Goal: Task Accomplishment & Management: Manage account settings

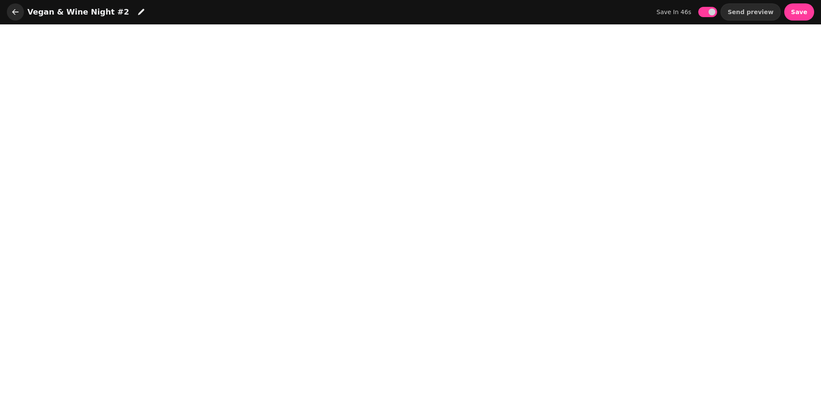
click at [17, 13] on icon "button" at bounding box center [15, 12] width 9 height 9
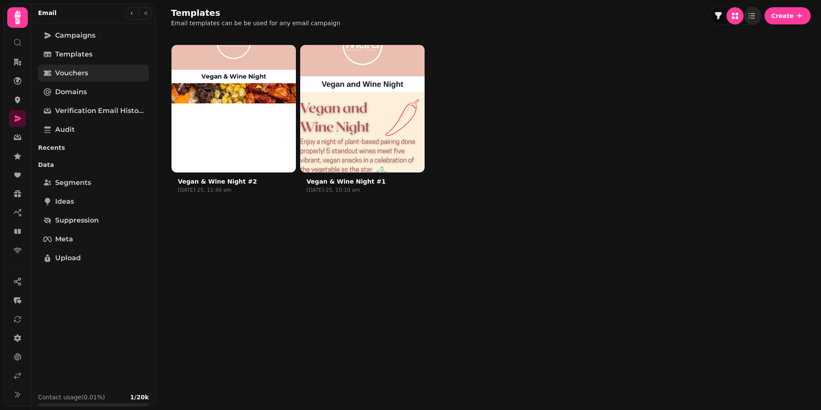
click at [83, 69] on span "Vouchers" at bounding box center [71, 73] width 33 height 10
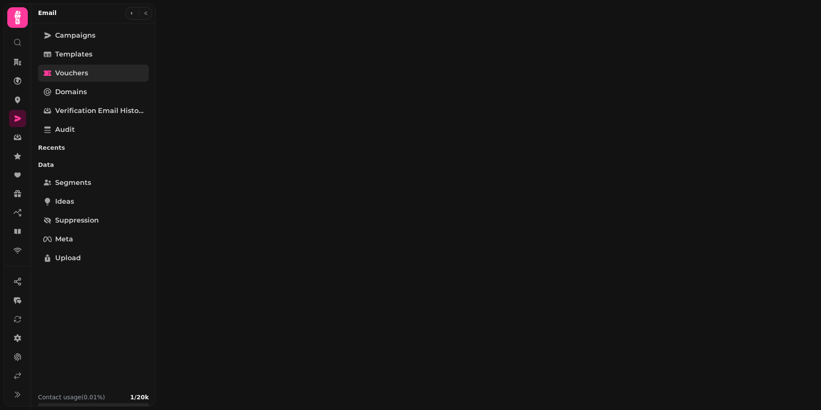
select select "**"
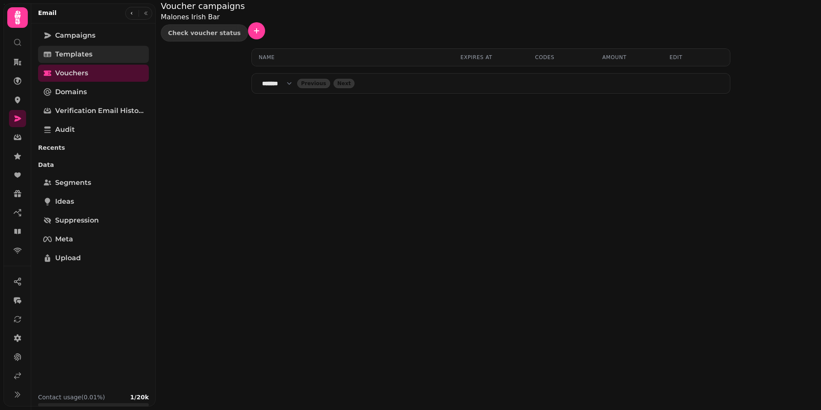
click at [85, 58] on span "Templates" at bounding box center [73, 54] width 37 height 10
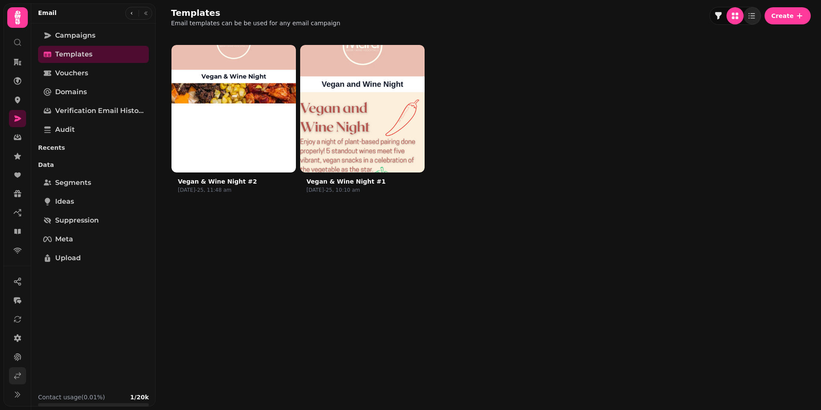
click at [13, 371] on link at bounding box center [17, 375] width 17 height 17
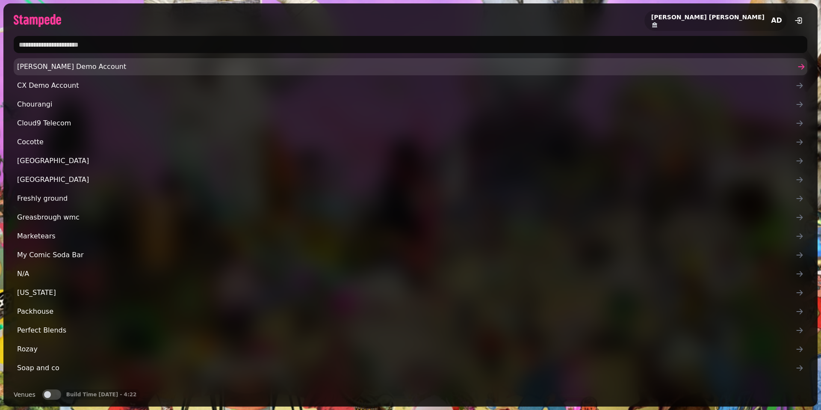
click at [116, 62] on span "[PERSON_NAME] Demo Account" at bounding box center [406, 67] width 779 height 10
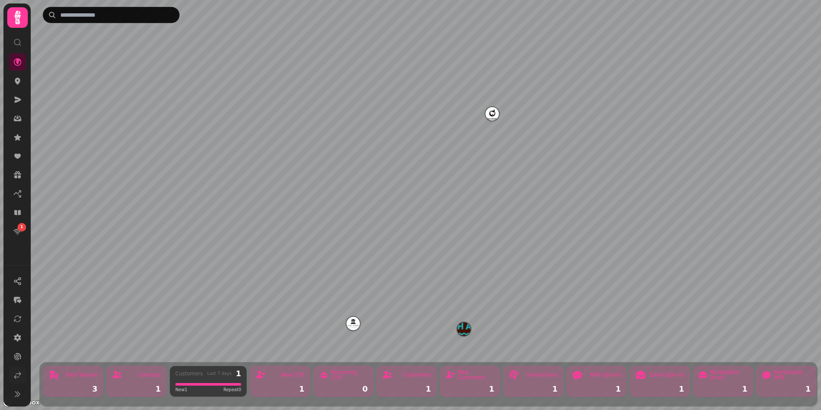
click at [15, 373] on icon at bounding box center [17, 375] width 9 height 9
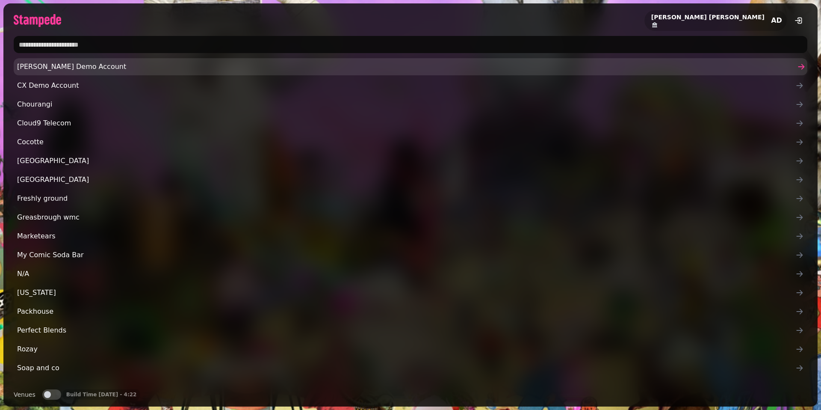
click at [46, 67] on span "[PERSON_NAME] Demo Account" at bounding box center [406, 67] width 779 height 10
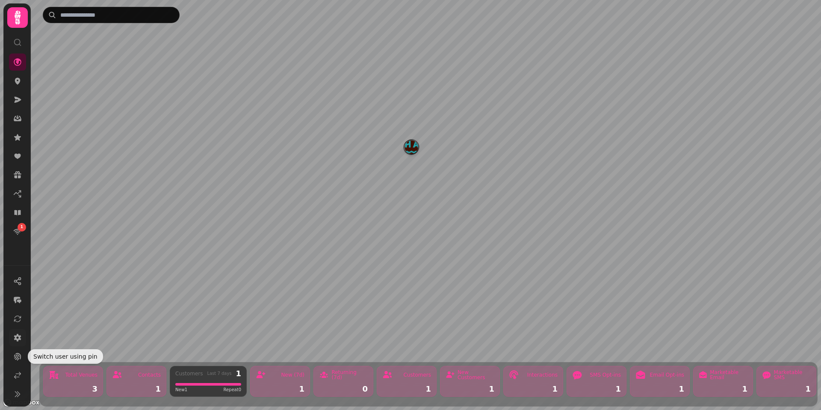
click at [24, 337] on link at bounding box center [17, 337] width 17 height 17
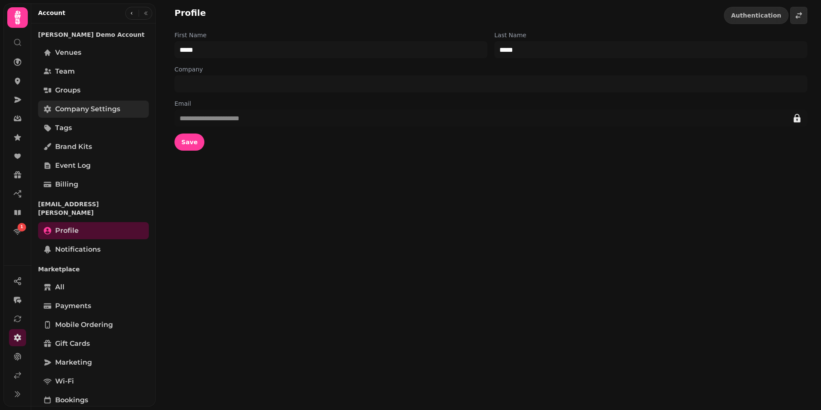
click at [76, 115] on link "Company settings" at bounding box center [93, 109] width 111 height 17
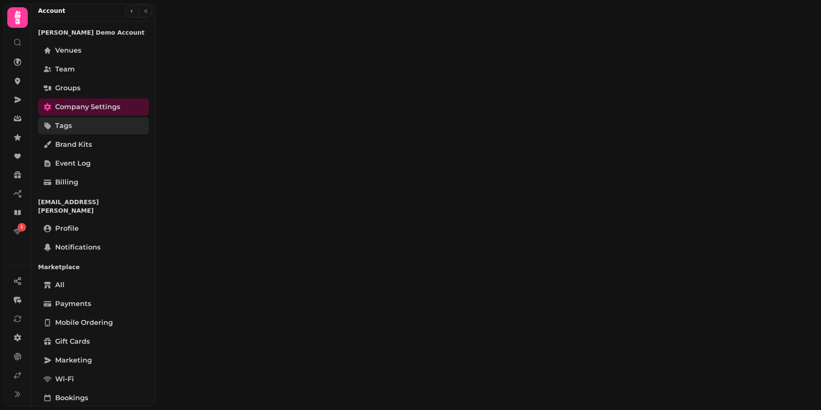
select select "**********"
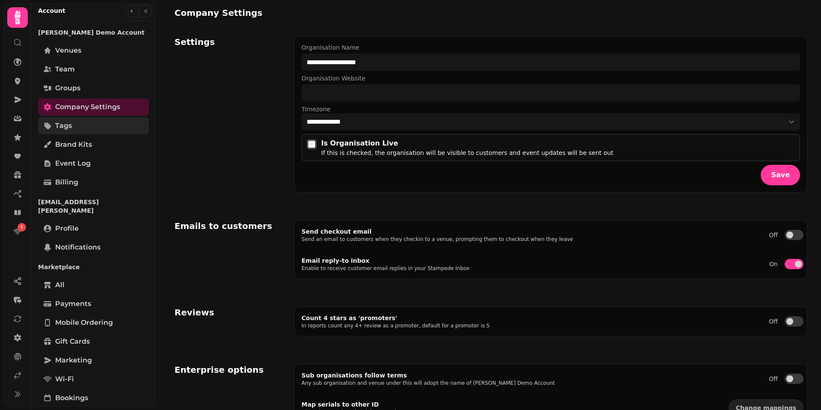
select select "**********"
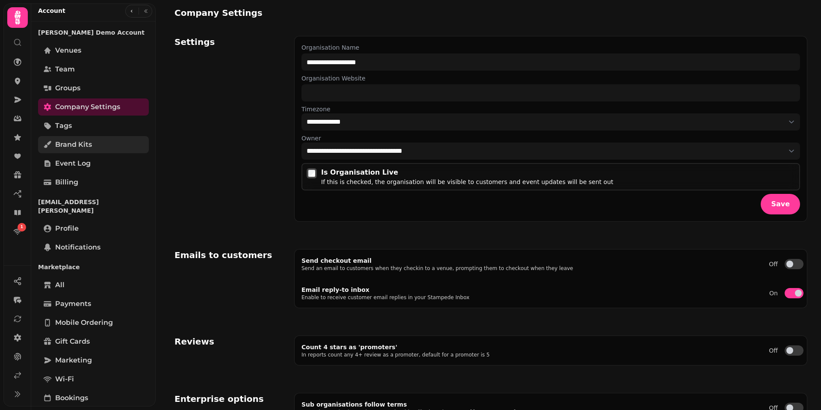
click at [70, 143] on span "Brand Kits" at bounding box center [73, 144] width 37 height 10
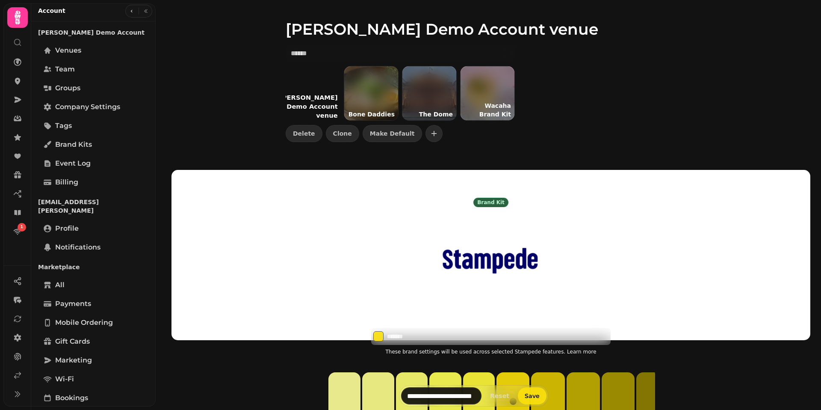
scroll to position [0, 0]
click at [316, 101] on p "Aidans Demo Account venue" at bounding box center [308, 106] width 65 height 30
click at [304, 133] on span "Delete" at bounding box center [304, 133] width 22 height 6
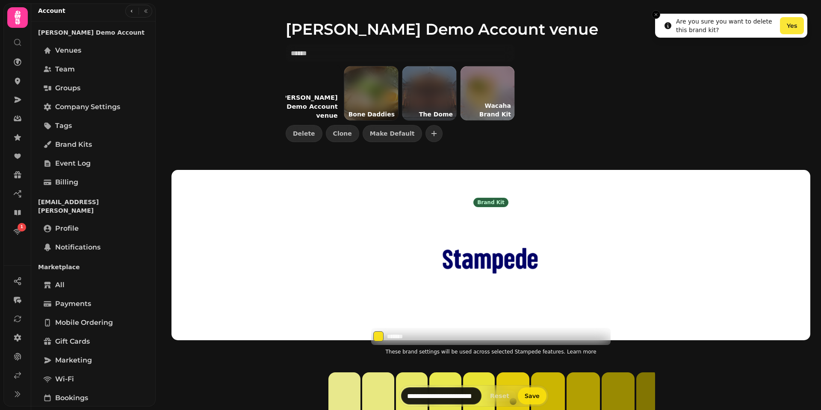
click at [802, 32] on button "Yes" at bounding box center [792, 25] width 24 height 17
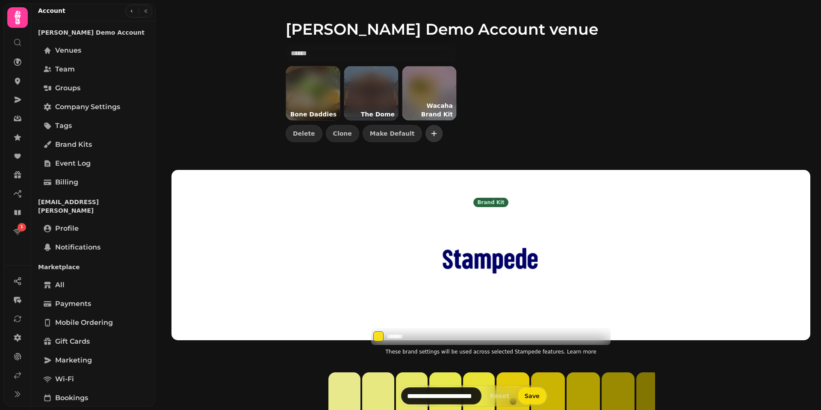
click at [430, 137] on icon "button" at bounding box center [434, 133] width 9 height 9
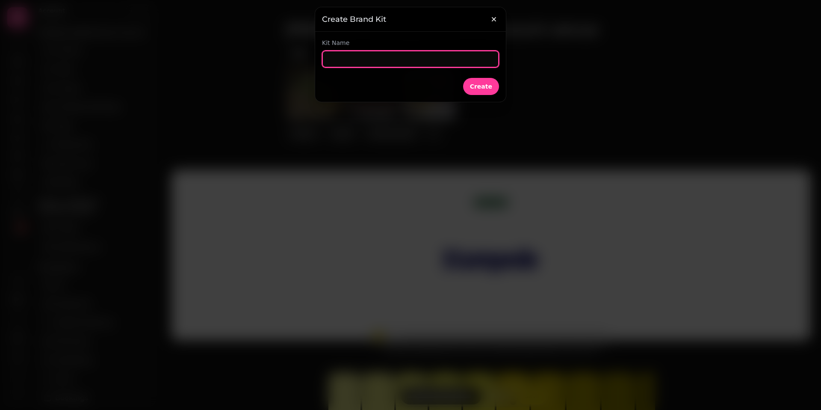
click at [345, 62] on input "text" at bounding box center [410, 58] width 177 height 17
type input "**********"
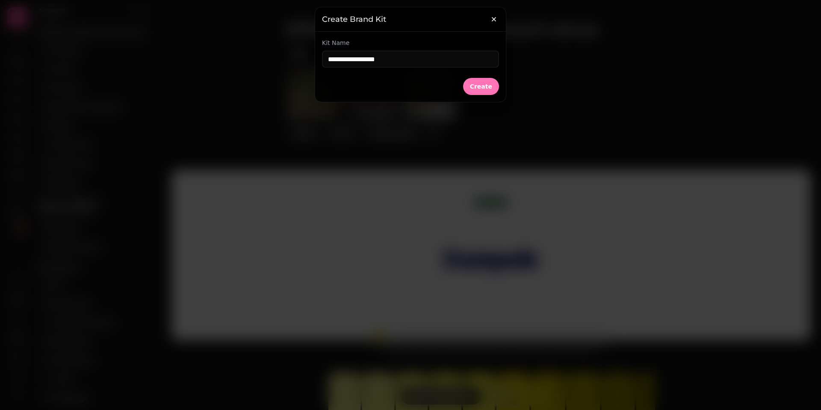
click at [480, 87] on span "Create" at bounding box center [481, 86] width 22 height 6
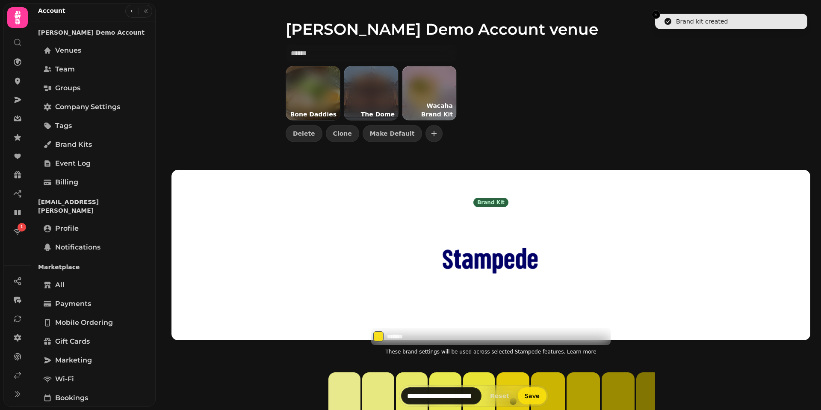
type input "*******"
type input "**********"
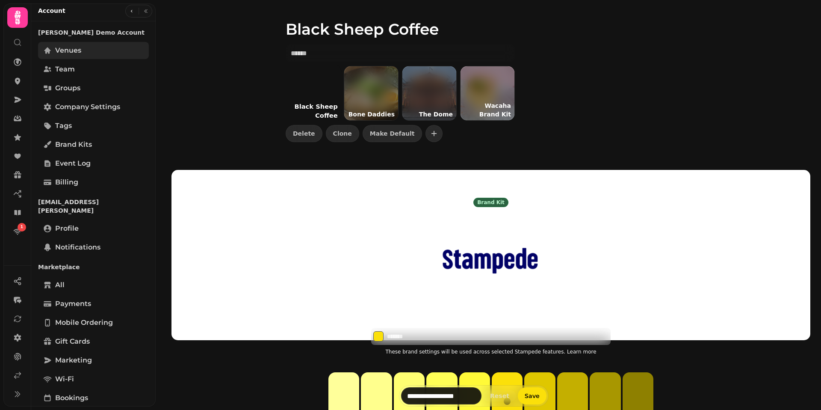
click at [73, 56] on link "Venues" at bounding box center [93, 50] width 111 height 17
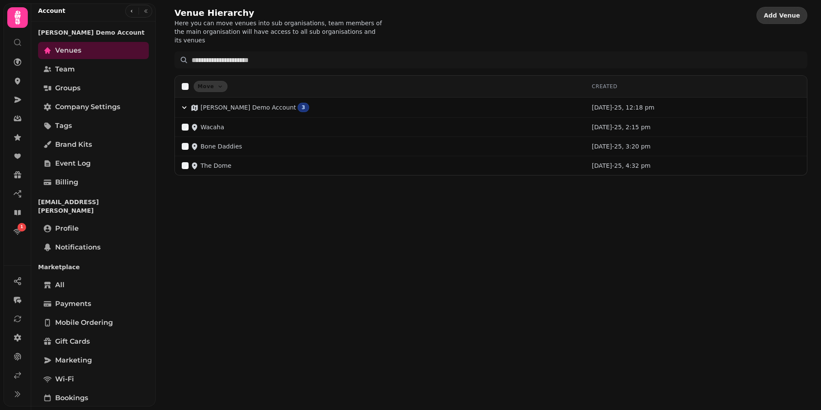
click at [789, 18] on span "Add Venue" at bounding box center [782, 15] width 36 height 6
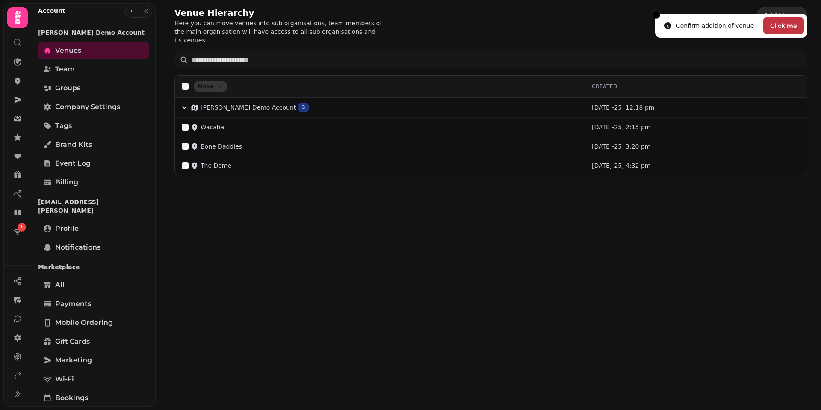
click at [767, 26] on button "Click me" at bounding box center [784, 25] width 41 height 17
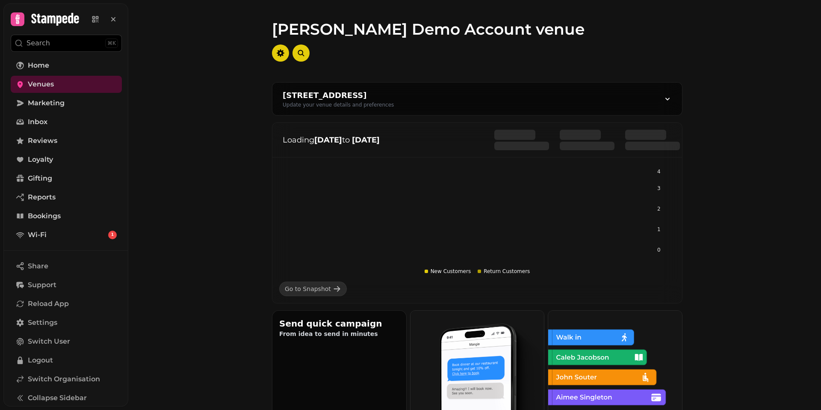
click at [290, 55] on div at bounding box center [477, 52] width 411 height 17
click at [284, 55] on icon "button" at bounding box center [280, 53] width 9 height 9
select select "**********"
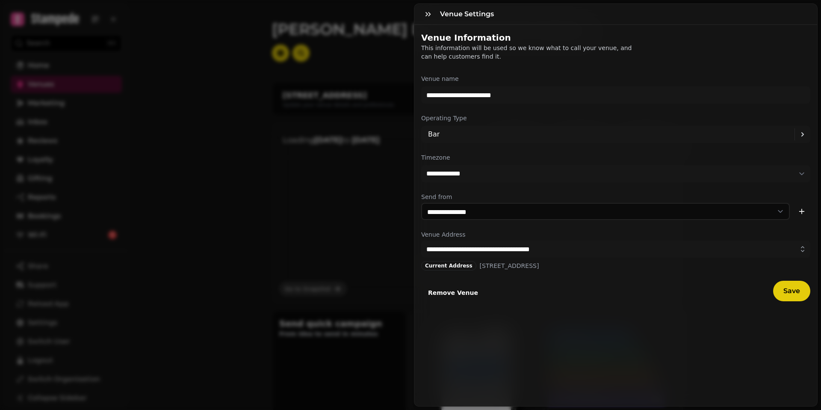
select select "**********"
click at [457, 264] on div "Current Address" at bounding box center [448, 265] width 55 height 9
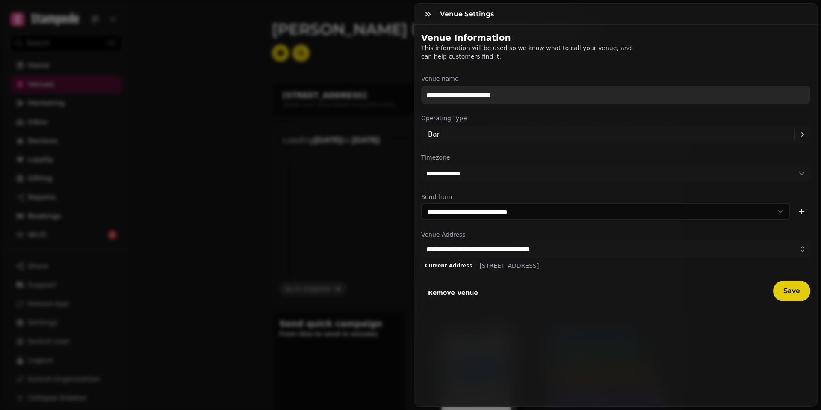
click at [490, 95] on input "**********" at bounding box center [615, 94] width 389 height 17
type input "**********"
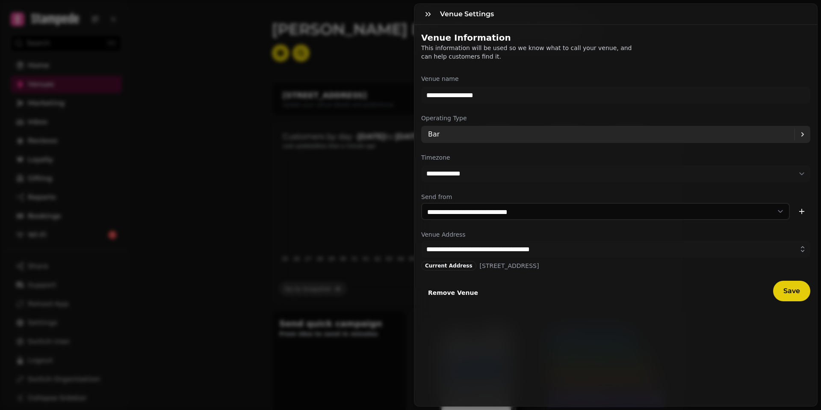
click at [564, 133] on div "Bar" at bounding box center [611, 134] width 367 height 17
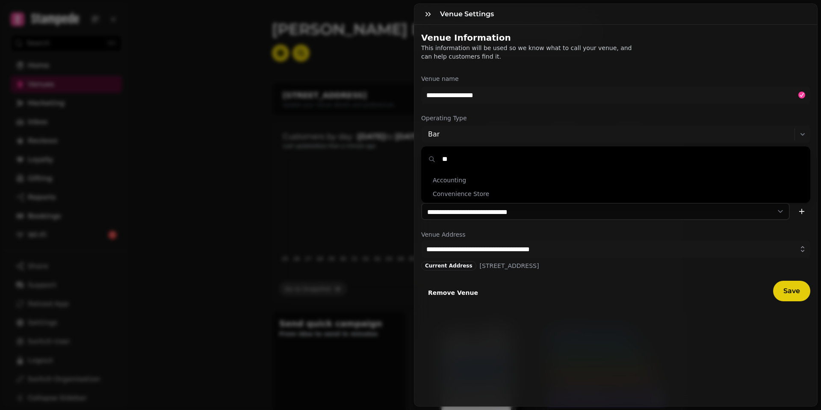
type input "*"
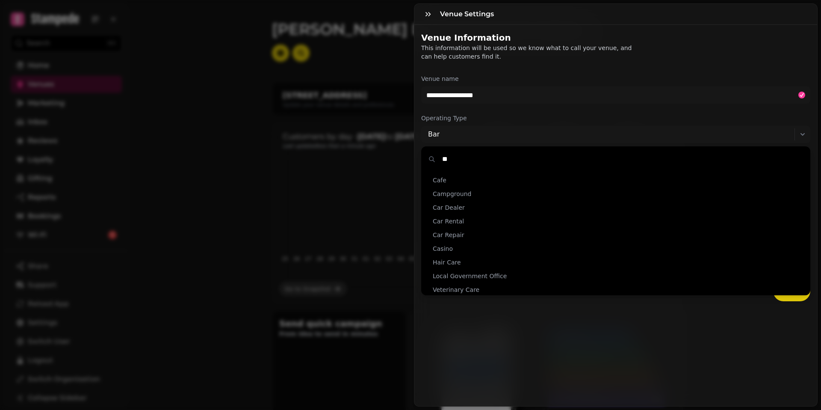
type input "***"
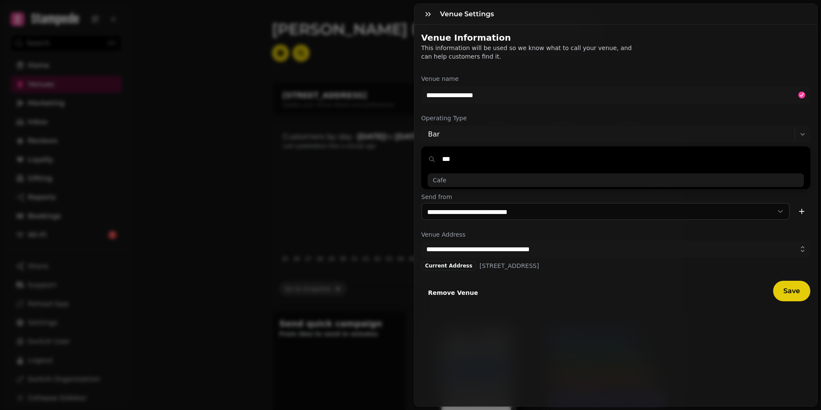
click at [441, 183] on span "Cafe" at bounding box center [440, 180] width 14 height 9
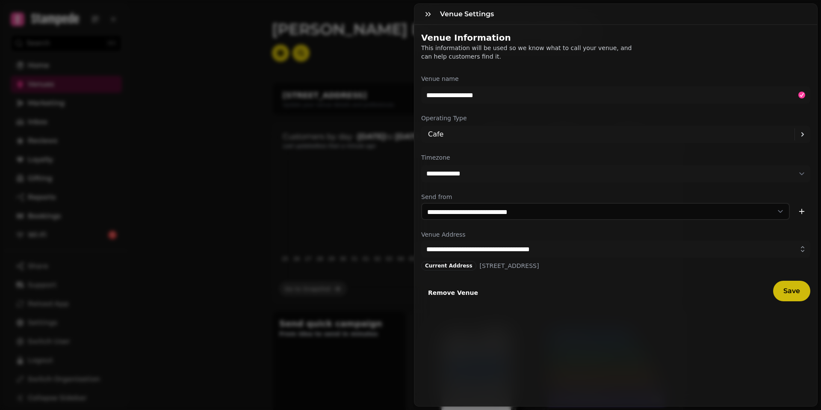
click at [793, 297] on button "Save" at bounding box center [792, 291] width 37 height 21
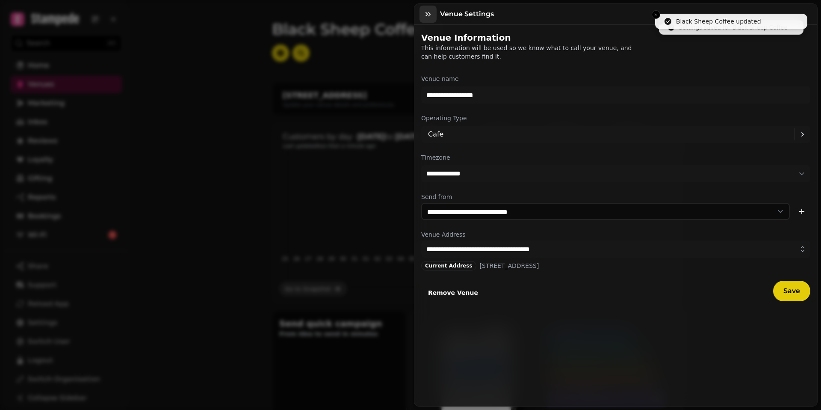
click at [433, 15] on button "button" at bounding box center [428, 14] width 17 height 17
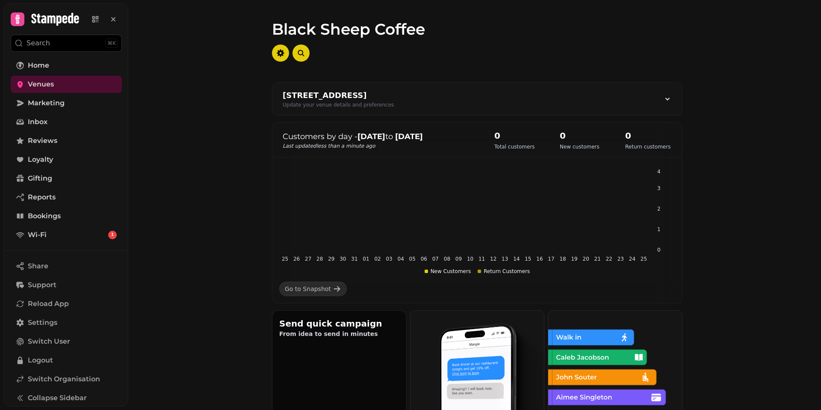
click at [480, 100] on div "1 Constitution St, Edinburgh EH6 7BG, UK Update your venue details and preferen…" at bounding box center [478, 99] width 410 height 33
select select "**********"
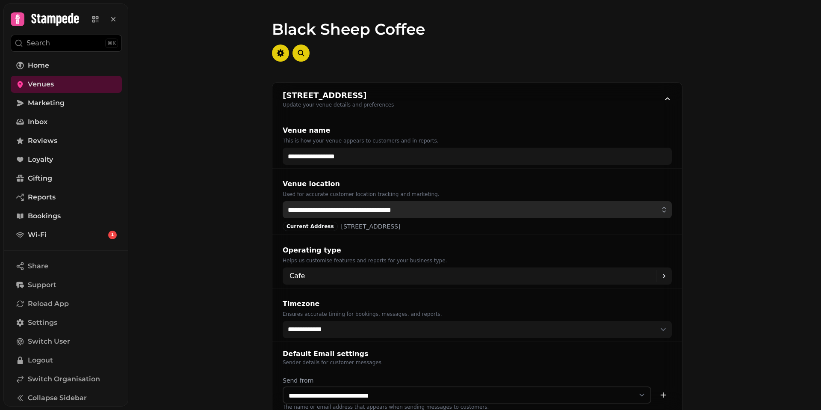
drag, startPoint x: 402, startPoint y: 210, endPoint x: 217, endPoint y: 197, distance: 185.3
click at [217, 197] on div "**********" at bounding box center [477, 205] width 688 height 410
paste input "text"
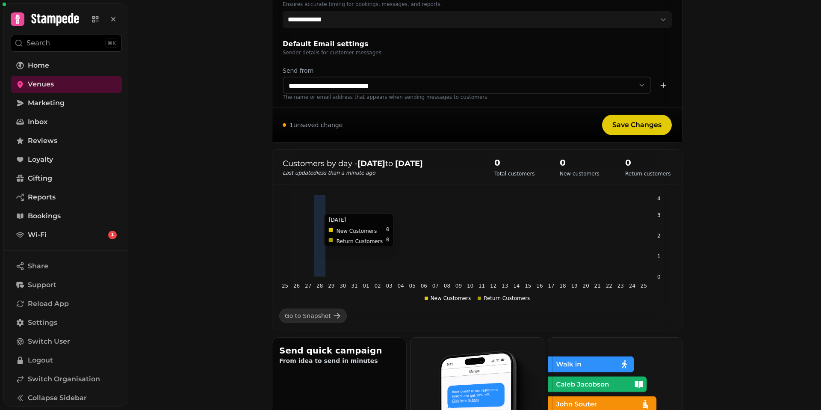
scroll to position [341, 0]
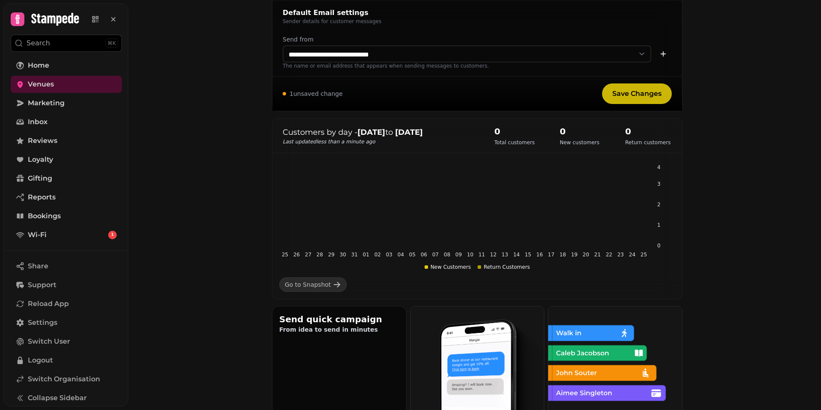
type input "**********"
click at [615, 100] on button "Save Changes" at bounding box center [637, 93] width 70 height 21
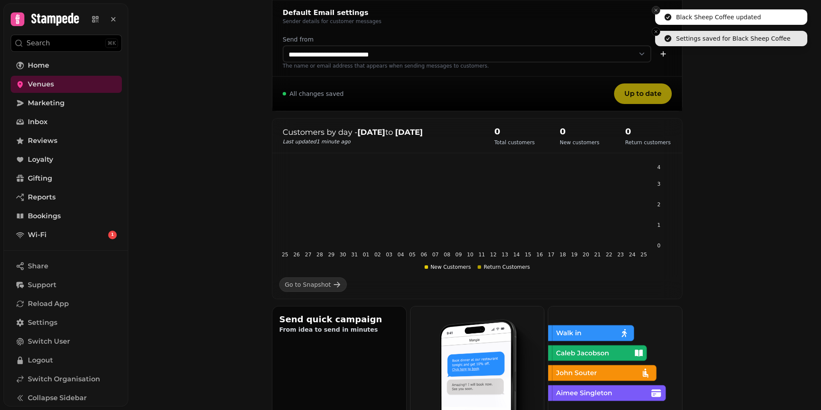
click at [655, 15] on button "Close toast" at bounding box center [656, 10] width 9 height 9
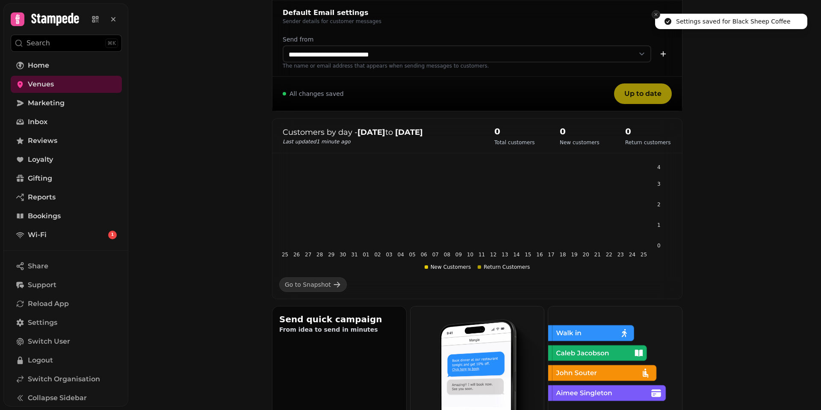
click at [656, 16] on icon "Close toast" at bounding box center [656, 14] width 5 height 5
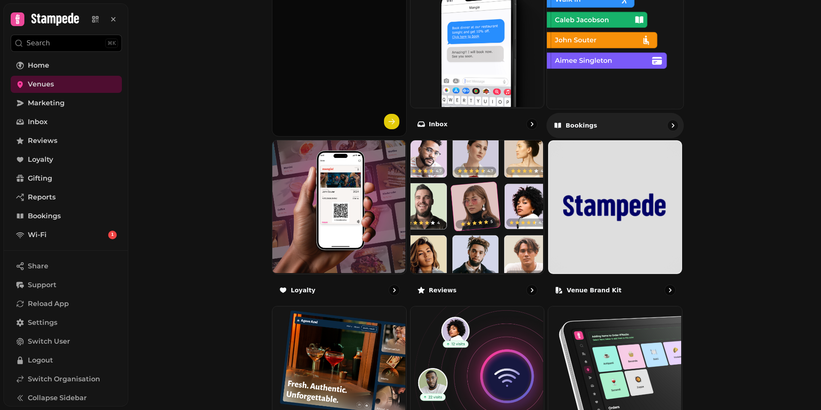
scroll to position [674, 0]
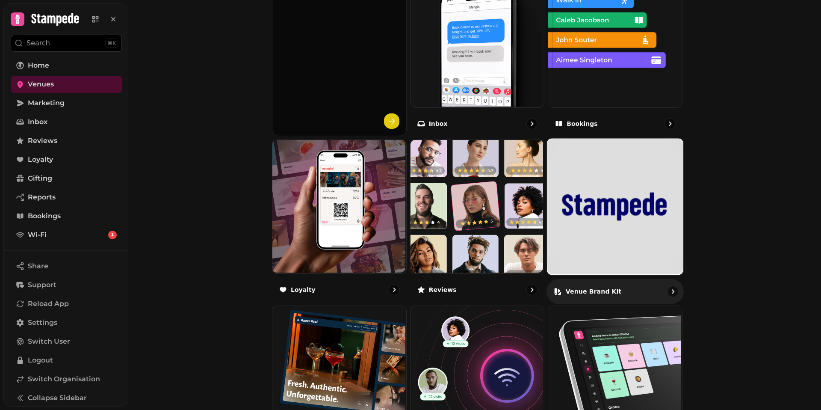
click at [596, 290] on p "Venue brand kit" at bounding box center [594, 291] width 56 height 9
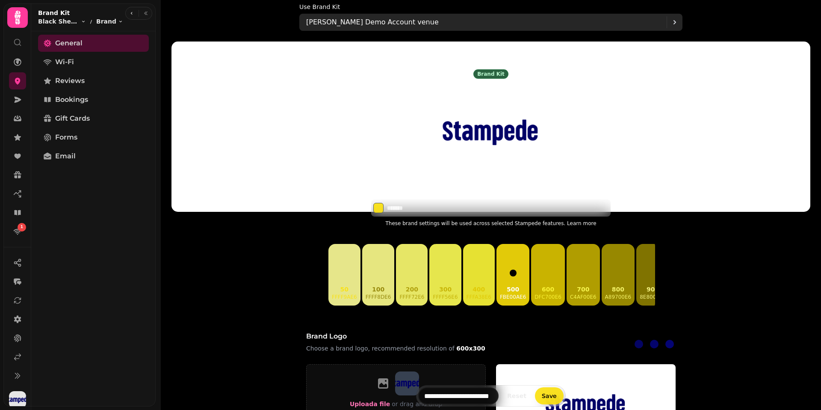
click at [494, 24] on div "Aidans Demo Account venue" at bounding box center [486, 22] width 361 height 17
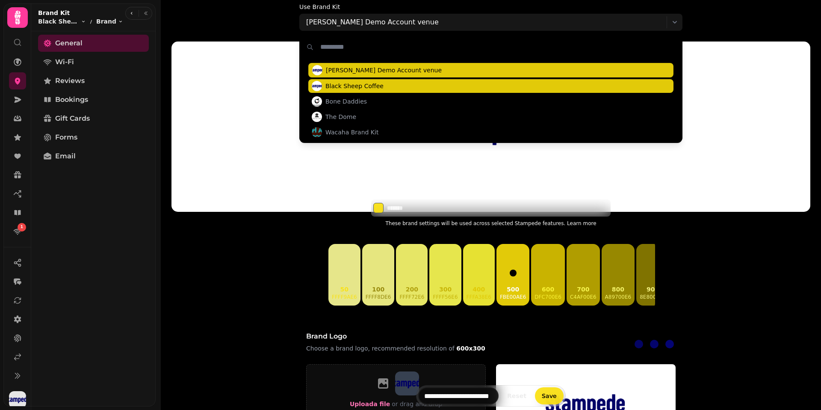
click at [401, 84] on span "Black Sheep Coffee" at bounding box center [490, 86] width 365 height 14
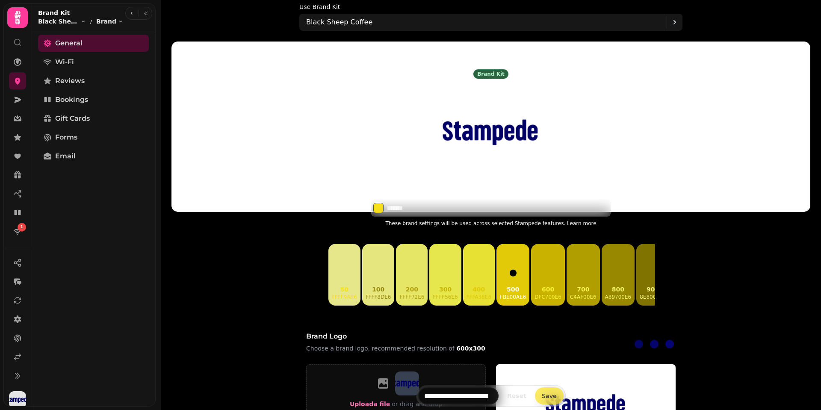
type input "*******"
type input "**********"
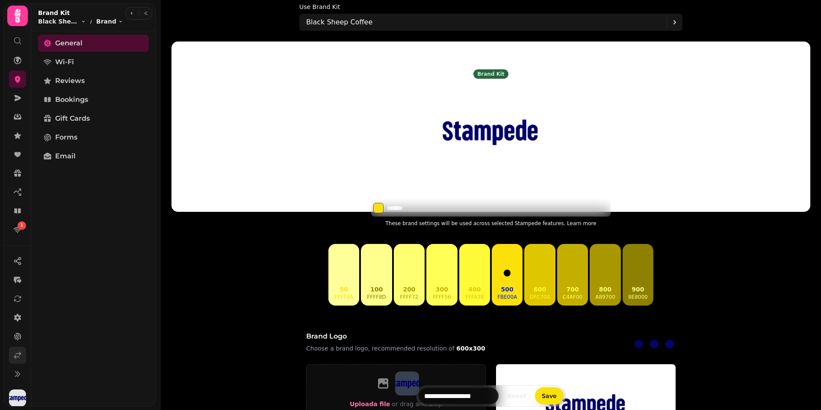
click at [14, 377] on button at bounding box center [17, 373] width 17 height 17
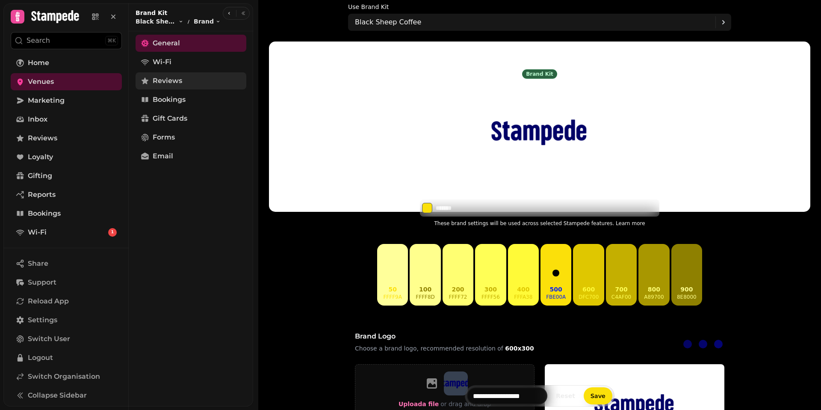
scroll to position [2, 0]
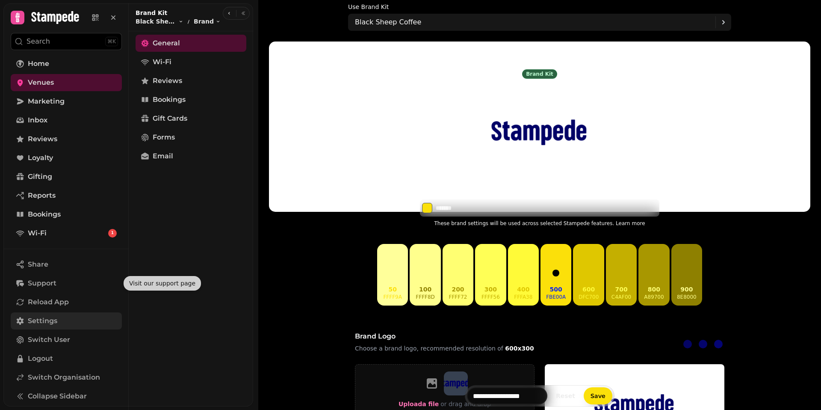
click at [60, 314] on link "Settings" at bounding box center [66, 320] width 111 height 17
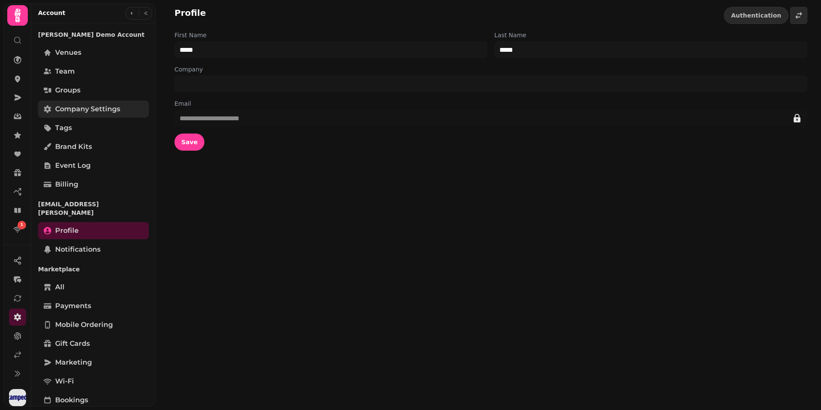
scroll to position [2, 0]
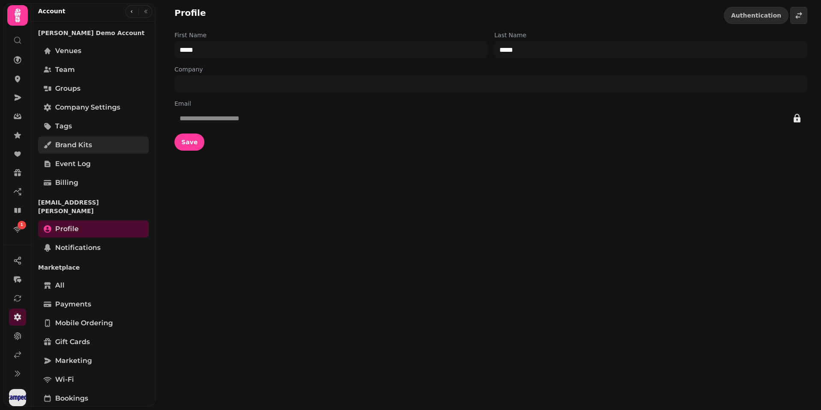
click at [69, 140] on span "Brand Kits" at bounding box center [73, 145] width 37 height 10
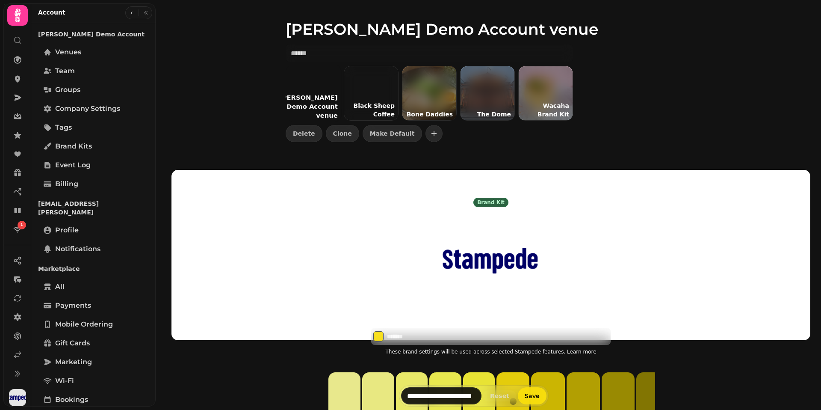
click at [318, 86] on div at bounding box center [313, 93] width 56 height 56
click at [298, 136] on span "Delete" at bounding box center [304, 133] width 22 height 6
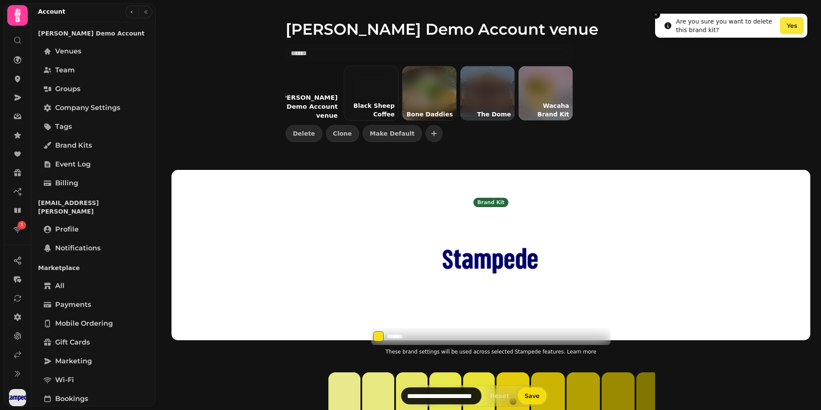
click at [796, 26] on button "Yes" at bounding box center [792, 25] width 24 height 17
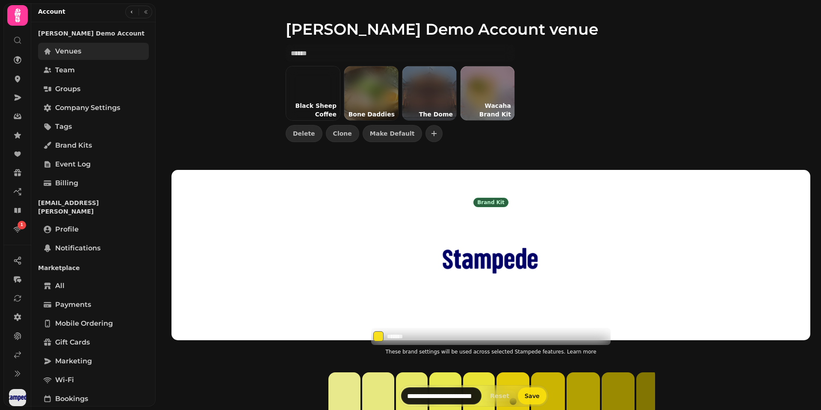
click at [65, 50] on span "Venues" at bounding box center [68, 51] width 26 height 10
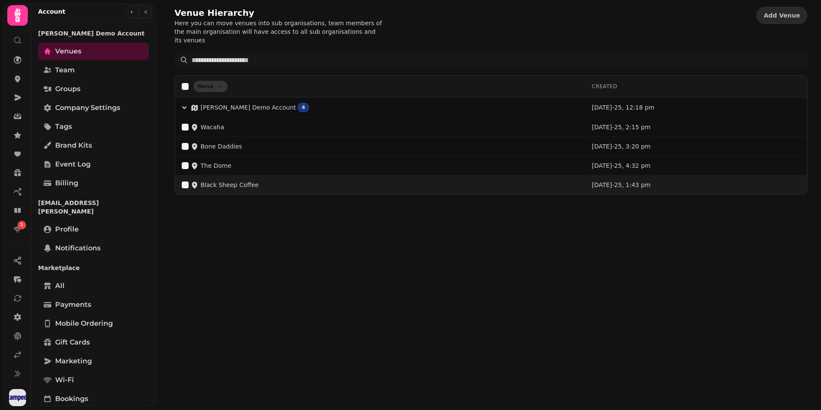
click at [222, 181] on p "Black Sheep Coffee" at bounding box center [230, 185] width 58 height 9
drag, startPoint x: 269, startPoint y: 179, endPoint x: 231, endPoint y: 177, distance: 37.3
click at [268, 181] on div "Black Sheep Coffee" at bounding box center [380, 185] width 397 height 9
click at [202, 181] on p "Black Sheep Coffee" at bounding box center [230, 185] width 58 height 9
click at [209, 181] on p "Black Sheep Coffee" at bounding box center [230, 185] width 58 height 9
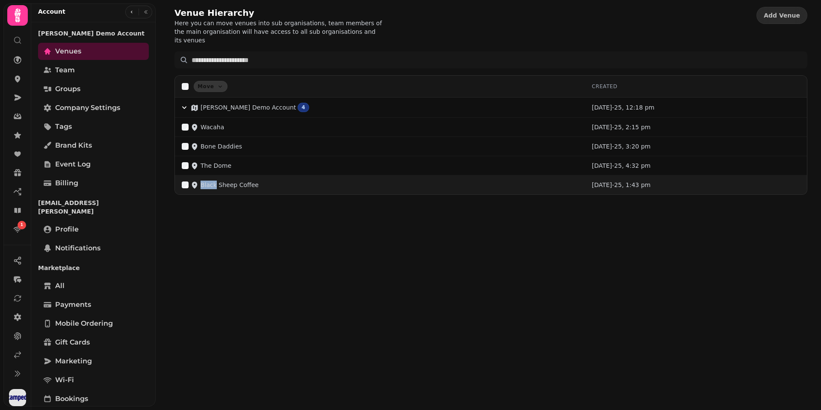
click at [209, 181] on p "Black Sheep Coffee" at bounding box center [230, 185] width 58 height 9
click at [222, 181] on p "Black Sheep Coffee" at bounding box center [230, 185] width 58 height 9
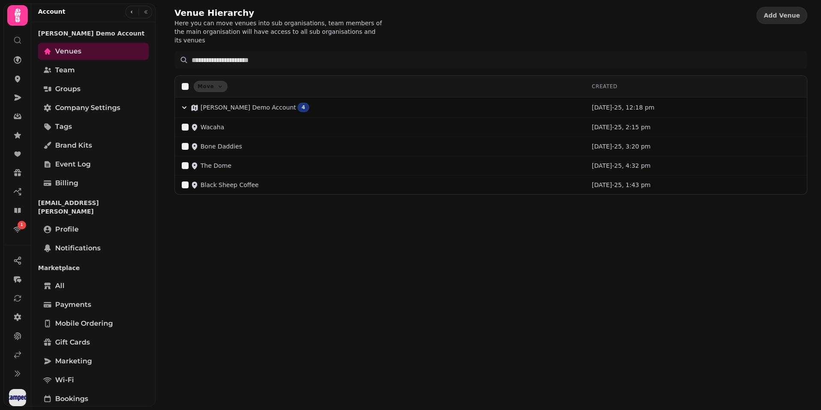
click at [262, 205] on div "Venue Hierarchy Here you can move venues into sub organisations, team members o…" at bounding box center [489, 205] width 666 height 410
click at [69, 91] on span "Groups" at bounding box center [67, 89] width 25 height 10
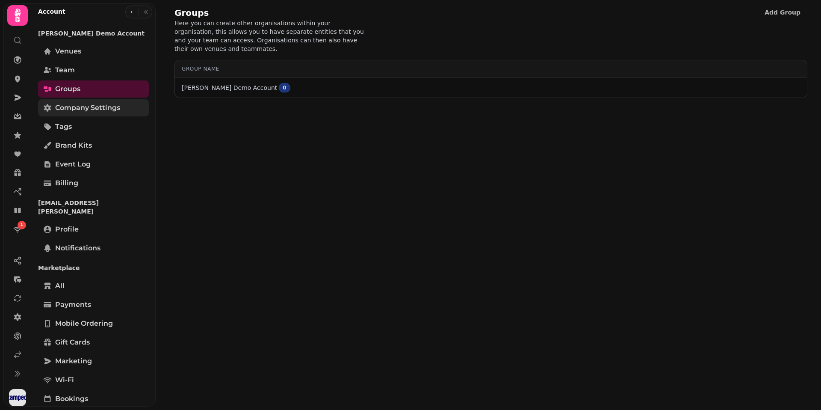
click at [69, 109] on span "Company settings" at bounding box center [87, 108] width 65 height 10
select select "**********"
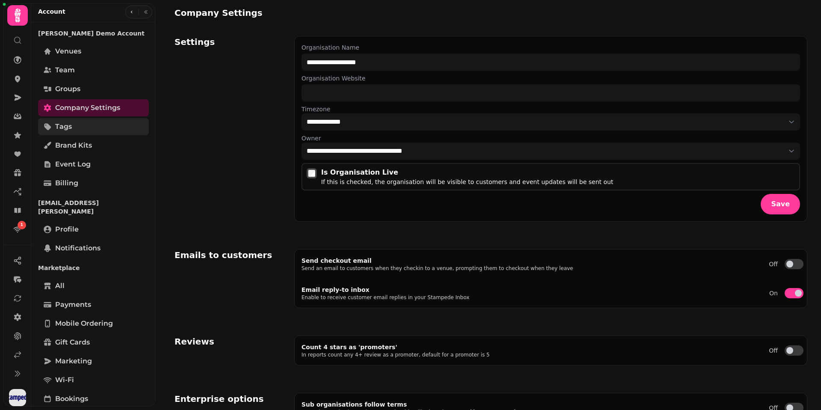
click at [66, 134] on link "Tags" at bounding box center [93, 126] width 111 height 17
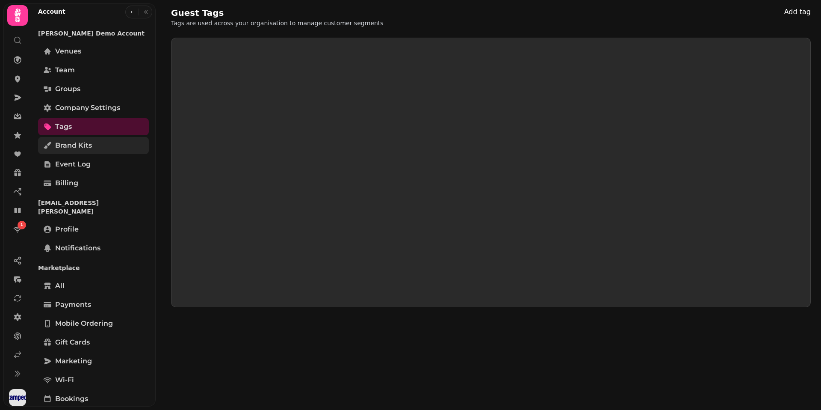
click at [83, 145] on span "Brand Kits" at bounding box center [73, 145] width 37 height 10
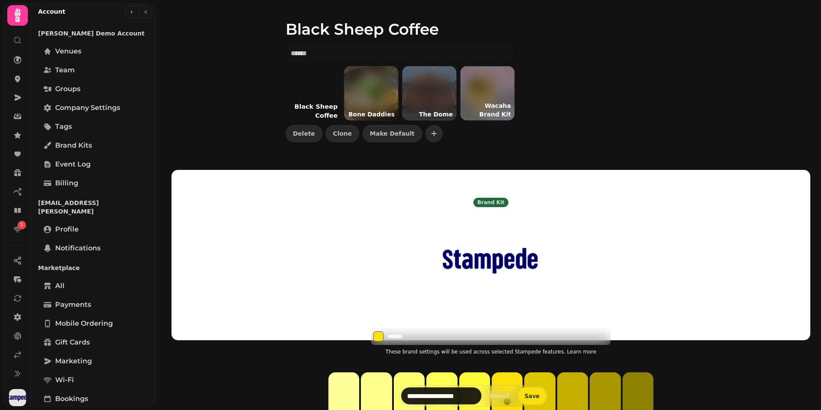
click at [311, 92] on div at bounding box center [313, 93] width 56 height 56
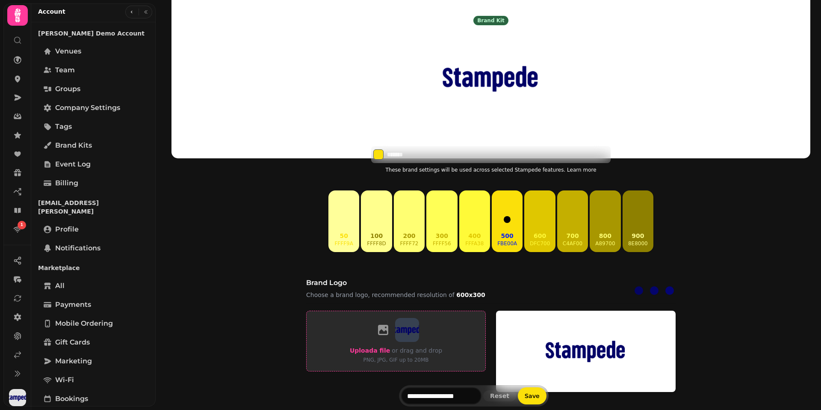
click at [374, 349] on span "Upload a file" at bounding box center [370, 350] width 40 height 7
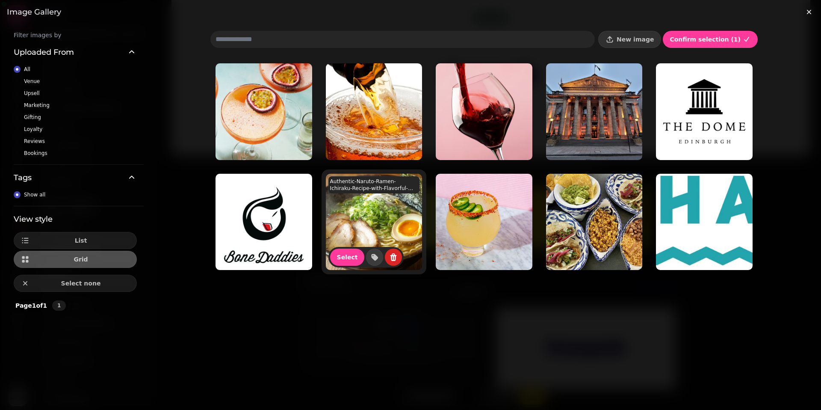
scroll to position [1, 0]
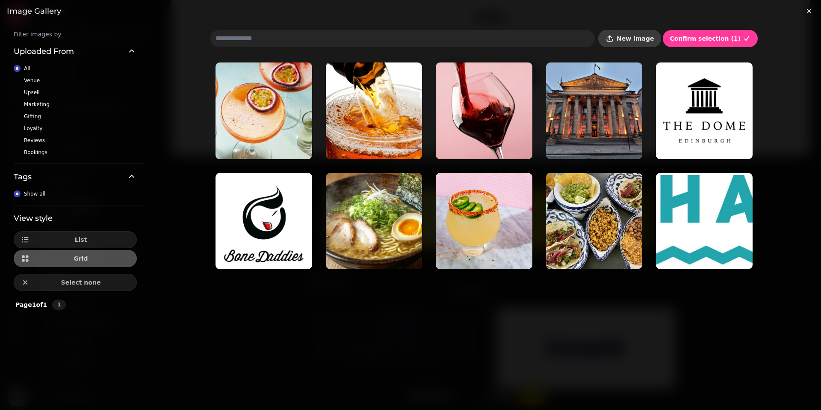
click at [650, 39] on span "New image" at bounding box center [635, 39] width 37 height 6
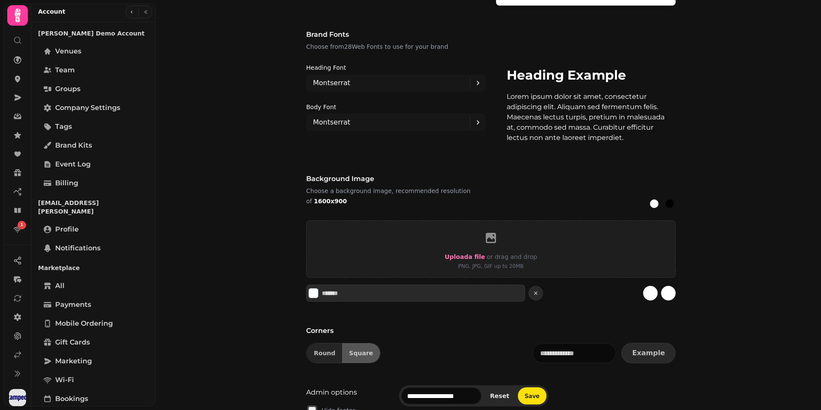
scroll to position [566, 0]
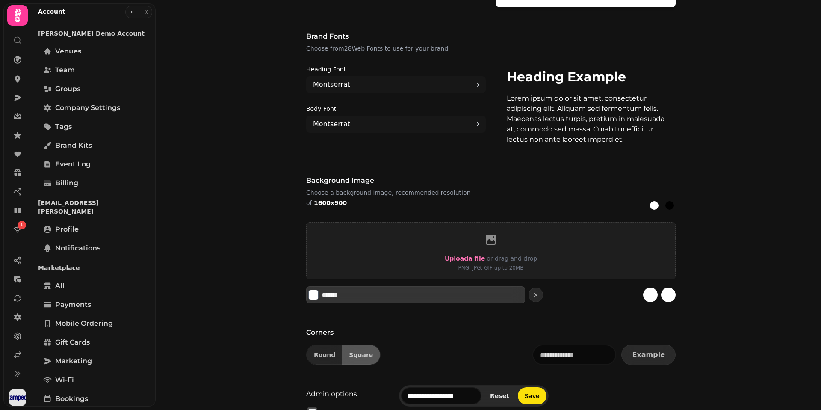
click at [415, 295] on div "*******" at bounding box center [415, 294] width 219 height 17
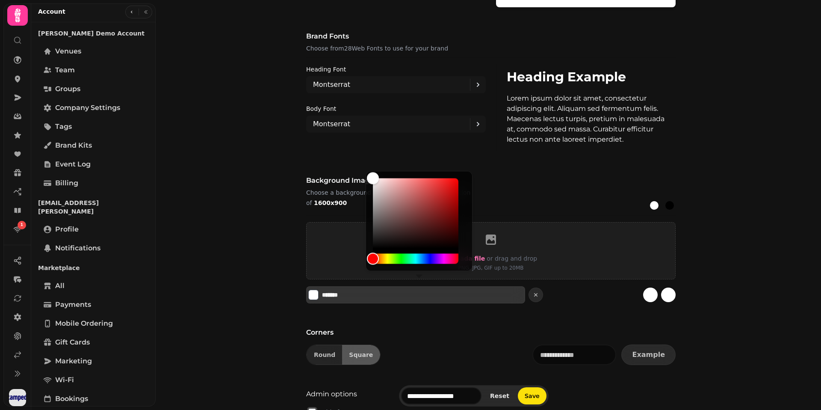
click at [375, 295] on input "*******" at bounding box center [352, 295] width 60 height 9
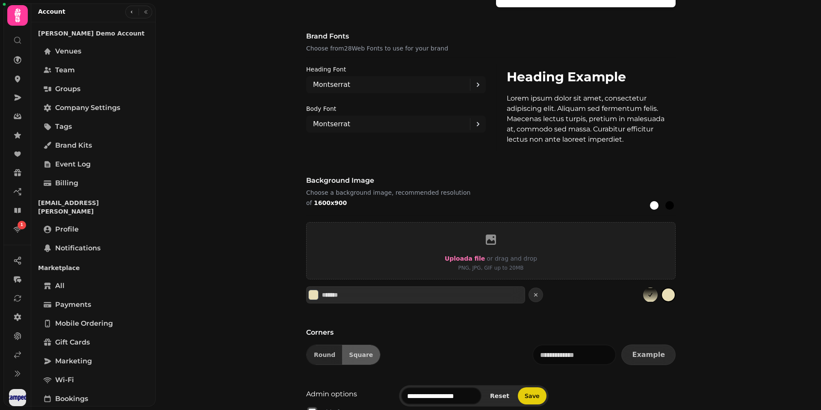
type input "*******"
click at [531, 399] on span "Save" at bounding box center [532, 396] width 15 height 6
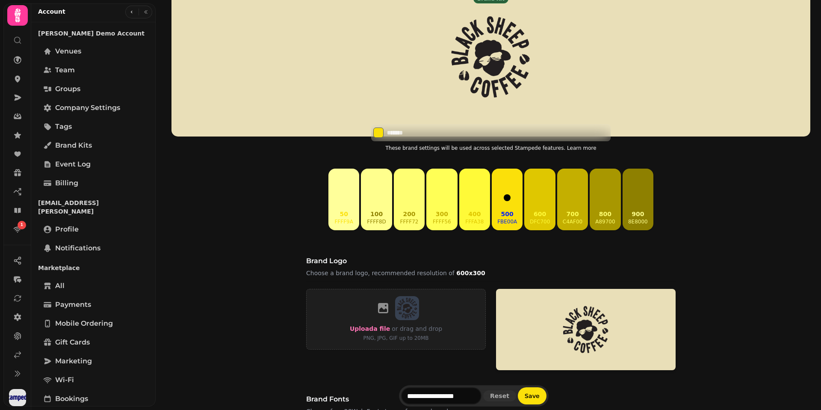
scroll to position [204, 0]
click at [427, 135] on input "*******" at bounding box center [417, 132] width 60 height 9
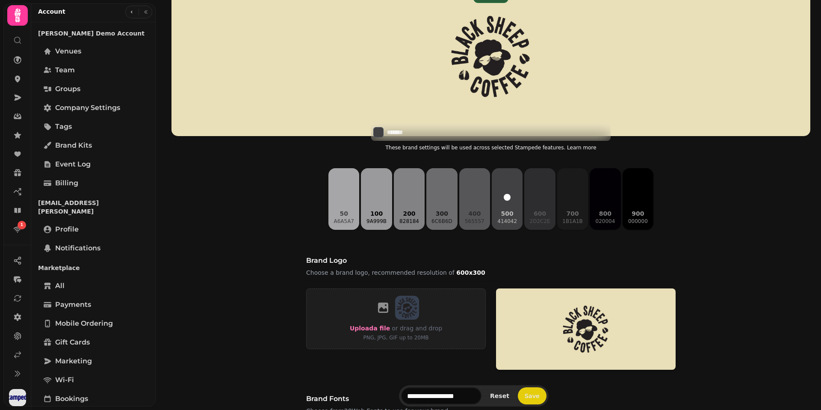
type input "*******"
click at [540, 390] on button "Save" at bounding box center [532, 395] width 29 height 17
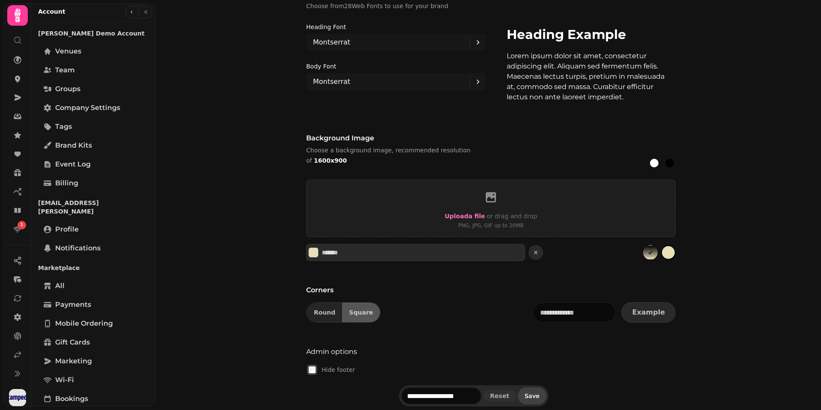
scroll to position [611, 0]
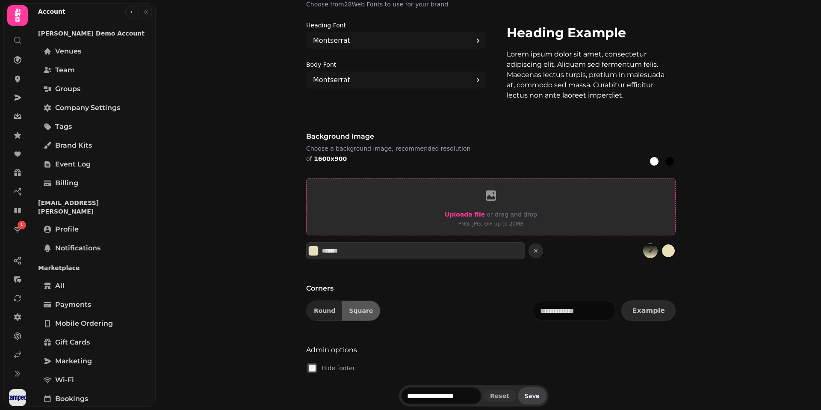
click at [474, 214] on span "Upload a file" at bounding box center [465, 214] width 40 height 7
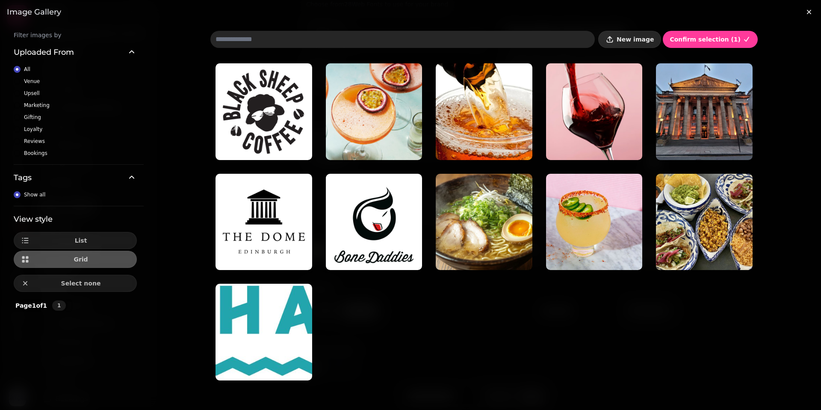
click at [646, 41] on span "New image" at bounding box center [635, 39] width 37 height 6
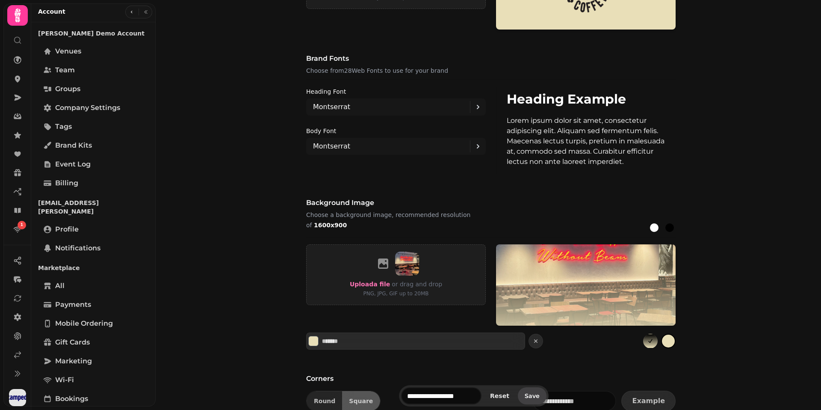
scroll to position [551, 0]
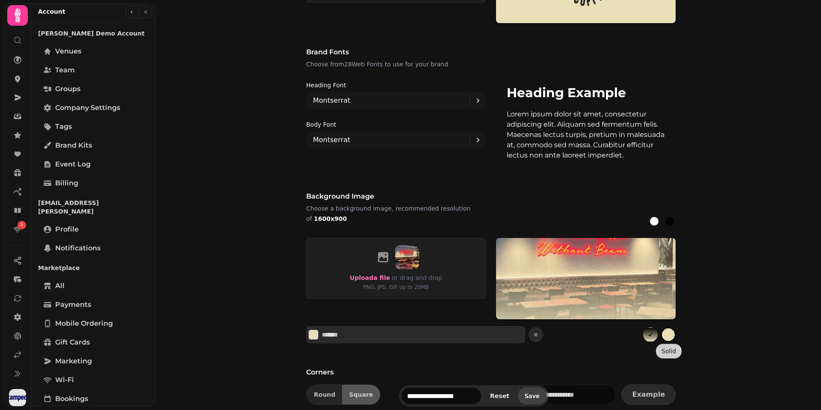
click at [672, 337] on button "gradient" at bounding box center [668, 334] width 15 height 15
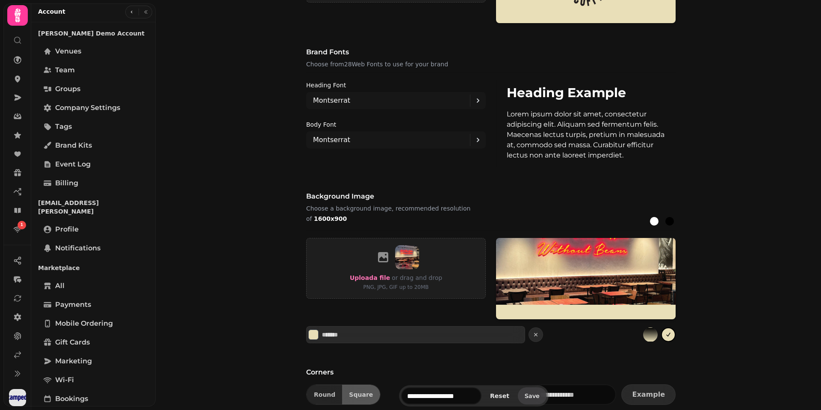
click at [525, 394] on button "Save" at bounding box center [532, 395] width 29 height 17
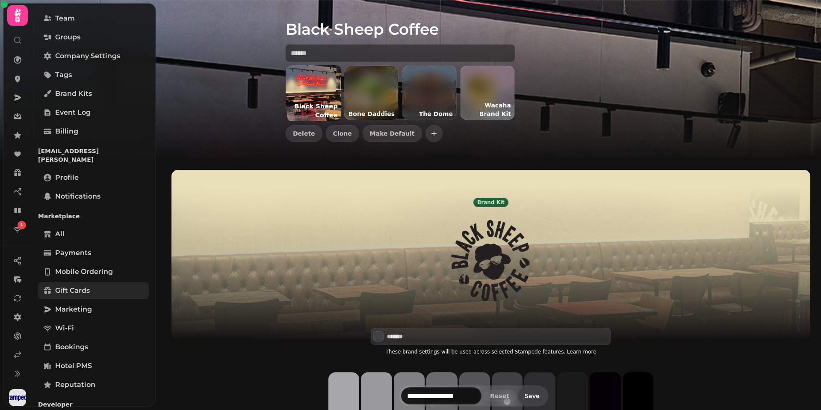
scroll to position [68, 0]
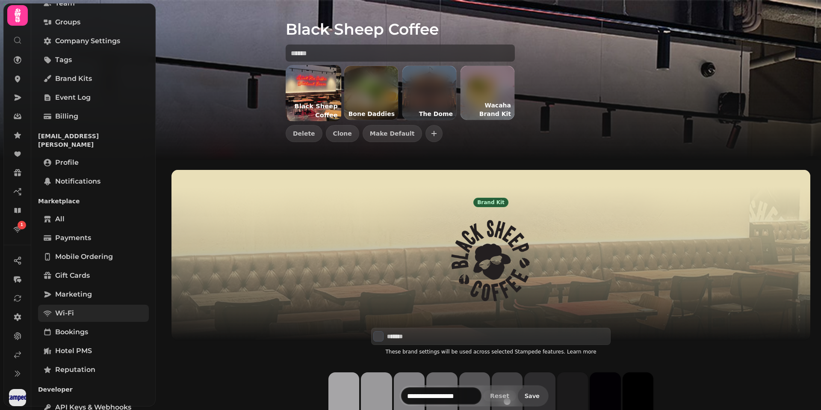
click at [70, 309] on span "Wi-Fi" at bounding box center [64, 313] width 19 height 10
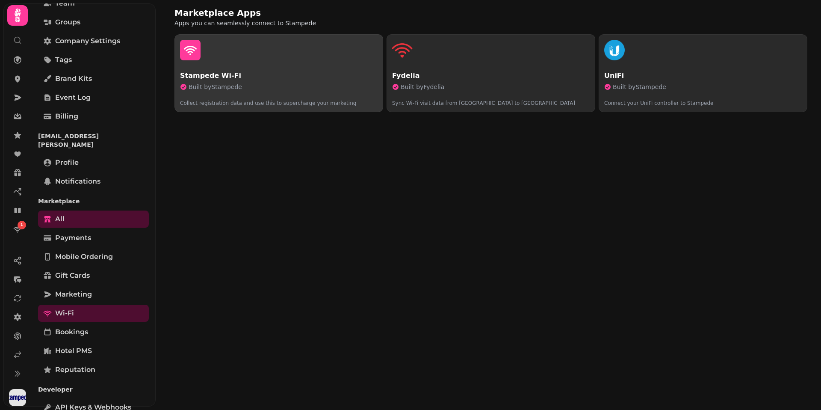
click at [350, 81] on div "Stampede Wi-Fi Built by Stampede Collect registration data and use this to supe…" at bounding box center [279, 89] width 198 height 36
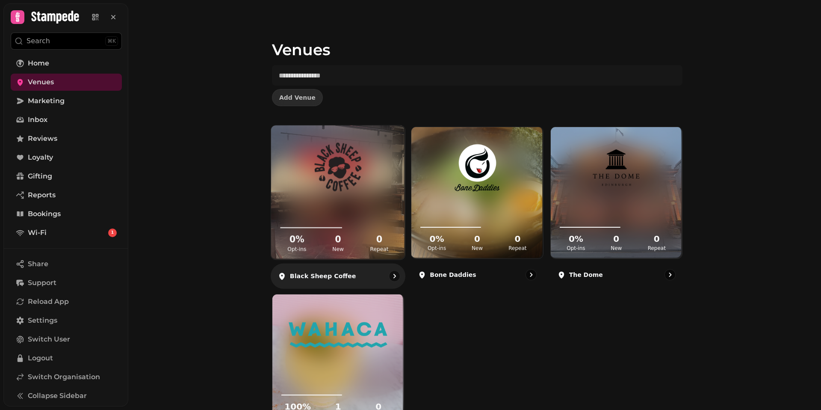
click at [353, 273] on div "Black Sheep Coffee" at bounding box center [338, 276] width 135 height 25
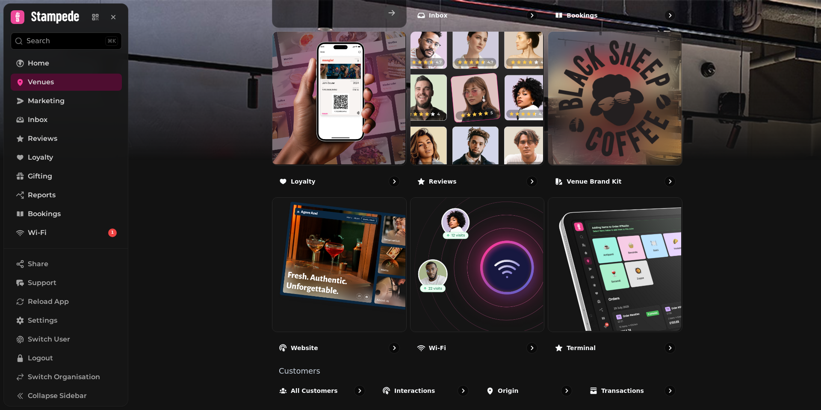
scroll to position [459, 0]
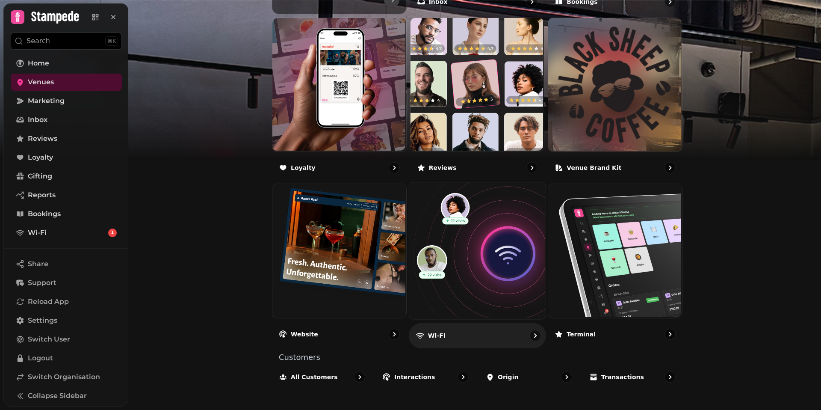
click at [507, 336] on div "Wi-Fi" at bounding box center [477, 335] width 137 height 25
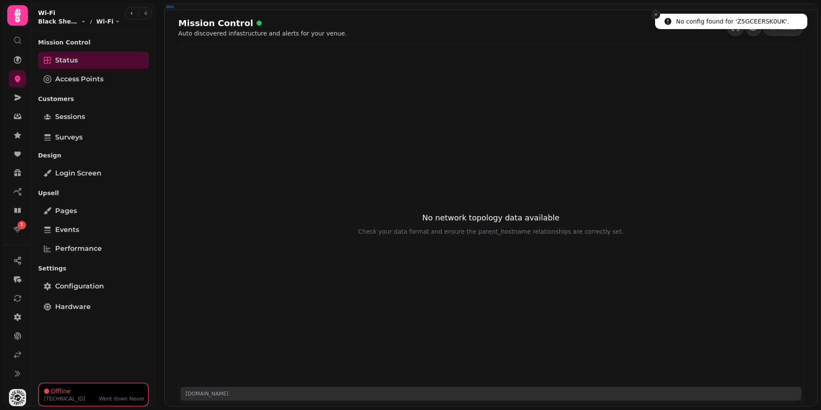
click at [655, 15] on line "Close toast" at bounding box center [656, 14] width 3 height 3
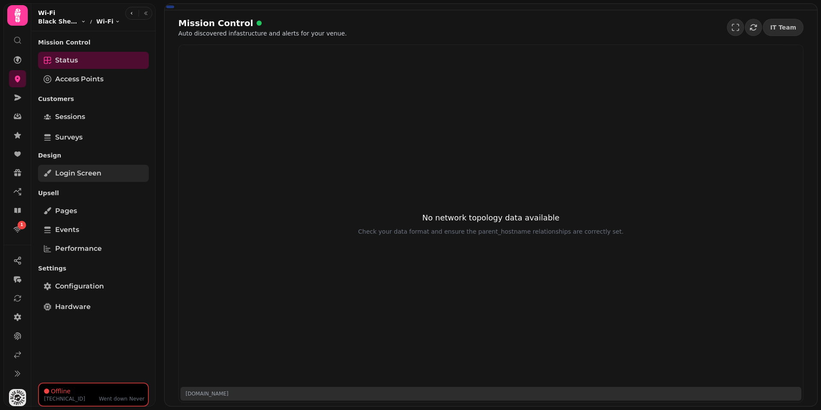
click at [70, 173] on span "Login screen" at bounding box center [78, 173] width 46 height 10
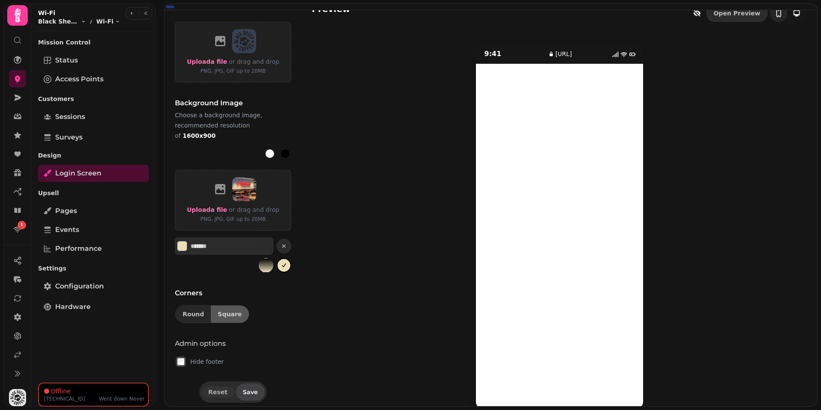
scroll to position [24, 0]
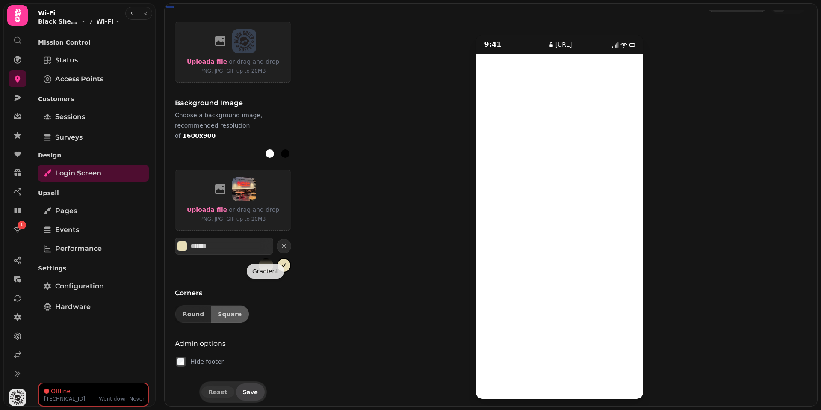
click at [261, 258] on button "gradient" at bounding box center [266, 265] width 15 height 15
click at [240, 389] on button "Save" at bounding box center [250, 391] width 29 height 17
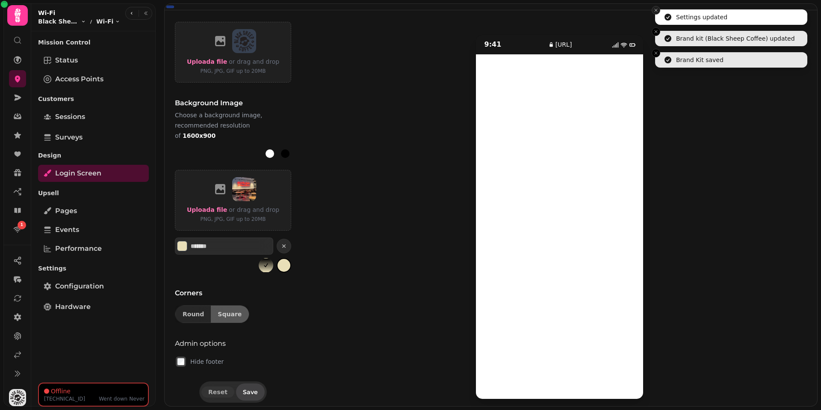
click at [653, 15] on div "Settings updated Brand kit (Black Sheep Coffee) updated Brand Kit saved 1 Brand…" at bounding box center [410, 205] width 821 height 410
click at [655, 14] on button "Close toast" at bounding box center [656, 10] width 9 height 9
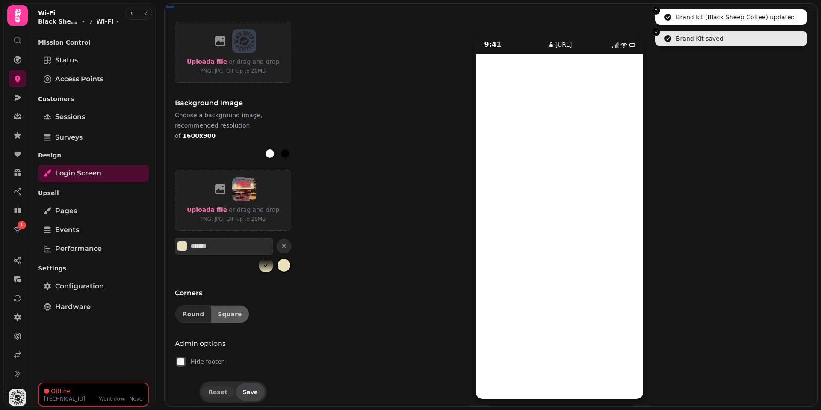
click at [655, 15] on li "Brand kit (Black Sheep Coffee) updated" at bounding box center [731, 16] width 152 height 15
click at [656, 12] on icon "Close toast" at bounding box center [656, 10] width 5 height 5
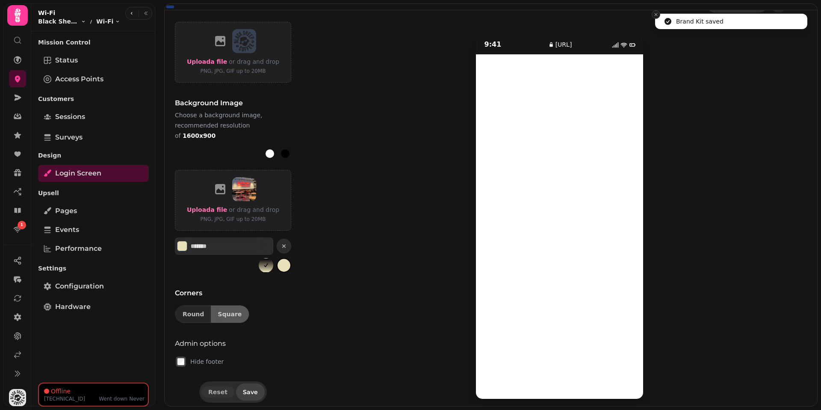
click at [656, 12] on icon "Close toast" at bounding box center [656, 14] width 5 height 5
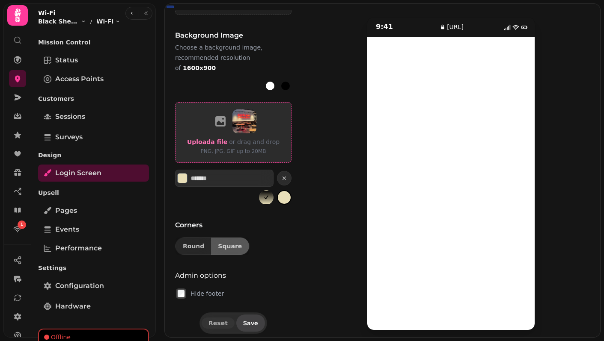
scroll to position [419, 0]
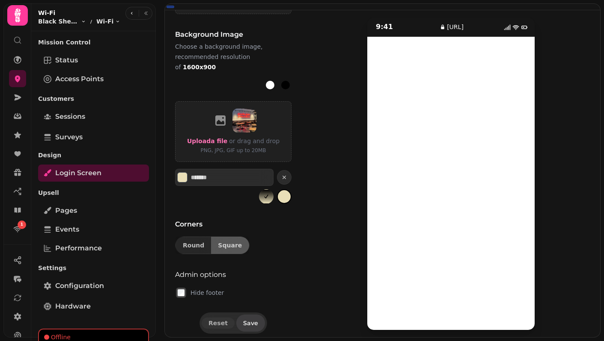
click at [240, 317] on button "Save" at bounding box center [250, 323] width 29 height 17
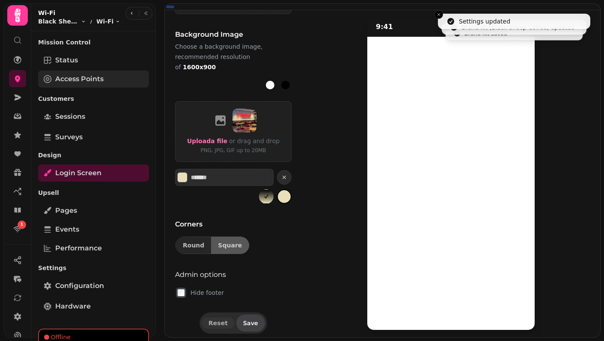
click at [77, 80] on span "Access Points" at bounding box center [79, 79] width 48 height 10
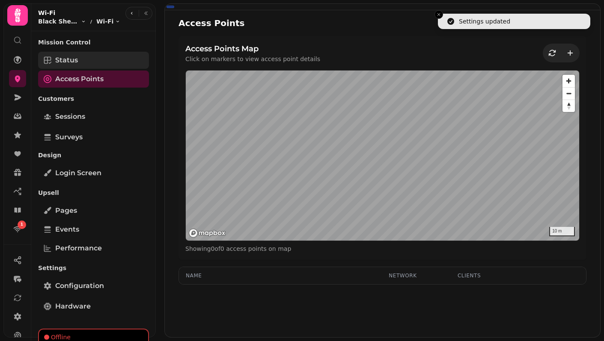
click at [80, 60] on link "Status" at bounding box center [93, 60] width 111 height 17
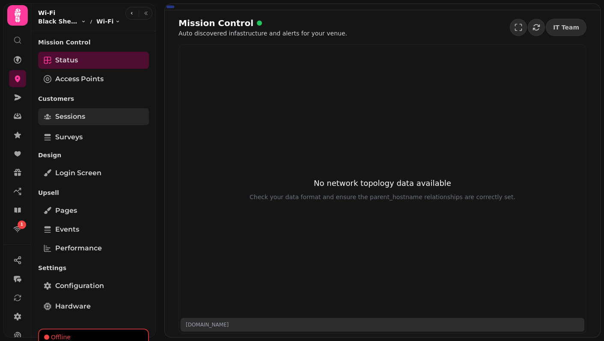
click at [98, 116] on link "Sessions" at bounding box center [93, 116] width 111 height 17
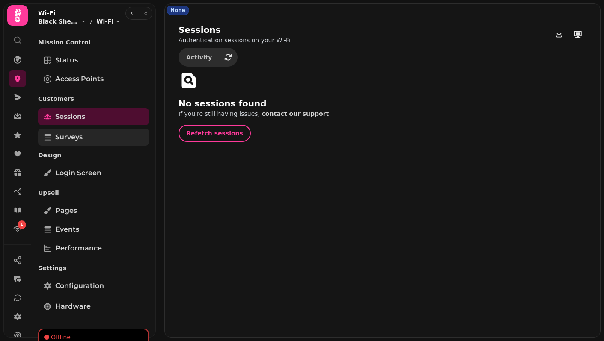
click at [92, 135] on link "Surveys" at bounding box center [93, 137] width 111 height 17
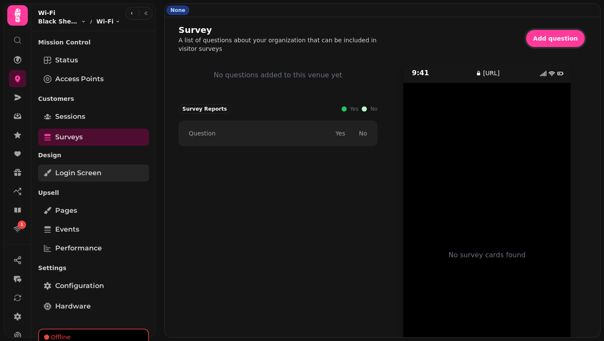
click at [99, 176] on span "Login screen" at bounding box center [78, 173] width 46 height 10
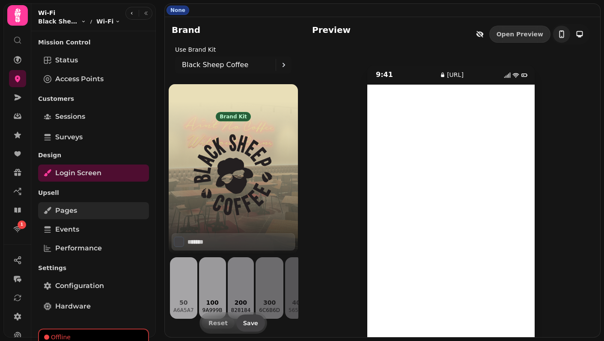
click at [68, 216] on link "Pages" at bounding box center [93, 210] width 111 height 17
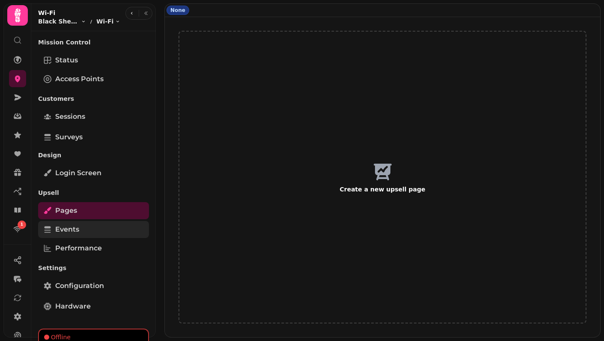
click at [89, 234] on link "Events" at bounding box center [93, 229] width 111 height 17
select select "**"
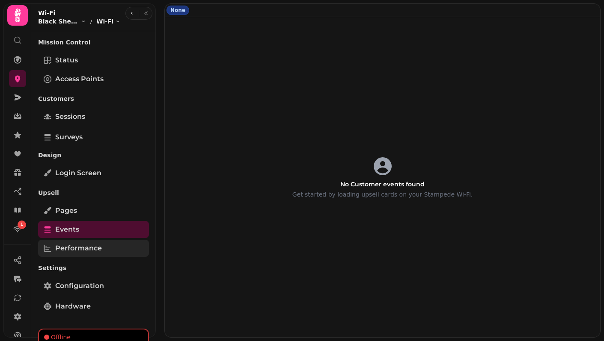
click at [89, 249] on span "Performance" at bounding box center [78, 248] width 47 height 10
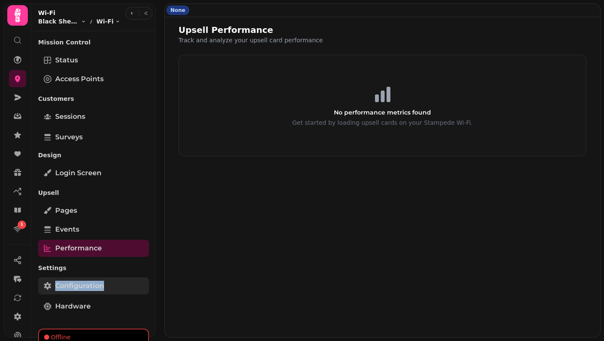
click at [71, 283] on span "Configuration" at bounding box center [79, 286] width 49 height 10
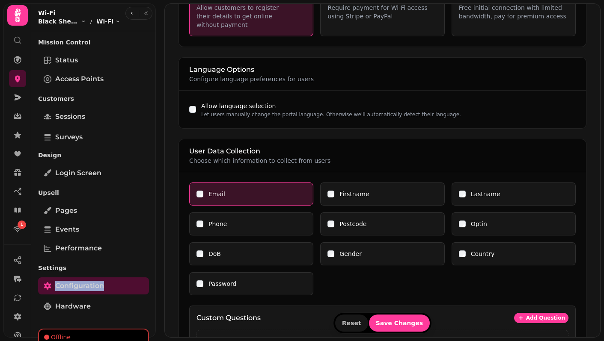
scroll to position [124, 0]
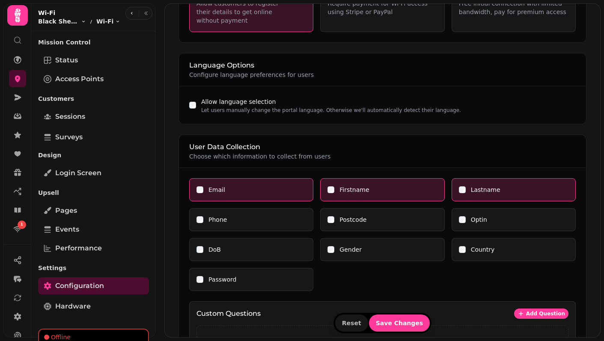
click at [248, 251] on div "DoB" at bounding box center [251, 249] width 124 height 23
click at [202, 246] on div "DoB" at bounding box center [251, 250] width 110 height 9
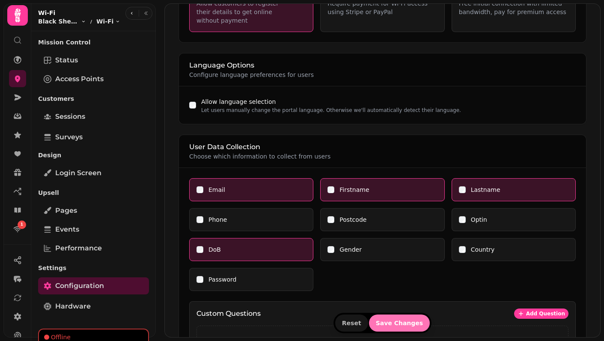
click at [396, 322] on span "Save Changes" at bounding box center [399, 323] width 47 height 6
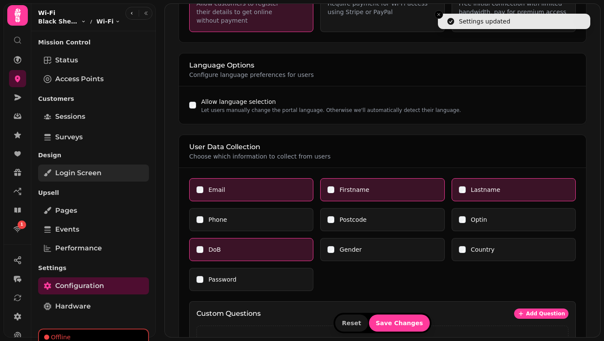
click at [77, 175] on span "Login screen" at bounding box center [78, 173] width 46 height 10
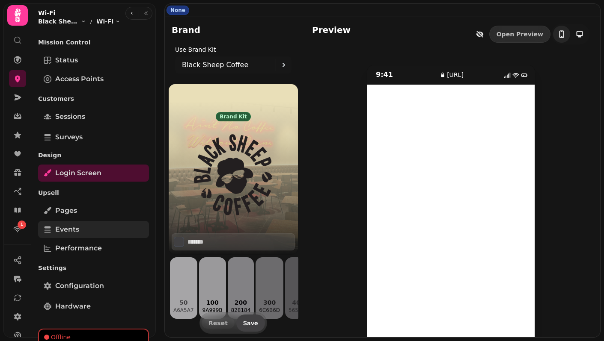
click at [71, 227] on span "Events" at bounding box center [67, 230] width 24 height 10
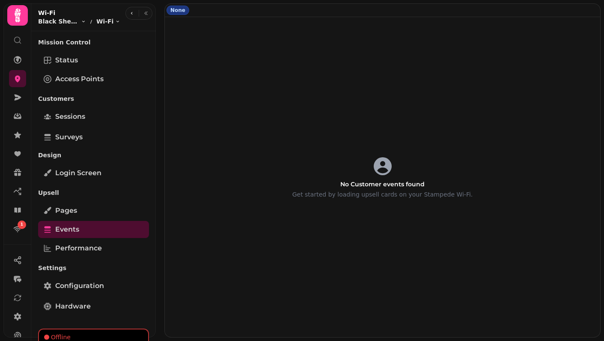
click at [351, 183] on h3 "No Customer events found" at bounding box center [382, 184] width 84 height 9
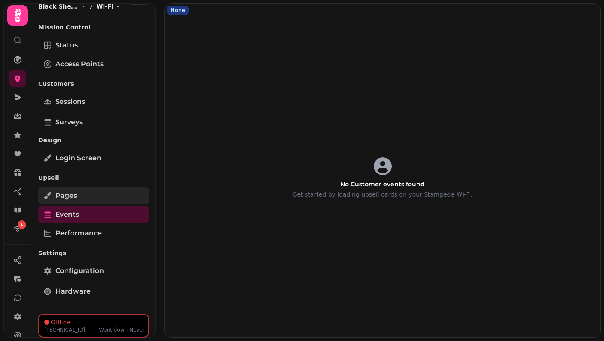
click at [71, 199] on span "Pages" at bounding box center [66, 196] width 22 height 10
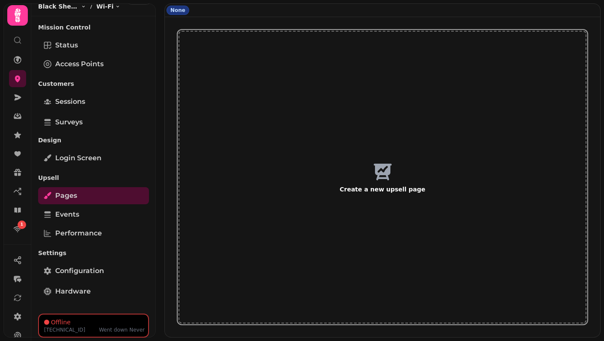
click at [306, 157] on button "Create a new upsell page" at bounding box center [382, 177] width 408 height 293
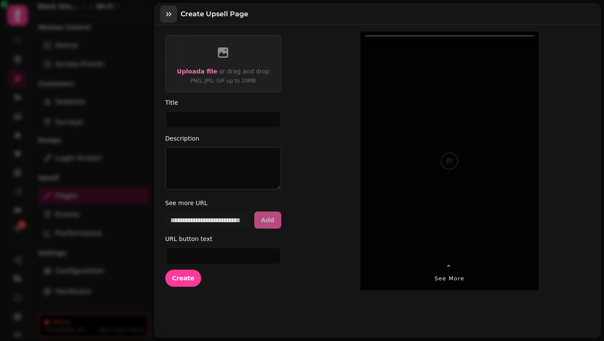
click at [165, 15] on icon "button" at bounding box center [168, 14] width 9 height 9
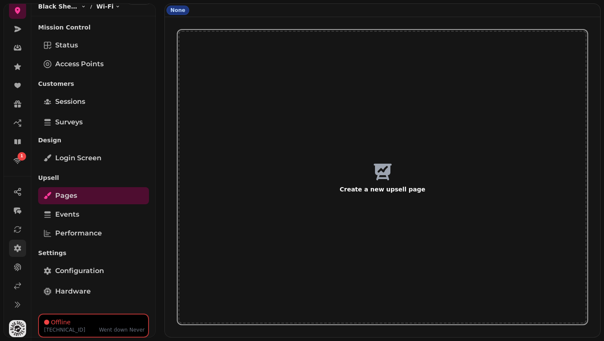
scroll to position [74, 0]
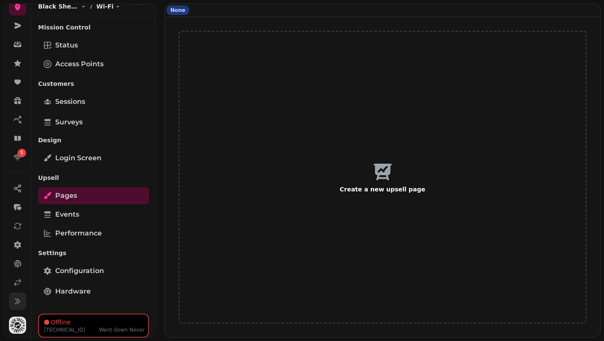
click at [14, 301] on icon at bounding box center [17, 301] width 9 height 9
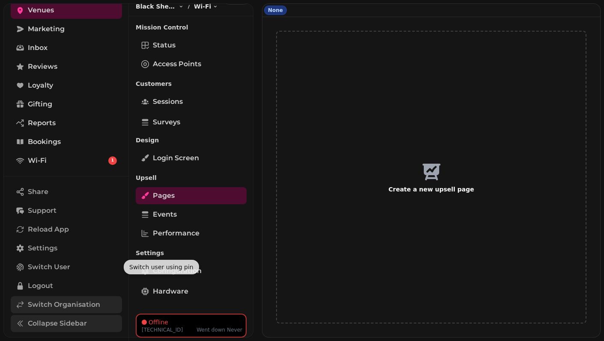
click at [41, 306] on span "Switch Organisation" at bounding box center [64, 305] width 72 height 10
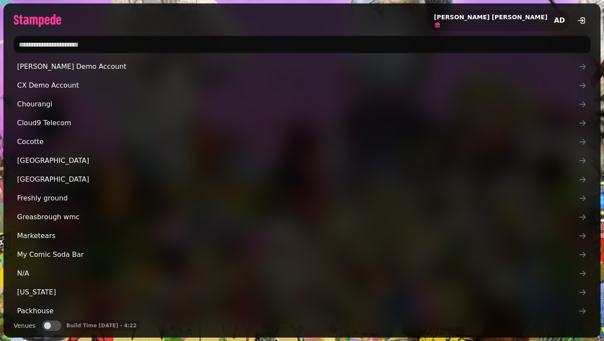
click at [441, 26] on icon at bounding box center [437, 24] width 7 height 7
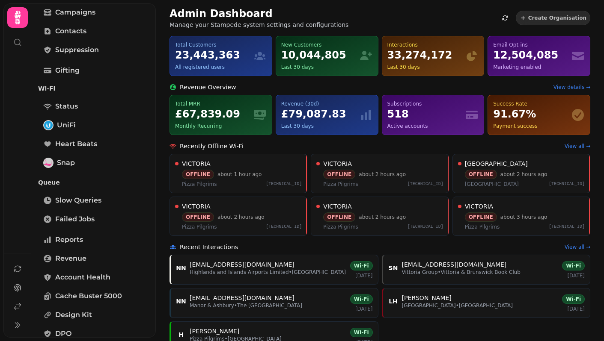
scroll to position [240, 0]
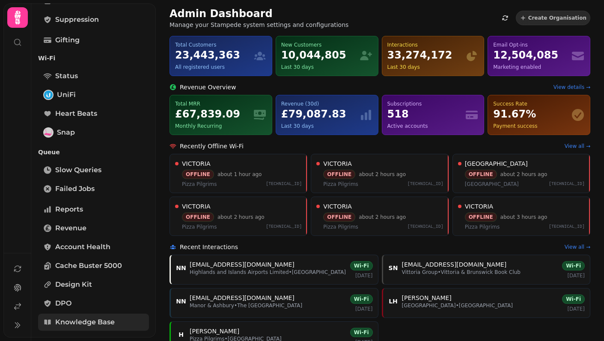
click at [90, 320] on span "Knowledge Base" at bounding box center [84, 322] width 59 height 10
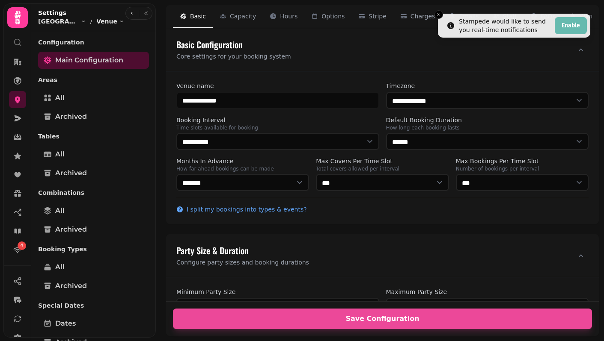
select select "**********"
select select "****"
select select "*"
select select "***"
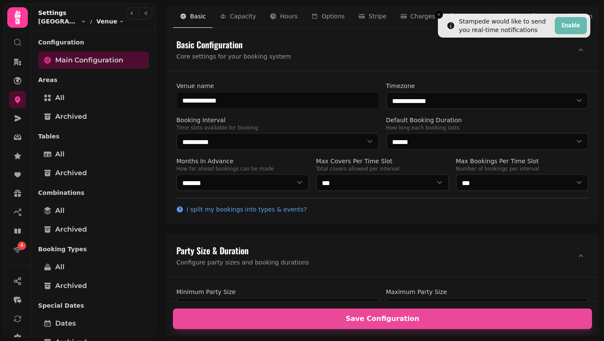
select select "**"
select select "****"
select select "**********"
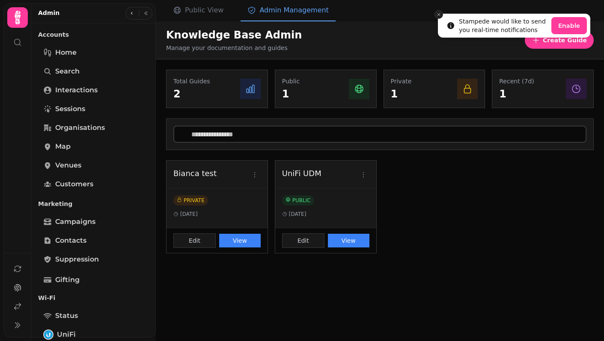
click at [437, 15] on icon "Close toast" at bounding box center [438, 14] width 5 height 5
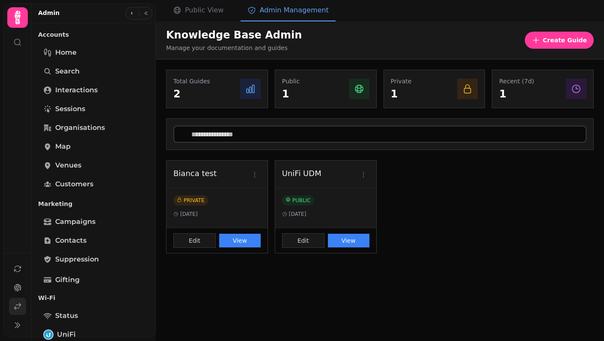
click at [24, 307] on link at bounding box center [17, 306] width 17 height 17
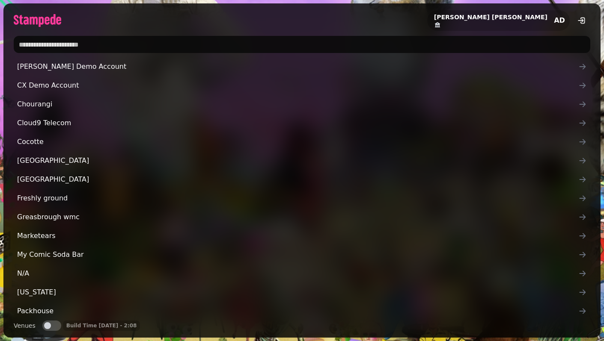
click at [217, 40] on input "text" at bounding box center [302, 44] width 576 height 17
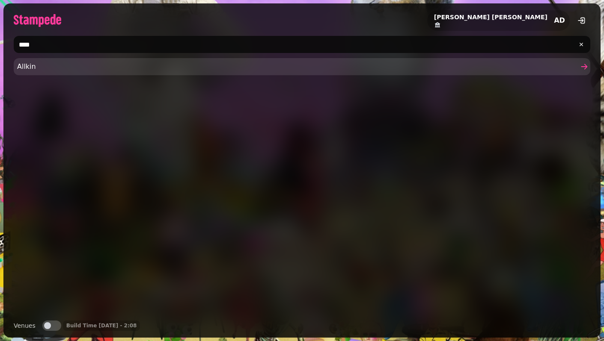
type input "****"
click at [98, 71] on span "Allkin" at bounding box center [297, 67] width 561 height 10
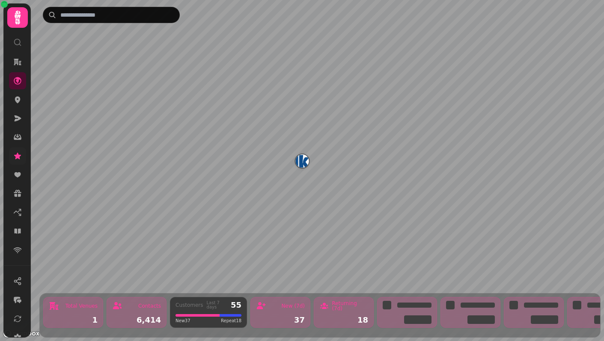
click at [16, 160] on link at bounding box center [17, 156] width 17 height 17
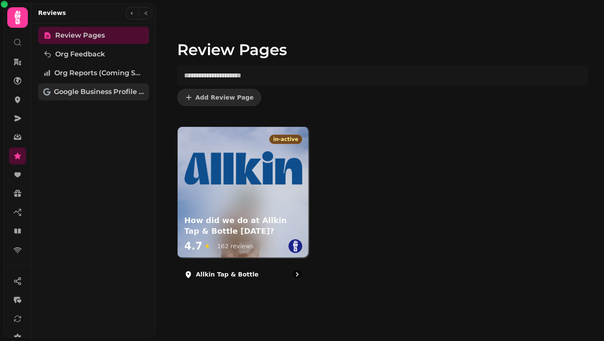
click at [85, 94] on span "Google Business Profile (Beta)" at bounding box center [99, 92] width 90 height 10
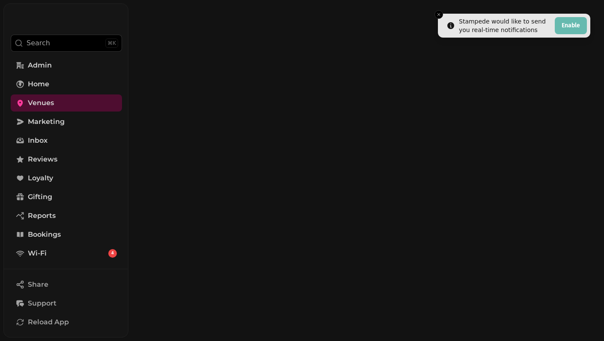
select select "**********"
select select "****"
select select "*"
select select "***"
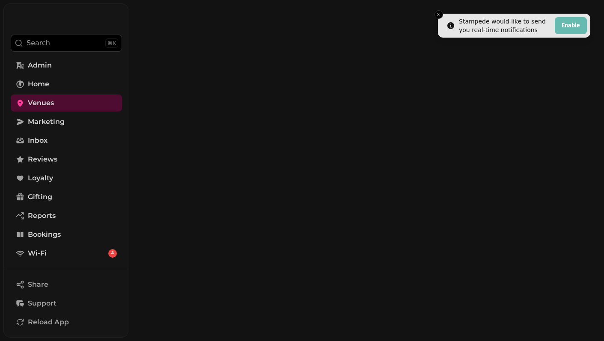
select select "**"
select select "****"
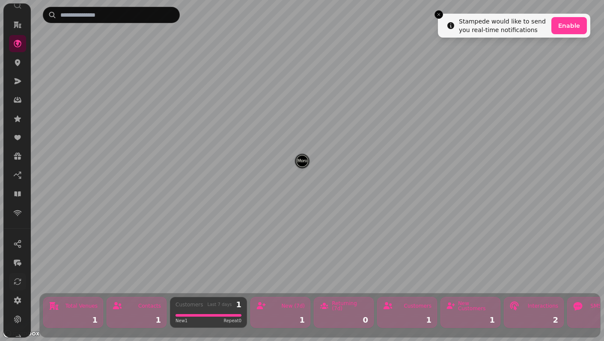
scroll to position [69, 0]
click at [17, 329] on icon at bounding box center [17, 325] width 9 height 9
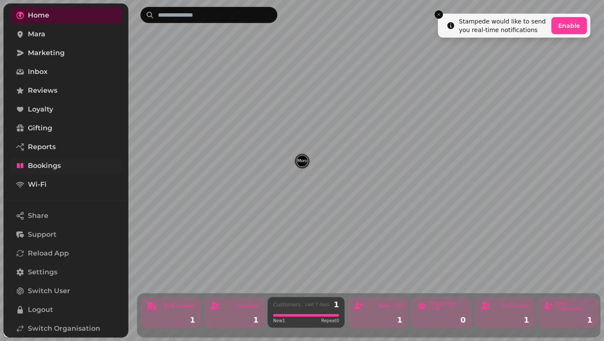
click at [51, 166] on span "Bookings" at bounding box center [44, 166] width 33 height 10
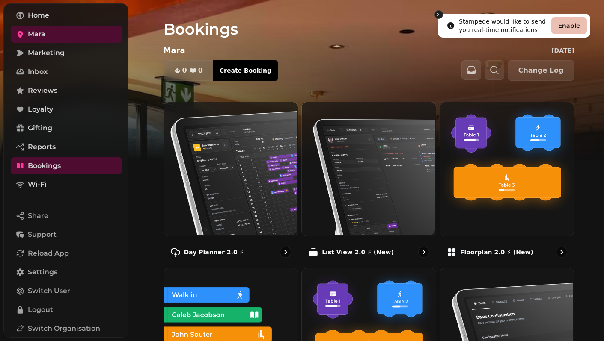
click at [437, 15] on icon "Close toast" at bounding box center [438, 14] width 5 height 5
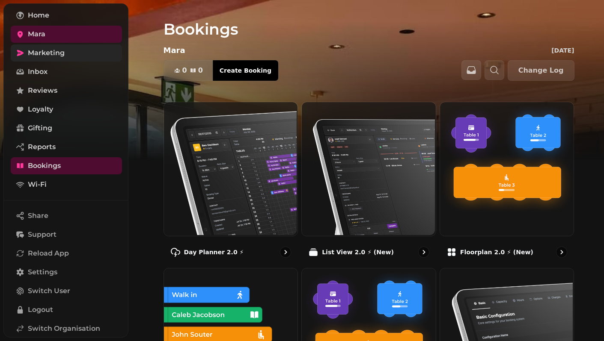
click at [48, 57] on span "Marketing" at bounding box center [46, 53] width 37 height 10
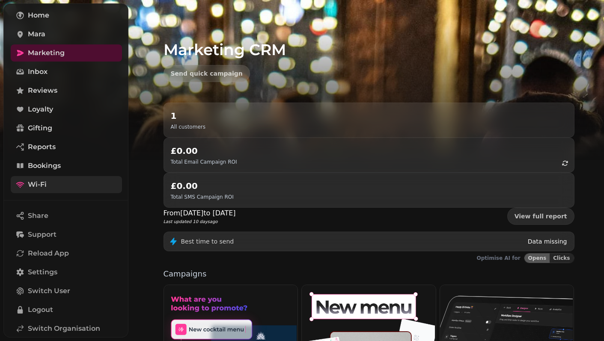
click at [57, 182] on link "Wi-Fi" at bounding box center [66, 184] width 111 height 17
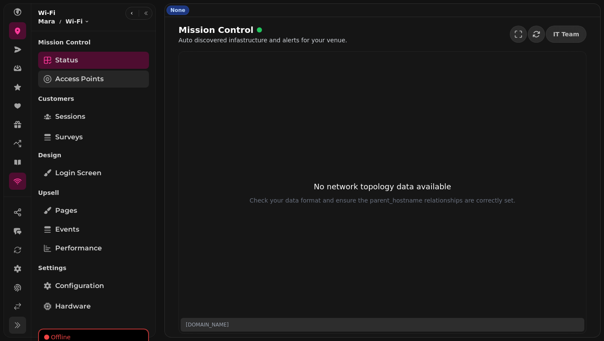
click at [88, 74] on span "Access Points" at bounding box center [79, 79] width 48 height 10
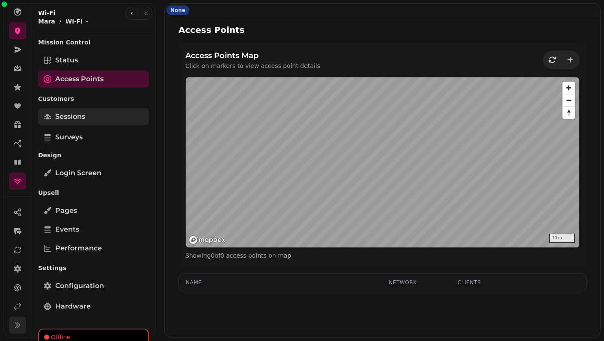
click at [80, 116] on span "Sessions" at bounding box center [70, 117] width 30 height 10
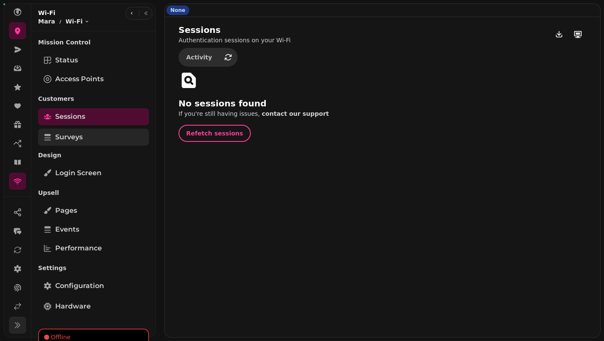
click at [79, 142] on span "Surveys" at bounding box center [68, 137] width 27 height 10
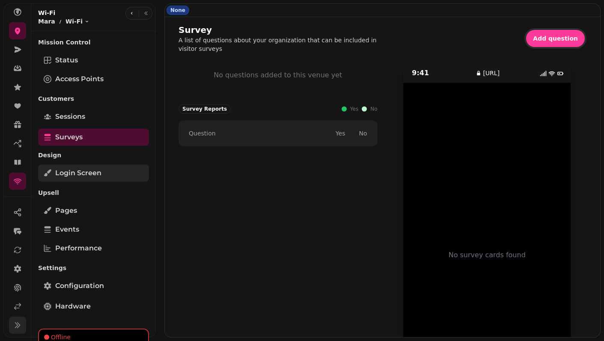
click at [67, 176] on span "Login screen" at bounding box center [78, 173] width 46 height 10
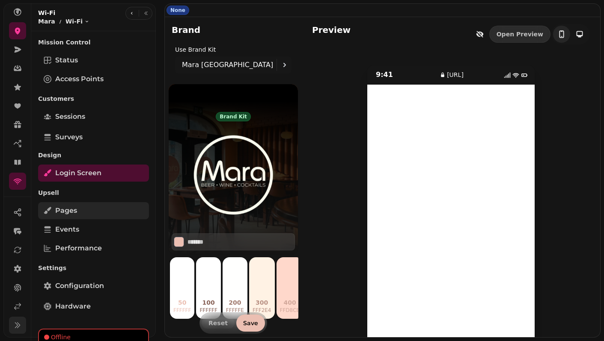
click at [71, 214] on span "Pages" at bounding box center [66, 211] width 22 height 10
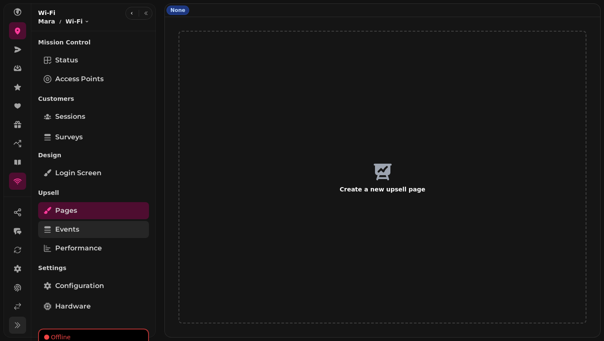
click at [71, 230] on span "Events" at bounding box center [67, 230] width 24 height 10
select select "**"
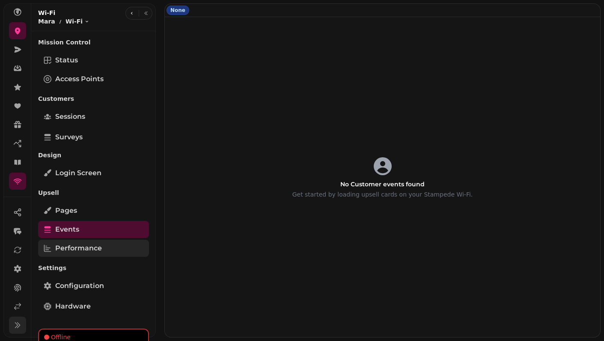
click at [77, 251] on span "Performance" at bounding box center [78, 248] width 47 height 10
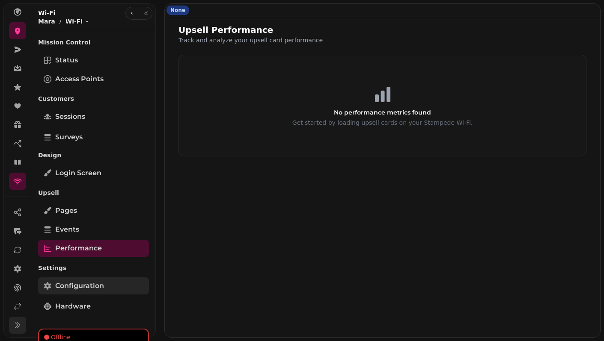
click at [75, 290] on span "Configuration" at bounding box center [79, 286] width 49 height 10
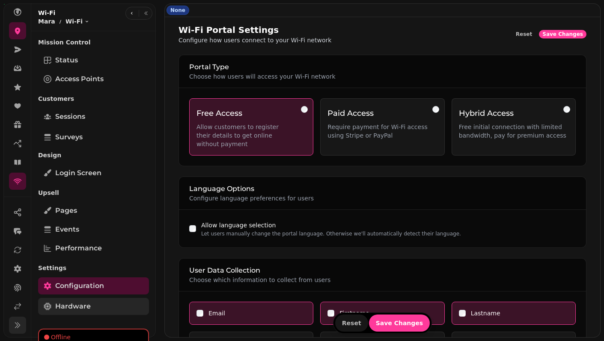
click at [75, 308] on span "Hardware" at bounding box center [73, 307] width 36 height 10
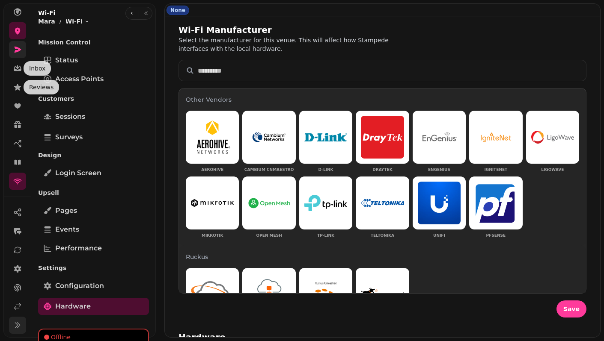
click at [12, 53] on link at bounding box center [17, 49] width 17 height 17
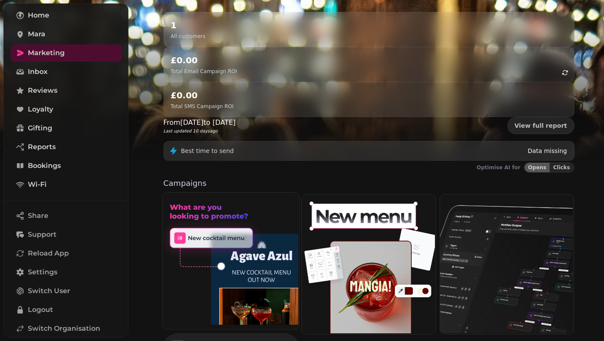
scroll to position [193, 0]
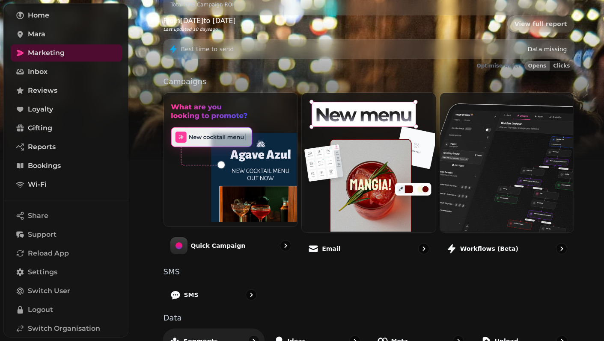
click at [218, 329] on div "Segments" at bounding box center [213, 341] width 102 height 25
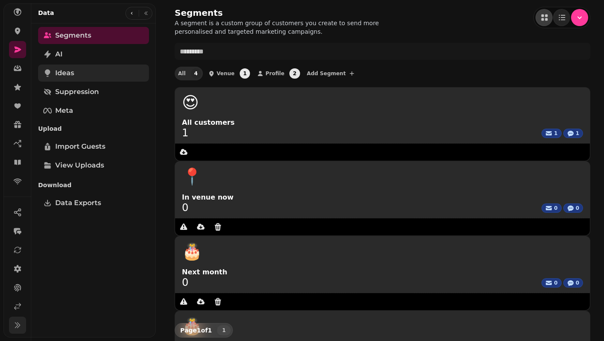
click at [78, 71] on link "Ideas" at bounding box center [93, 73] width 111 height 17
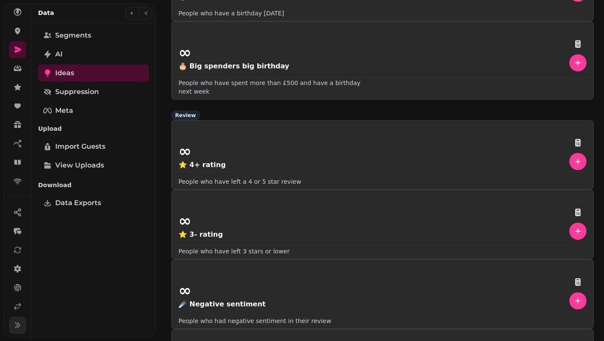
scroll to position [1150, 0]
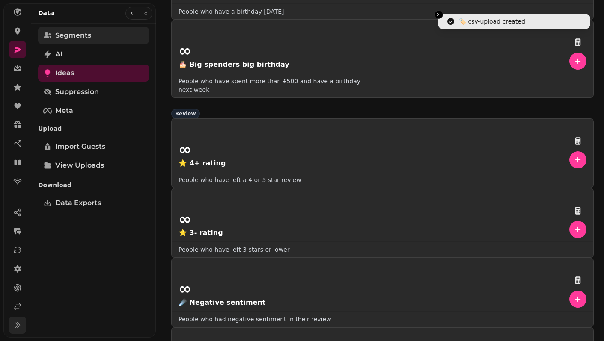
click at [83, 41] on link "Segments" at bounding box center [93, 35] width 111 height 17
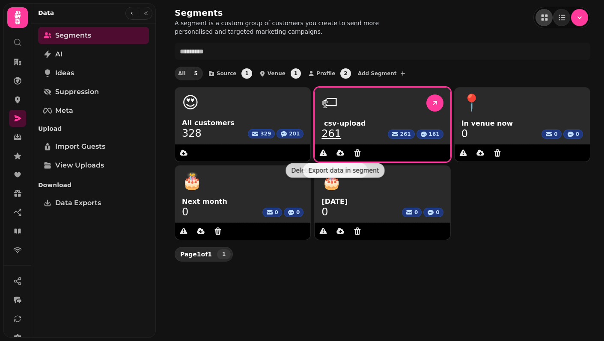
click at [348, 126] on span "️ csv-upload" at bounding box center [382, 124] width 122 height 10
click at [430, 104] on icon at bounding box center [434, 103] width 9 height 9
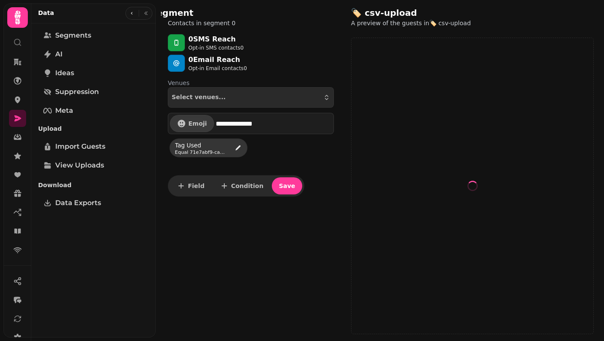
select select "**"
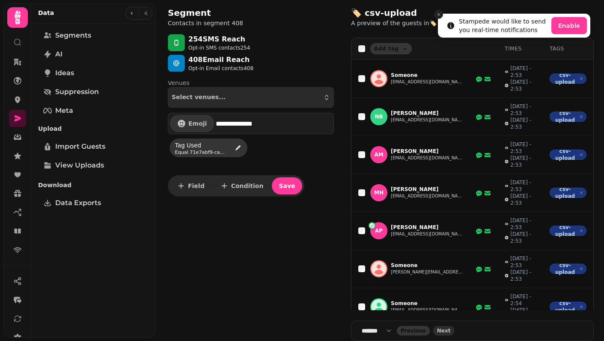
click at [439, 12] on icon "Close toast" at bounding box center [438, 14] width 5 height 5
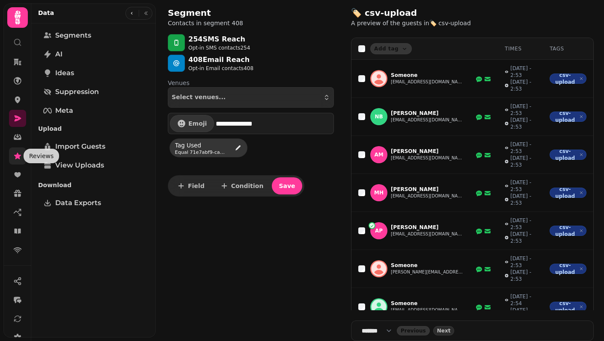
click at [17, 159] on icon at bounding box center [17, 156] width 9 height 9
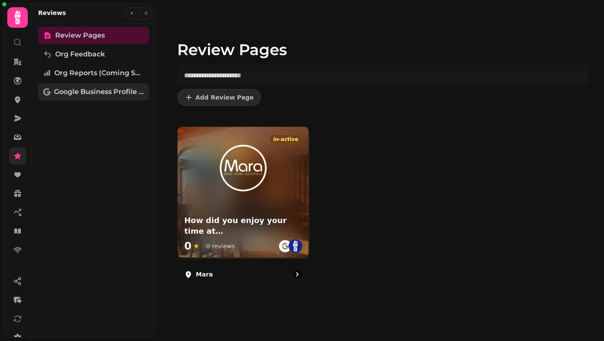
click at [94, 90] on span "Google Business Profile (Beta)" at bounding box center [99, 92] width 90 height 10
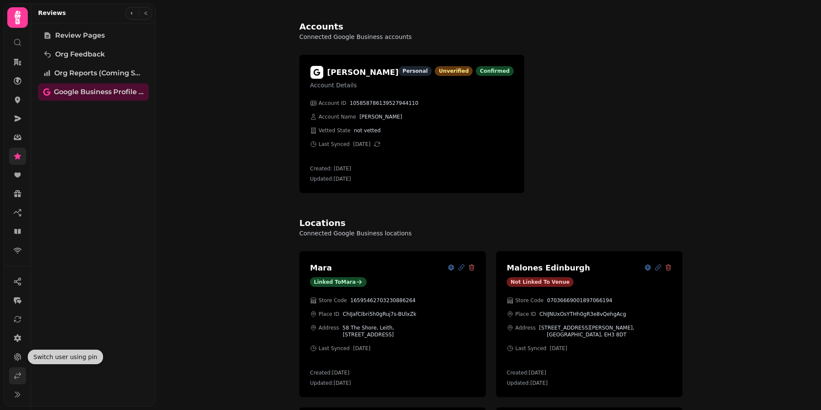
click at [13, 341] on link at bounding box center [17, 375] width 17 height 17
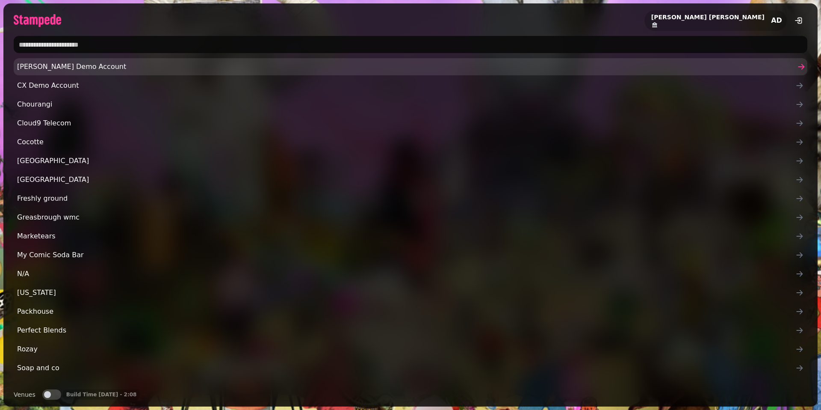
click at [96, 65] on span "Aidans Demo Account" at bounding box center [406, 67] width 779 height 10
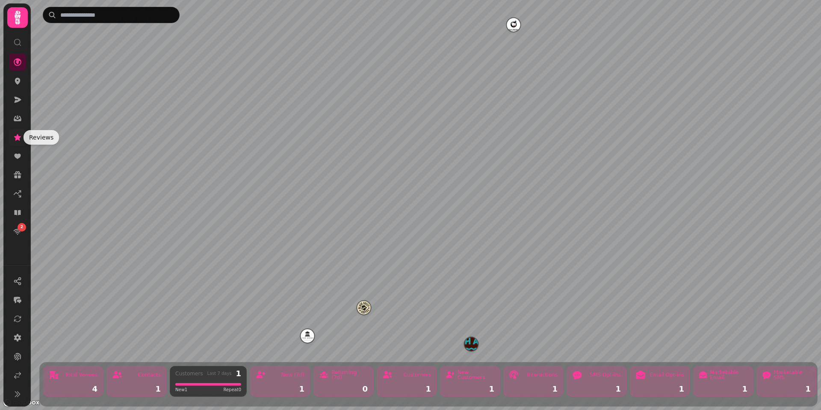
click at [14, 134] on icon at bounding box center [17, 137] width 9 height 9
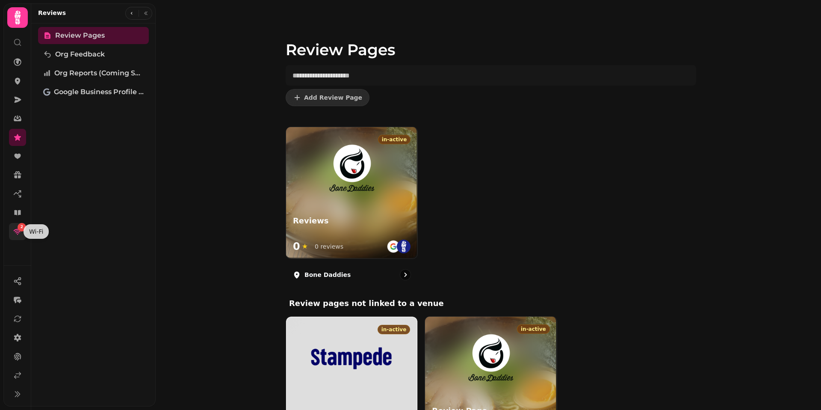
click at [17, 234] on icon at bounding box center [18, 232] width 8 height 6
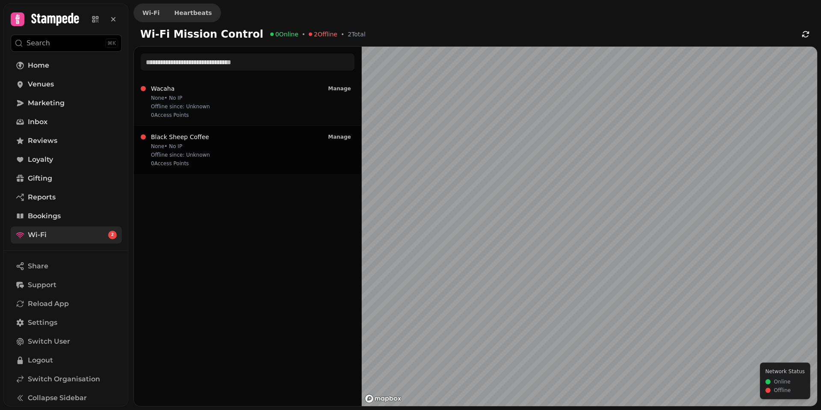
click at [234, 147] on div "Black Sheep Coffee None • No IP Offline since: Unknown 0 Access Point s Manage" at bounding box center [248, 150] width 214 height 34
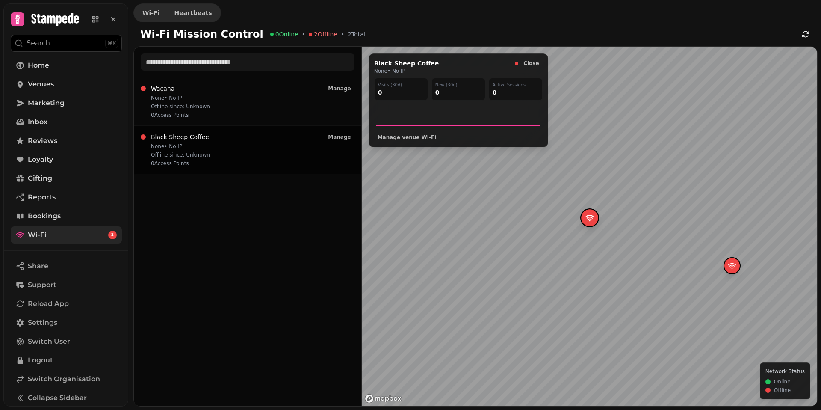
click at [234, 158] on div "Black Sheep Coffee None • No IP Offline since: Unknown 0 Access Point s Manage" at bounding box center [248, 150] width 214 height 34
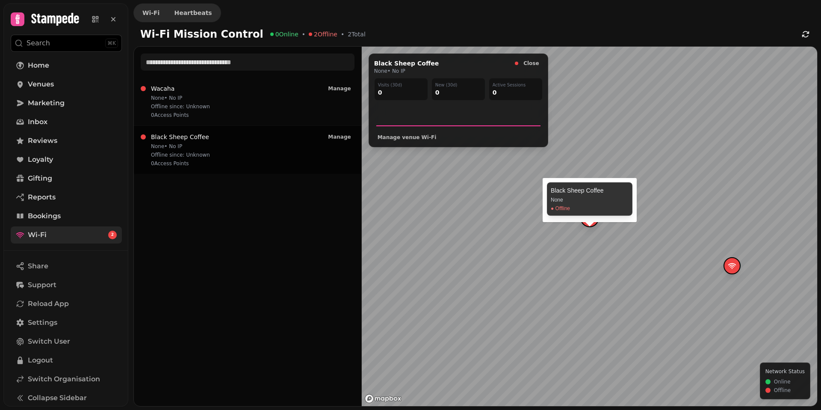
click at [589, 222] on icon "Map marker" at bounding box center [589, 217] width 9 height 9
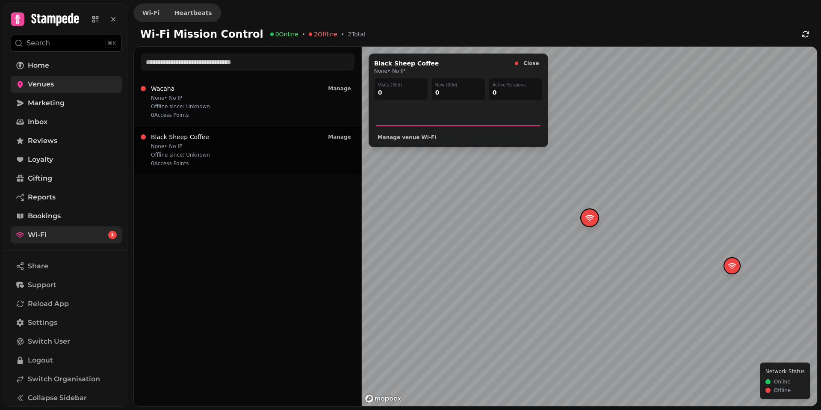
click at [49, 89] on span "Venues" at bounding box center [41, 84] width 26 height 10
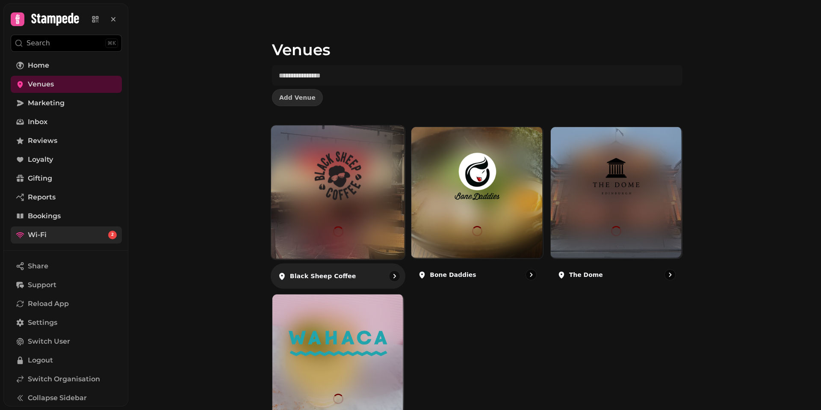
click at [327, 197] on img at bounding box center [338, 176] width 101 height 56
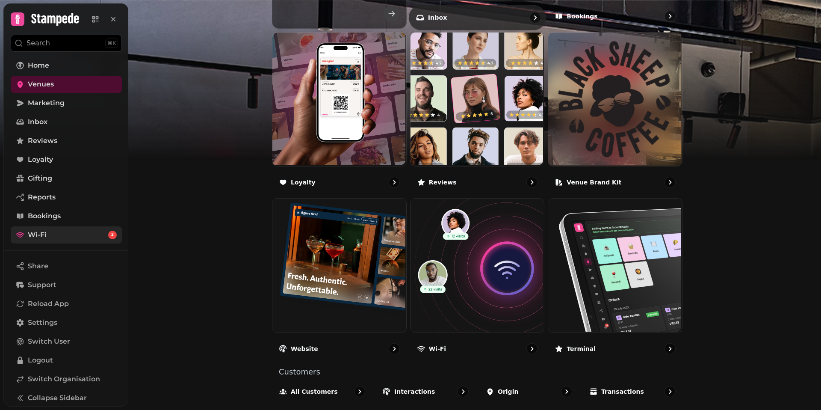
scroll to position [459, 0]
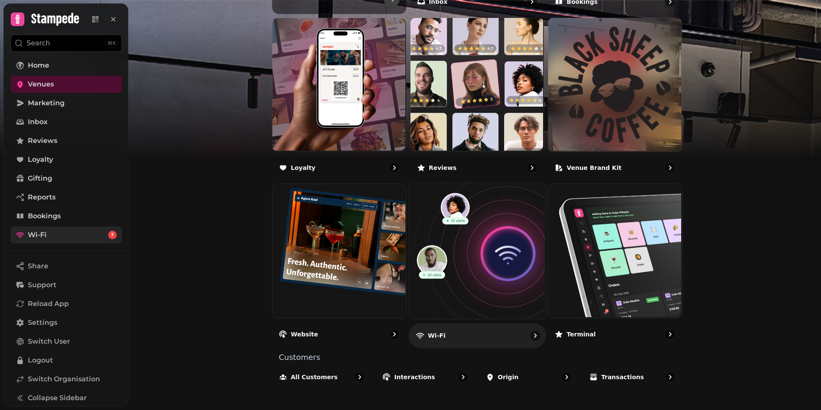
click at [496, 339] on div "Wi-Fi" at bounding box center [477, 335] width 137 height 25
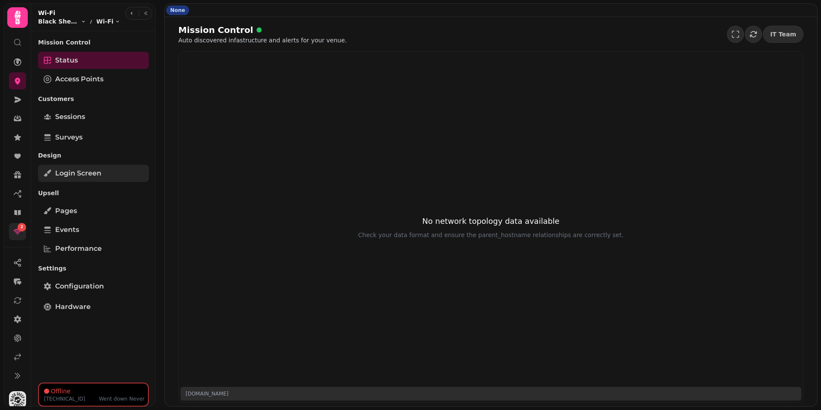
click at [87, 175] on span "Login screen" at bounding box center [78, 173] width 46 height 10
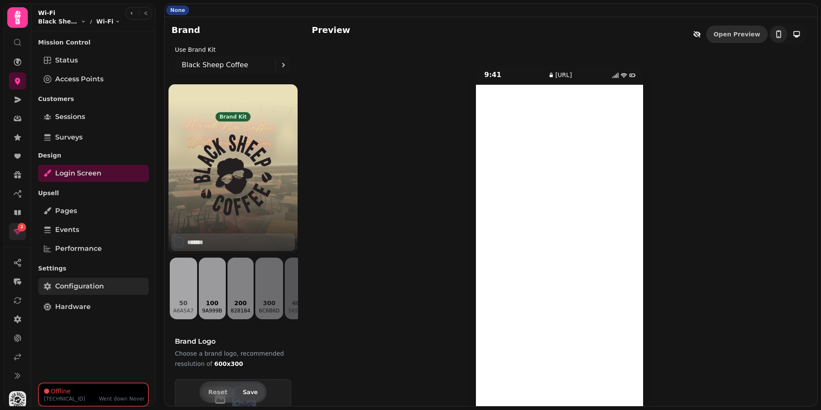
click at [80, 285] on span "Configuration" at bounding box center [79, 286] width 49 height 10
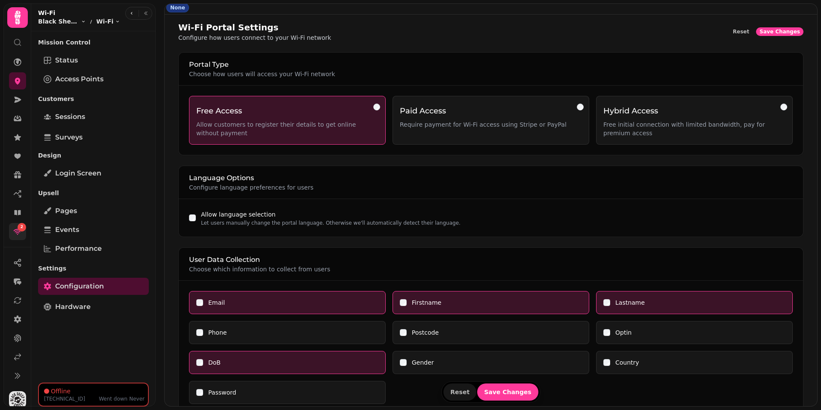
scroll to position [3, 0]
click at [69, 234] on span "Events" at bounding box center [67, 230] width 24 height 10
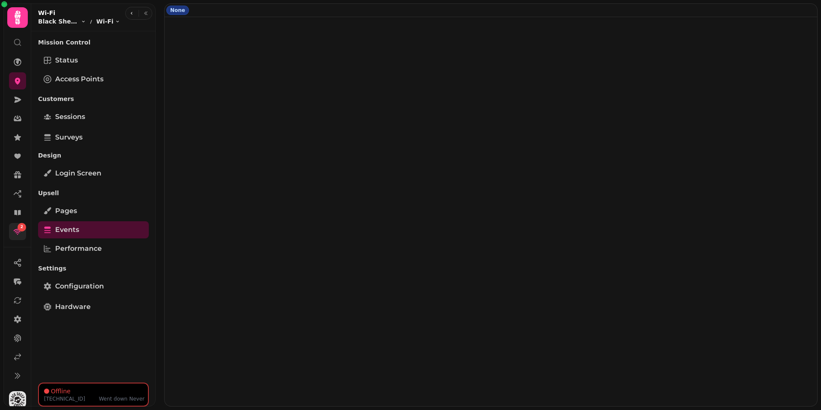
select select "**"
click at [66, 211] on span "Pages" at bounding box center [66, 211] width 22 height 10
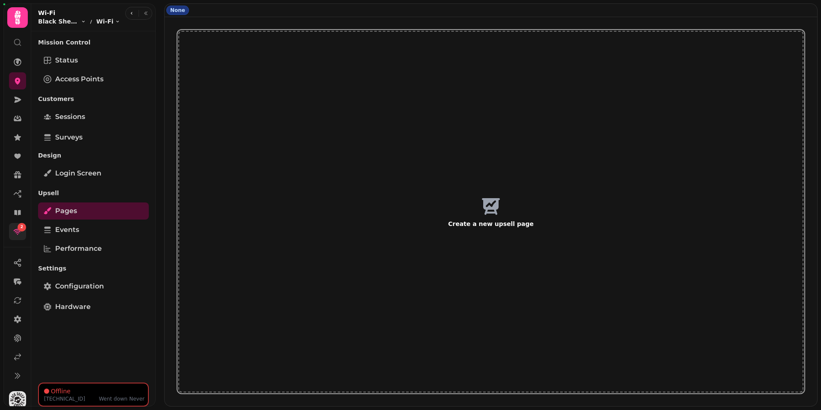
click at [352, 184] on button "Create a new upsell page" at bounding box center [491, 212] width 626 height 362
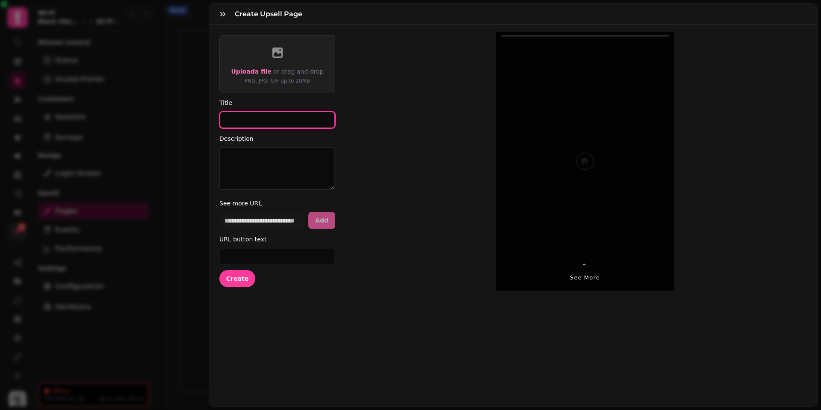
click at [270, 125] on input "Title" at bounding box center [277, 119] width 116 height 17
type input "**********"
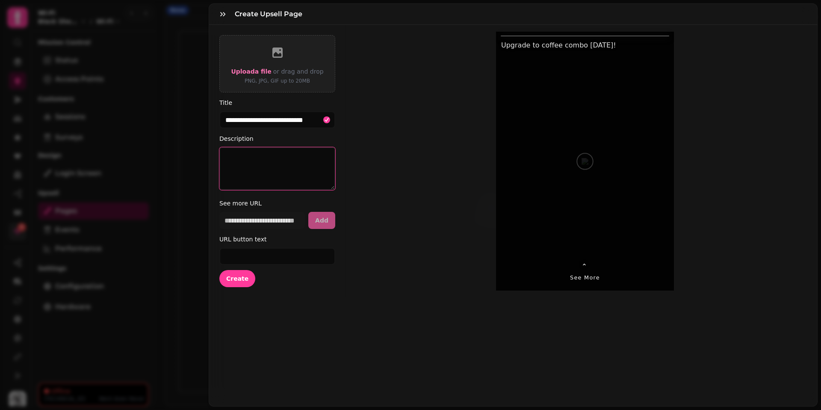
click at [234, 169] on textarea "Description" at bounding box center [277, 168] width 116 height 43
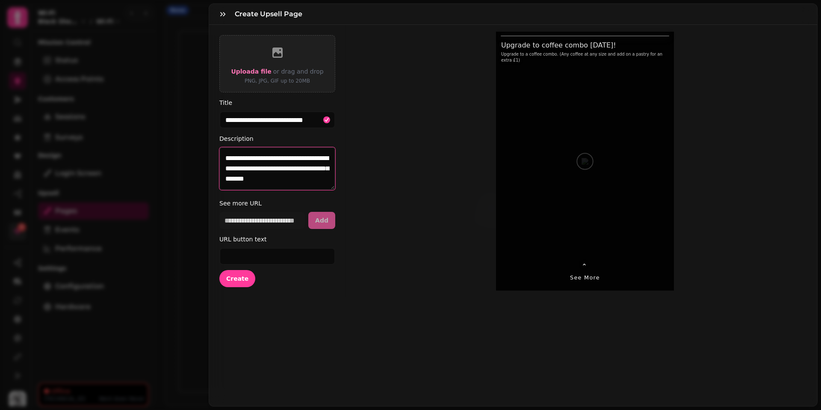
click at [322, 160] on textarea "**********" at bounding box center [277, 168] width 116 height 43
click at [270, 177] on textarea "**********" at bounding box center [277, 168] width 116 height 43
type textarea "**********"
click at [241, 272] on button "Create" at bounding box center [237, 278] width 36 height 17
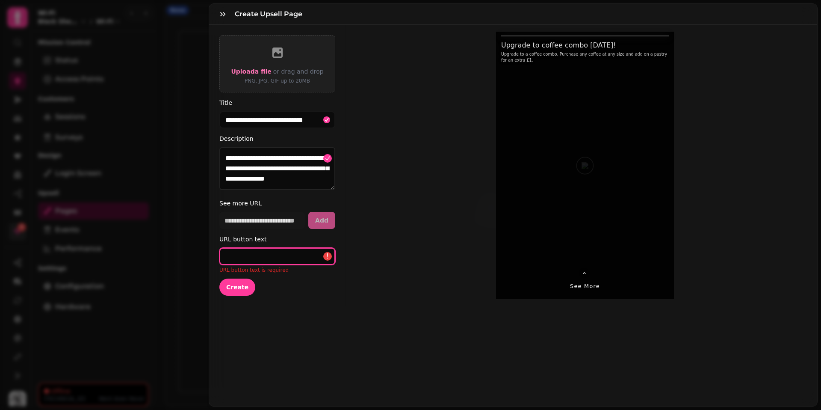
paste input "**********"
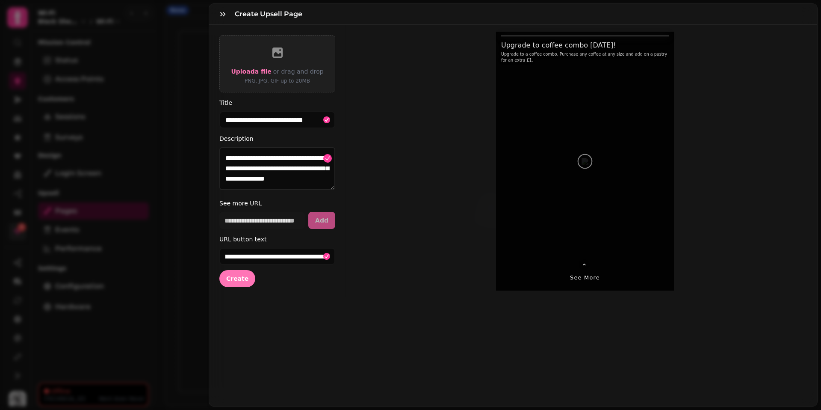
scroll to position [0, 0]
click at [246, 278] on span "Create" at bounding box center [237, 279] width 22 height 6
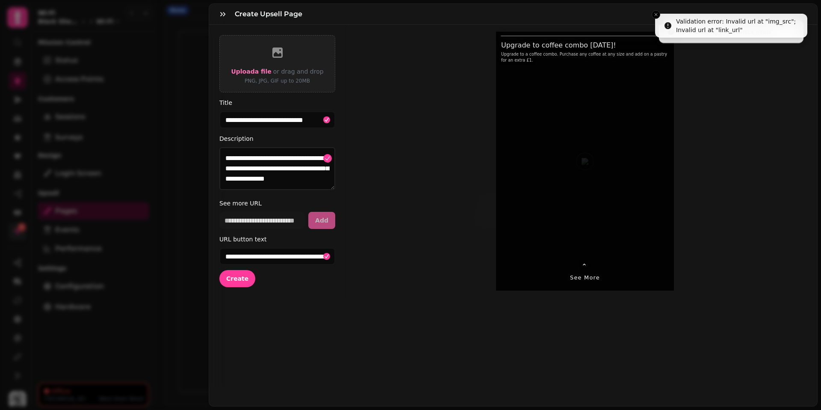
click at [603, 14] on div "Create Upsell Page" at bounding box center [513, 14] width 608 height 21
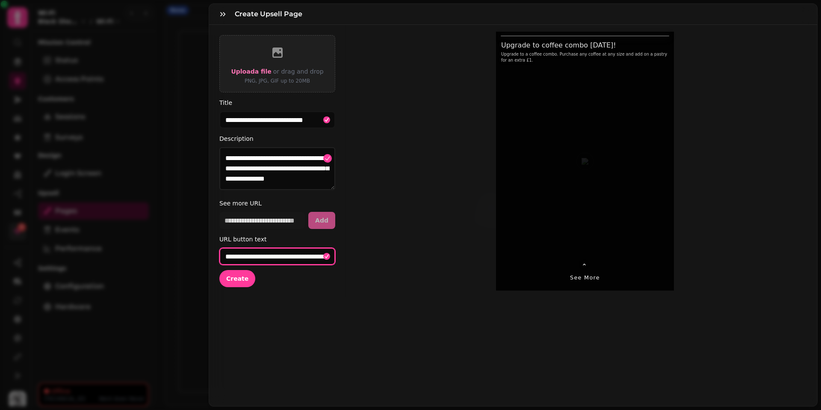
click at [303, 255] on input "**********" at bounding box center [277, 256] width 116 height 17
paste input "text"
click at [241, 279] on span "Create" at bounding box center [237, 279] width 22 height 6
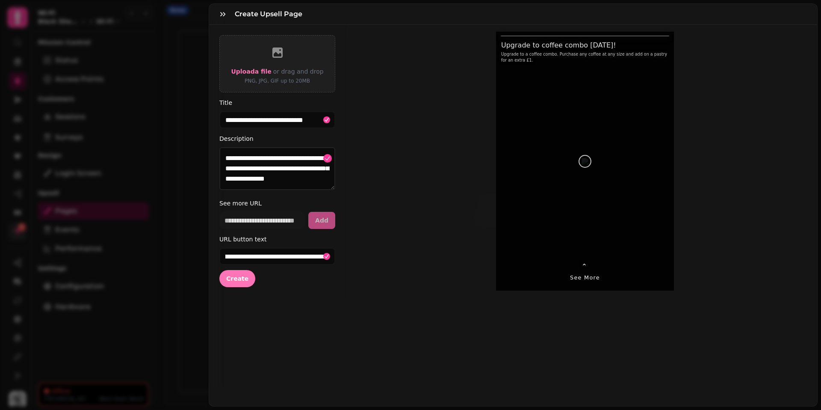
scroll to position [0, 0]
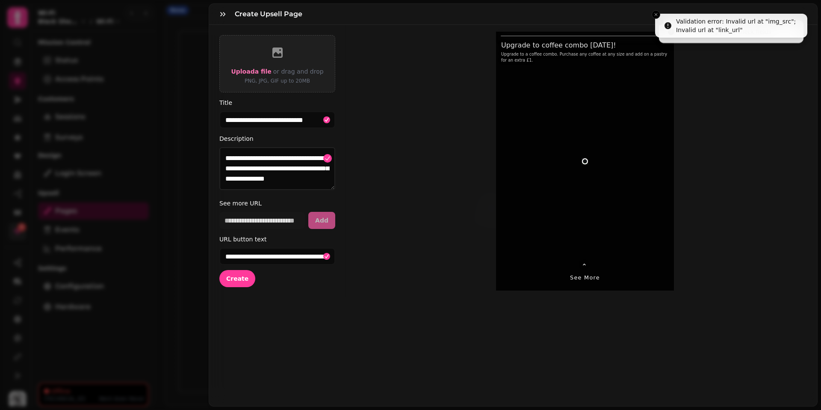
click at [603, 16] on div "Create Upsell Page" at bounding box center [513, 14] width 608 height 21
click at [603, 14] on div "Create Upsell Page" at bounding box center [513, 14] width 608 height 21
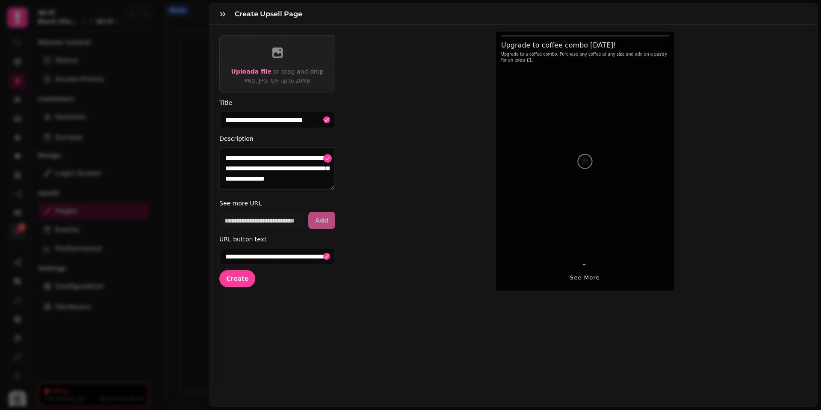
click at [603, 15] on div "Create Upsell Page" at bounding box center [513, 14] width 608 height 21
click at [264, 260] on input "**********" at bounding box center [277, 256] width 116 height 17
paste input "text"
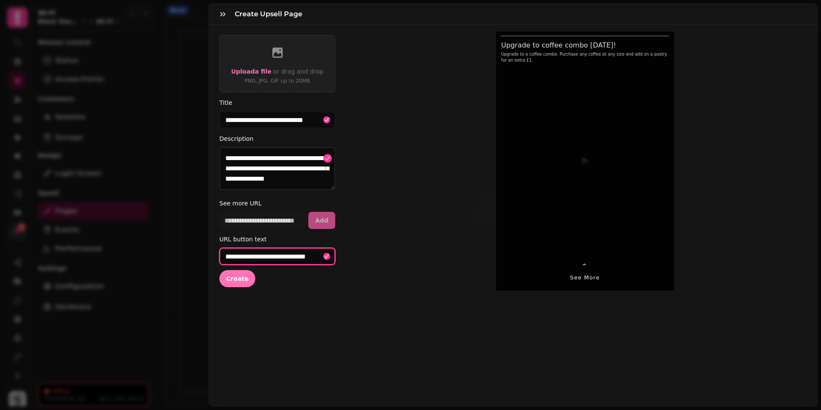
type input "**********"
click at [250, 274] on button "Create" at bounding box center [237, 278] width 36 height 17
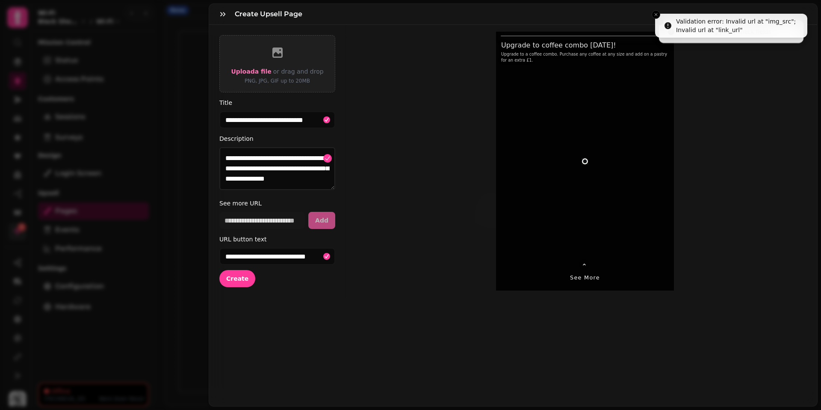
click at [603, 16] on div "Create Upsell Page" at bounding box center [513, 14] width 608 height 21
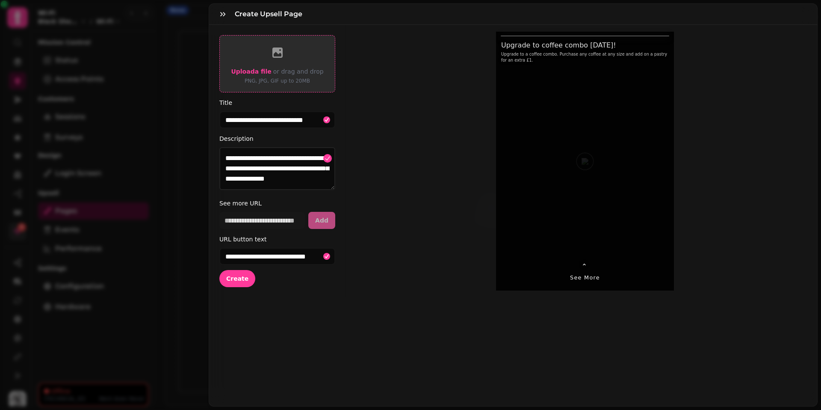
click at [252, 71] on span "Upload a file" at bounding box center [251, 71] width 40 height 7
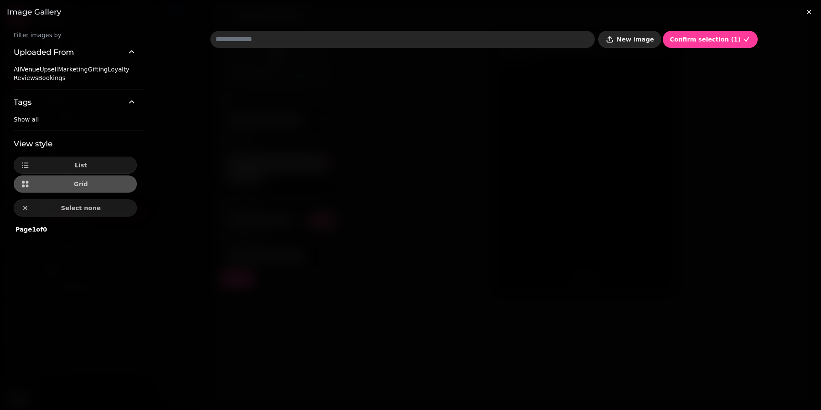
click at [603, 41] on button "New image" at bounding box center [630, 39] width 63 height 17
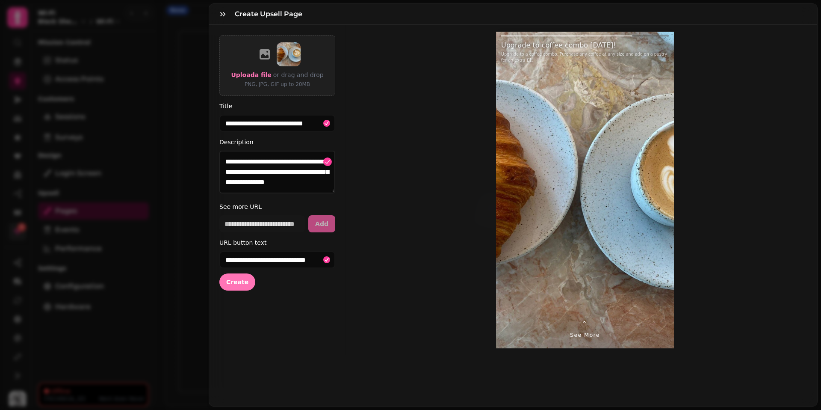
click at [232, 285] on button "Create" at bounding box center [237, 281] width 36 height 17
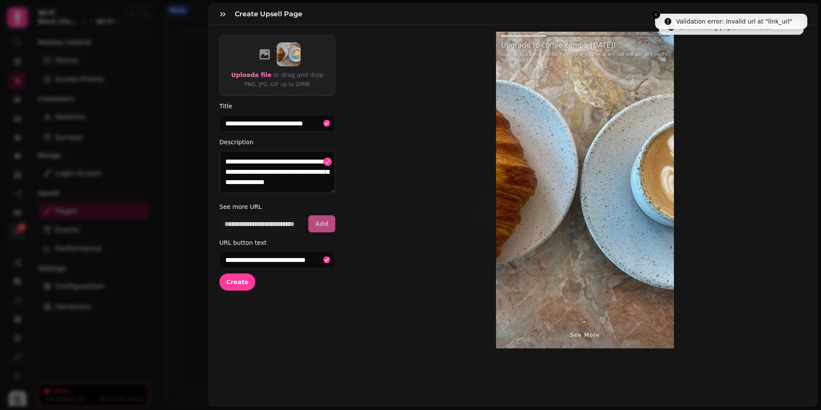
click at [603, 13] on div "Create Upsell Page" at bounding box center [513, 14] width 608 height 21
click at [603, 15] on div "Create Upsell Page" at bounding box center [513, 14] width 608 height 21
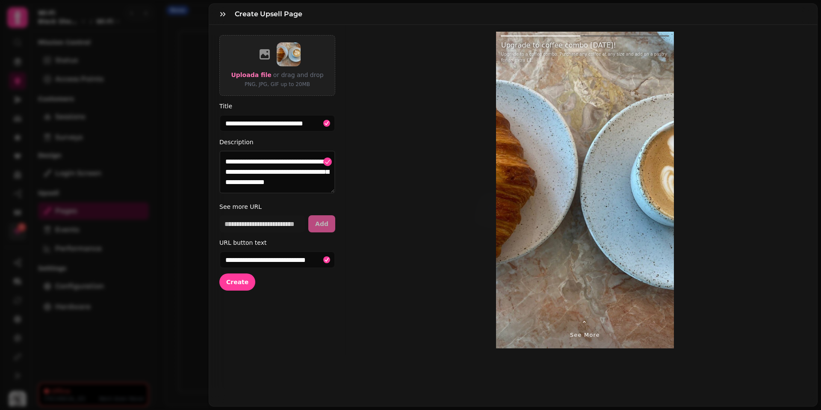
click at [603, 15] on div "Create Upsell Page" at bounding box center [513, 14] width 608 height 21
click at [305, 258] on input "**********" at bounding box center [277, 259] width 116 height 17
click at [362, 259] on div "**********" at bounding box center [513, 190] width 608 height 330
click at [282, 222] on input "url" at bounding box center [262, 223] width 86 height 17
paste input "**********"
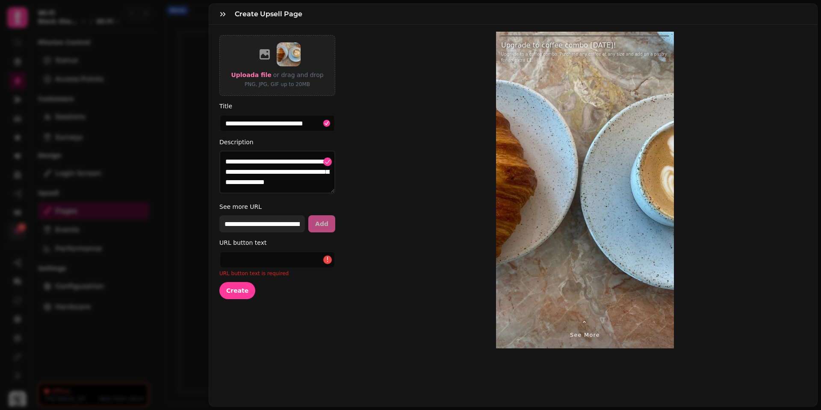
scroll to position [0, 21]
type input "**********"
click at [316, 222] on button "Add" at bounding box center [323, 223] width 27 height 17
select select "**********"
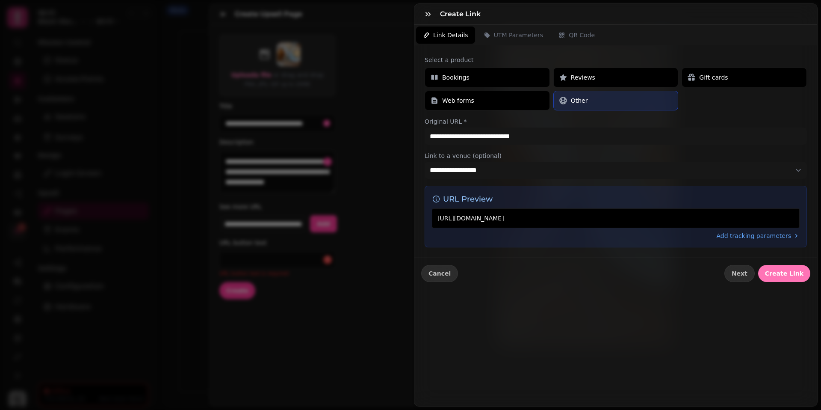
click at [603, 275] on span "Create Link" at bounding box center [784, 273] width 39 height 6
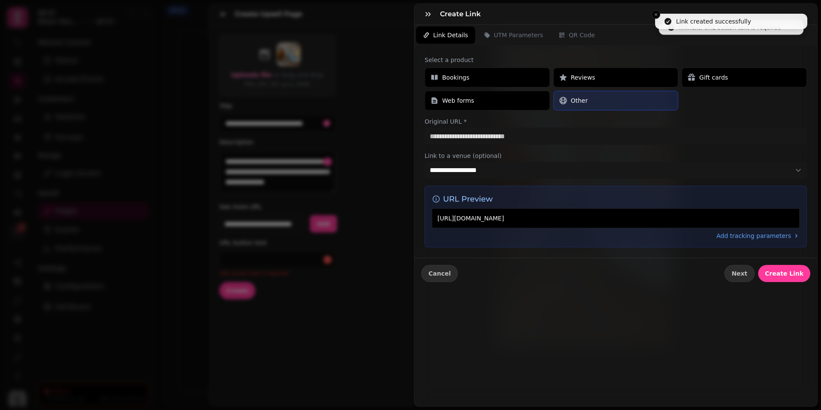
type input "**********"
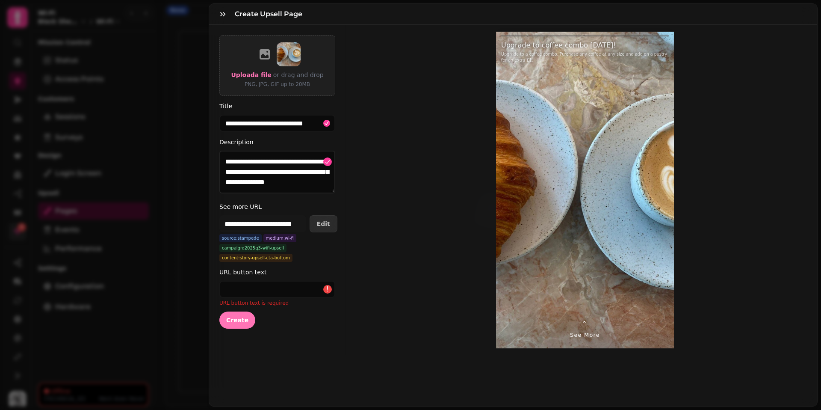
click at [245, 324] on button "Create" at bounding box center [237, 319] width 36 height 17
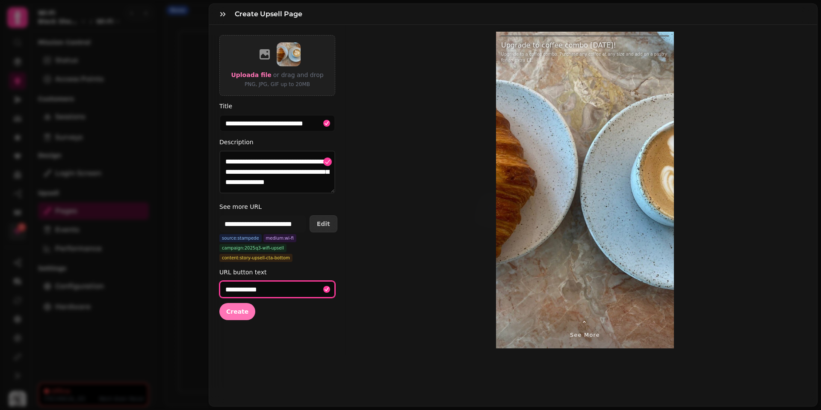
type input "**********"
click at [247, 313] on button "Create" at bounding box center [237, 311] width 36 height 17
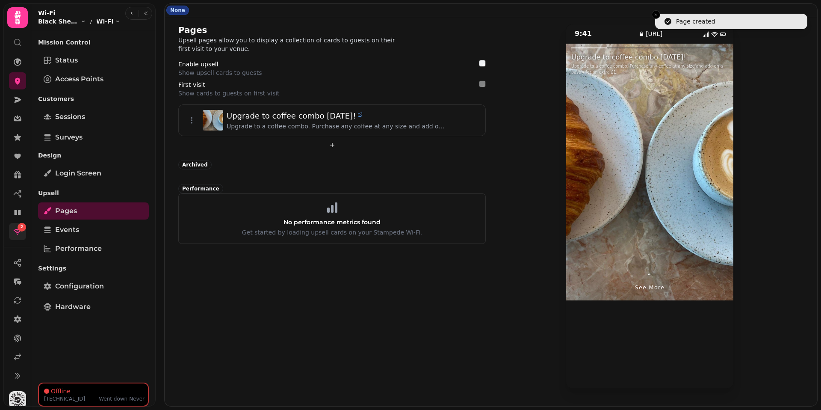
click at [603, 291] on span "See more" at bounding box center [650, 287] width 30 height 8
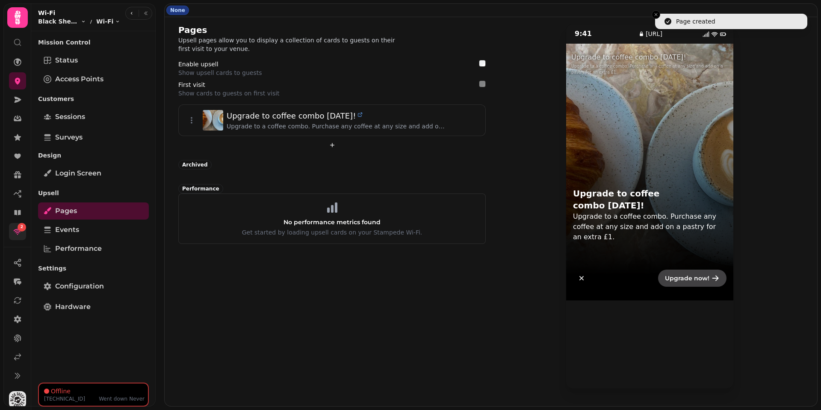
drag, startPoint x: 650, startPoint y: 282, endPoint x: 649, endPoint y: 276, distance: 6.0
click at [603, 279] on div "Upgrade now!" at bounding box center [649, 278] width 167 height 44
click at [533, 261] on div "9:41 upsell.stampede.ai Upgrade to coffee combo today! Upgrade to a coffee comb…" at bounding box center [650, 206] width 308 height 365
click at [507, 121] on div "9:41 upsell.stampede.ai Upgrade to coffee combo today! Upgrade to a coffee comb…" at bounding box center [650, 206] width 308 height 365
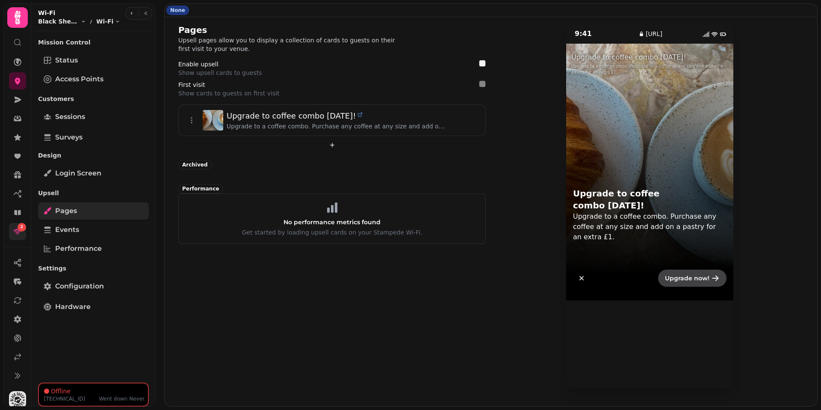
click at [66, 213] on span "Pages" at bounding box center [66, 211] width 22 height 10
click at [67, 228] on span "Events" at bounding box center [67, 230] width 24 height 10
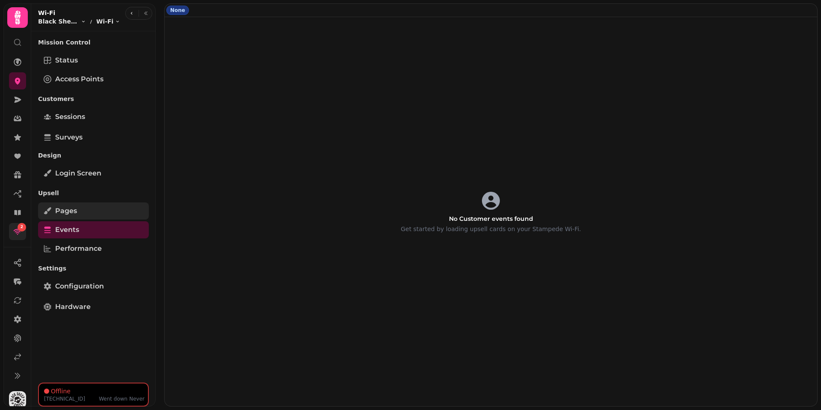
click at [83, 212] on link "Pages" at bounding box center [93, 210] width 111 height 17
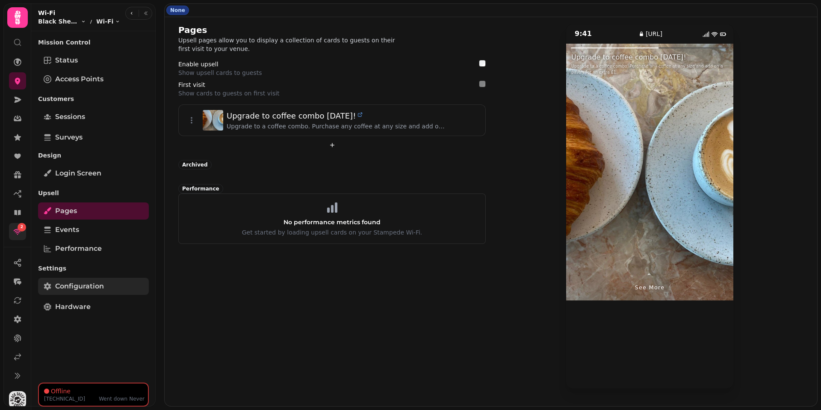
click at [90, 282] on span "Configuration" at bounding box center [79, 286] width 49 height 10
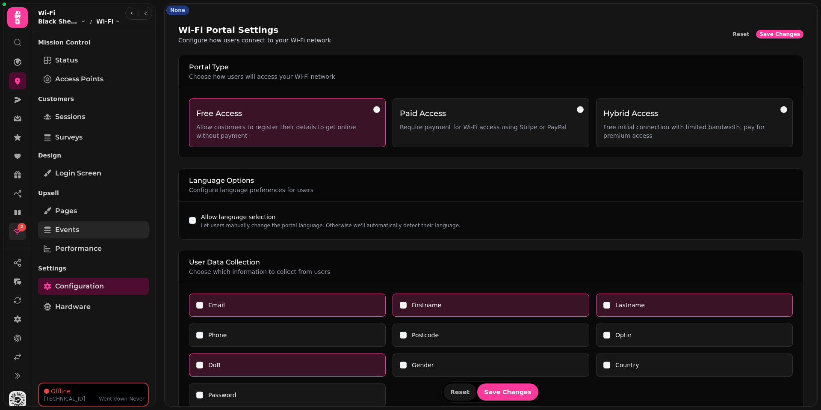
click at [92, 232] on link "Events" at bounding box center [93, 229] width 111 height 17
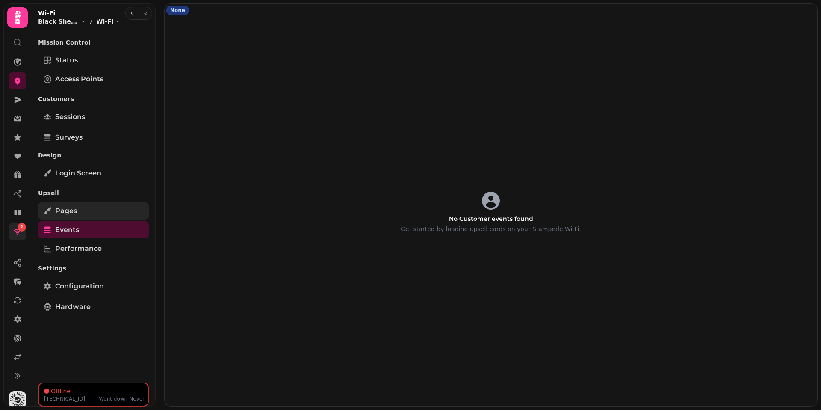
click at [104, 214] on link "Pages" at bounding box center [93, 210] width 111 height 17
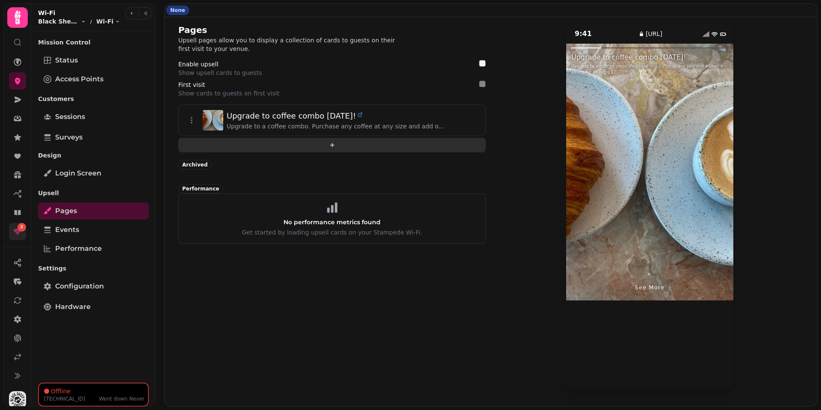
click at [334, 147] on icon "add" at bounding box center [332, 145] width 7 height 7
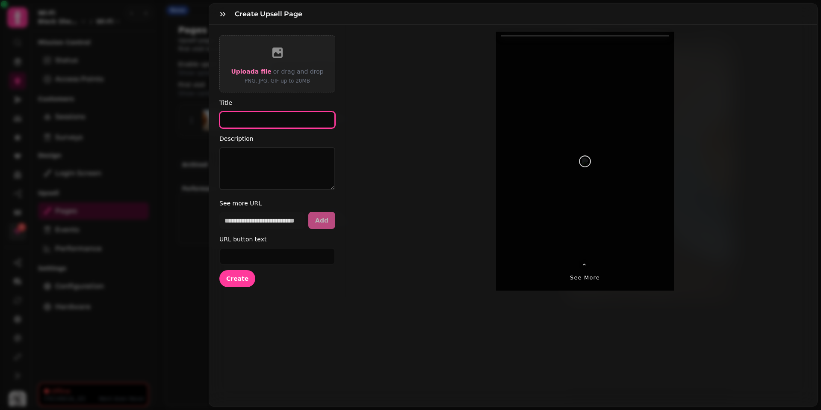
click at [286, 124] on input "Title" at bounding box center [277, 119] width 116 height 17
drag, startPoint x: 253, startPoint y: 120, endPoint x: 255, endPoint y: 127, distance: 7.6
click at [253, 120] on input "**********" at bounding box center [277, 119] width 116 height 17
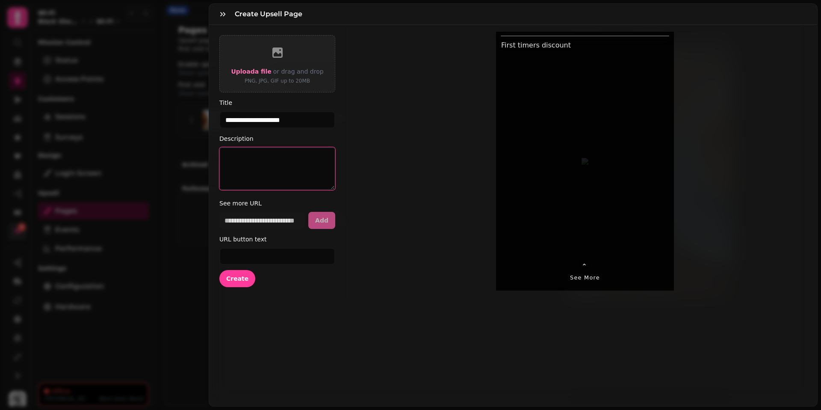
click at [270, 172] on textarea "Description" at bounding box center [277, 168] width 116 height 43
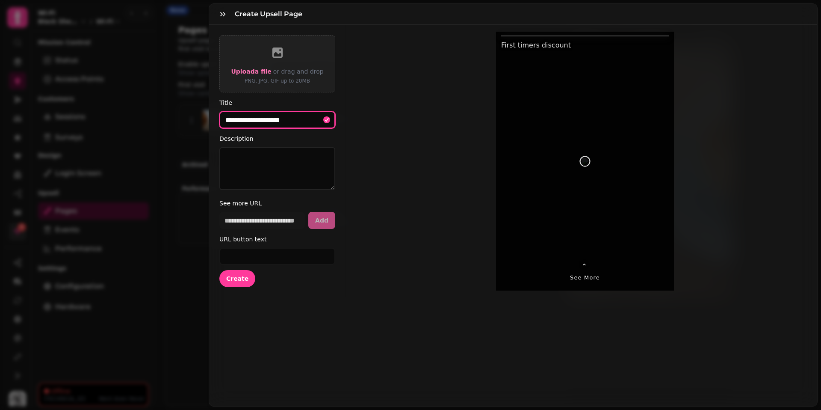
click at [297, 123] on input "**********" at bounding box center [277, 119] width 116 height 17
type input "**********"
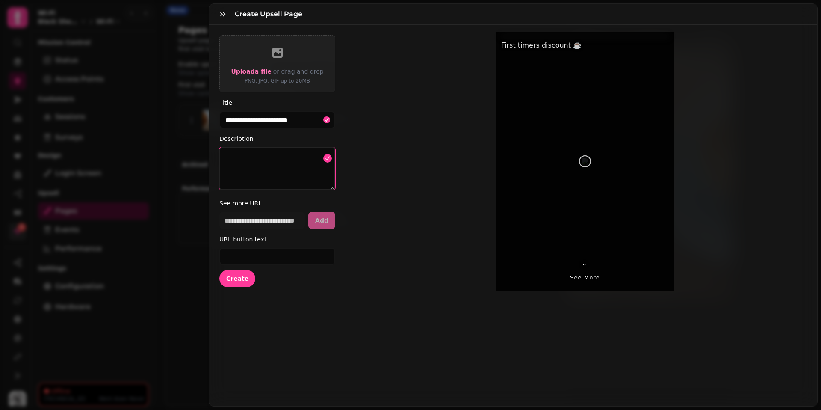
click at [271, 177] on textarea "Description" at bounding box center [277, 168] width 116 height 43
type textarea "*"
type textarea "**********"
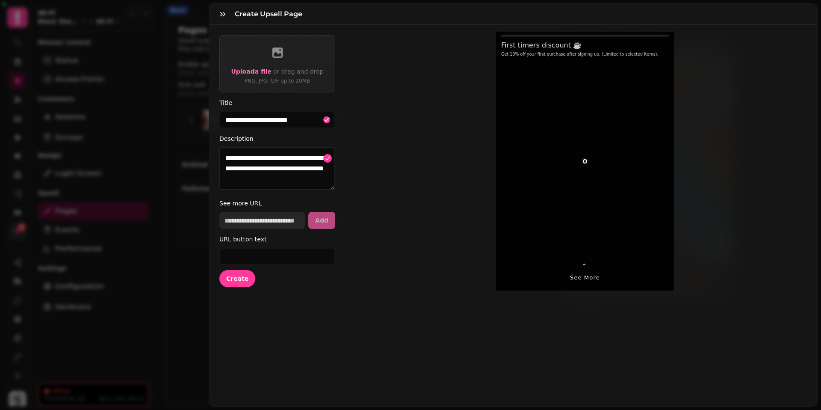
click at [289, 218] on input "url" at bounding box center [262, 220] width 86 height 17
paste input "**********"
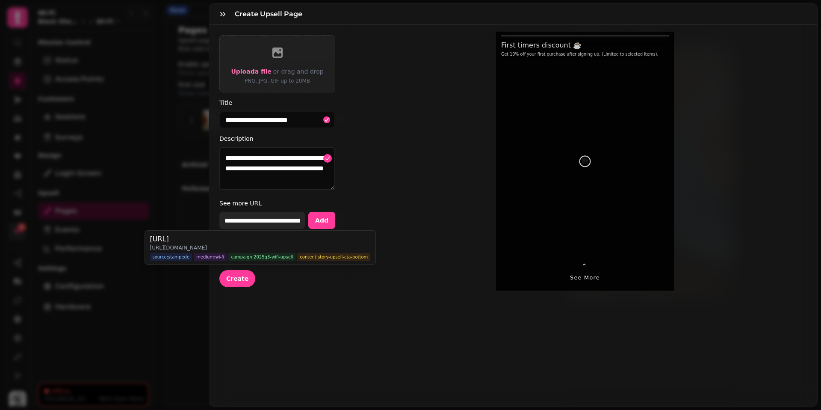
scroll to position [0, 21]
paste input "url"
type input "**********"
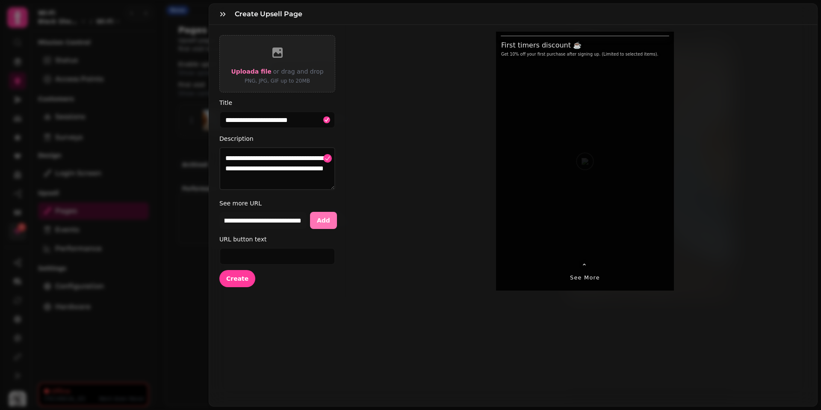
click at [321, 215] on div "**********" at bounding box center [277, 220] width 116 height 17
click at [320, 224] on button "Add" at bounding box center [323, 220] width 27 height 17
select select "**********"
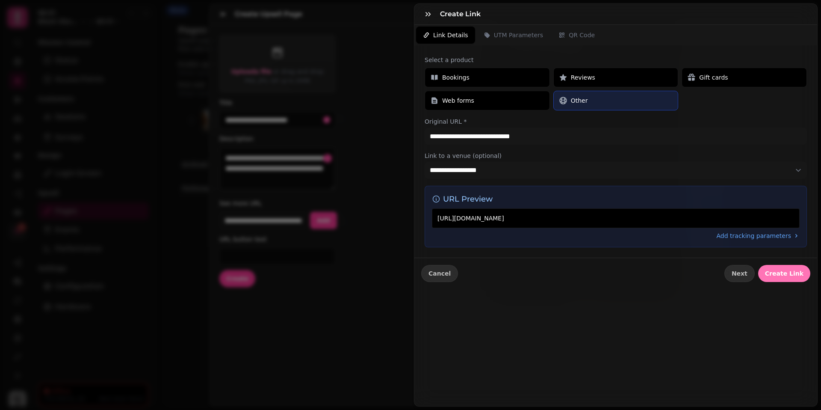
click at [603, 275] on span "Create Link" at bounding box center [784, 273] width 39 height 6
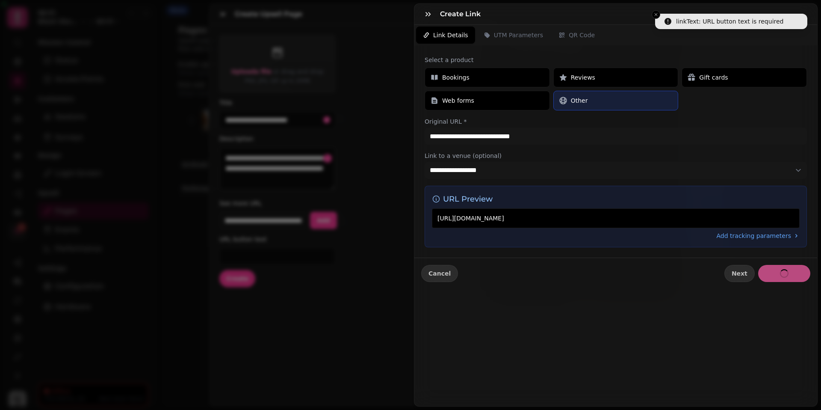
type input "**********"
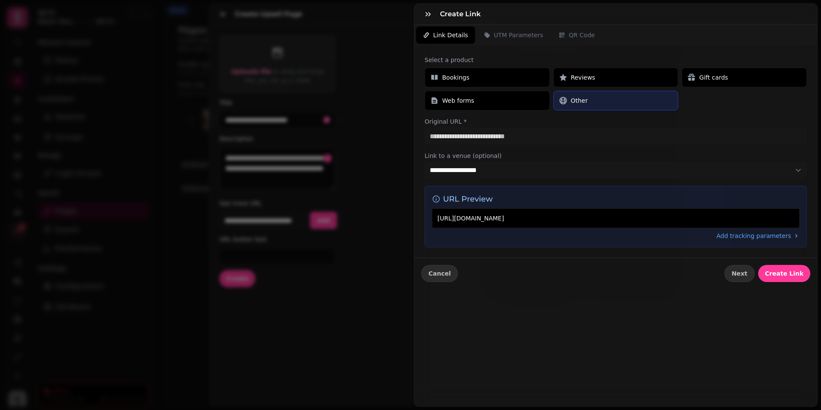
type input "**********"
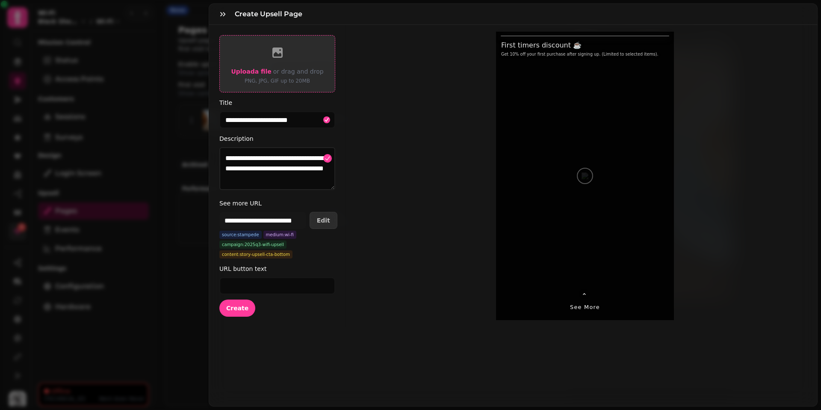
click at [263, 71] on span "Upload a file" at bounding box center [251, 71] width 40 height 7
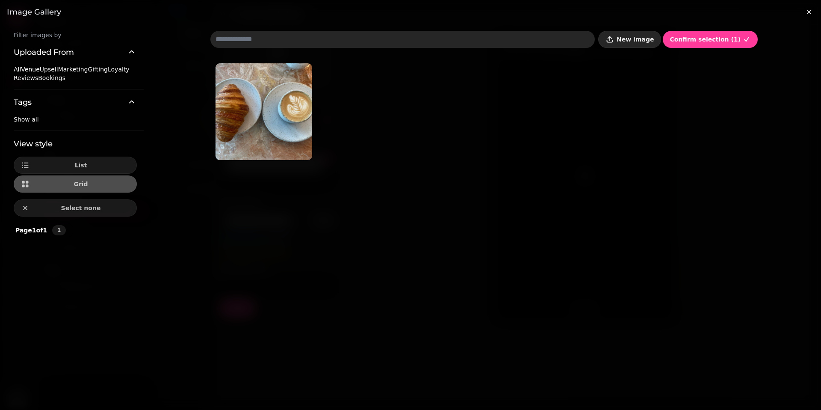
click at [603, 43] on icon "button" at bounding box center [610, 39] width 9 height 9
click at [603, 41] on icon "button" at bounding box center [610, 38] width 5 height 5
click at [603, 43] on icon "button" at bounding box center [610, 39] width 9 height 9
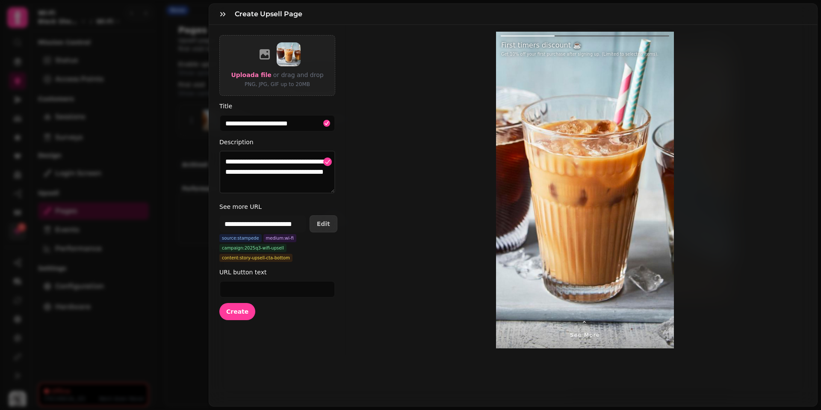
click at [603, 67] on div "**********" at bounding box center [513, 190] width 608 height 330
click at [281, 297] on input "URL button text" at bounding box center [277, 289] width 116 height 17
type input "*"
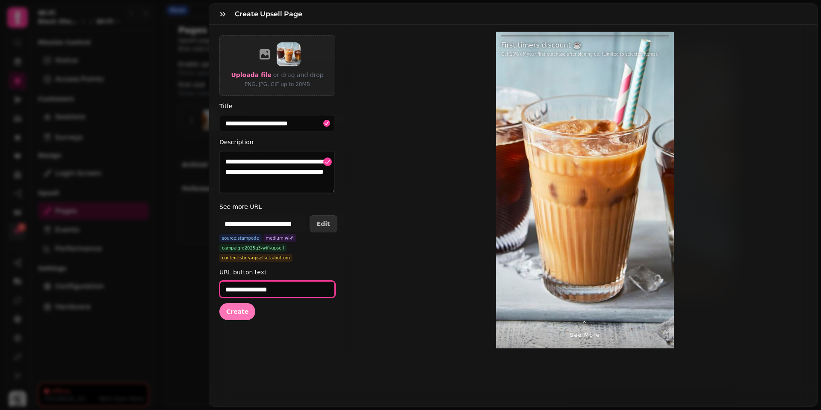
type input "**********"
click at [232, 316] on button "Create" at bounding box center [237, 311] width 36 height 17
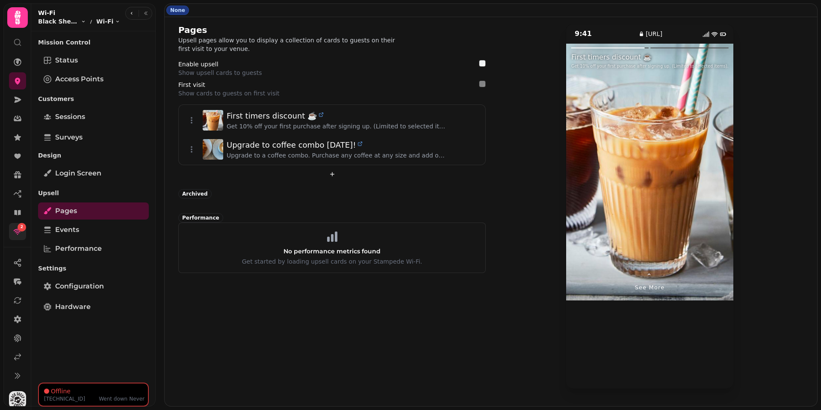
click at [531, 242] on div "9:41 upsell.stampede.ai ⌃ See more First timers discount ☕️ Get 10% off your fi…" at bounding box center [650, 206] width 308 height 365
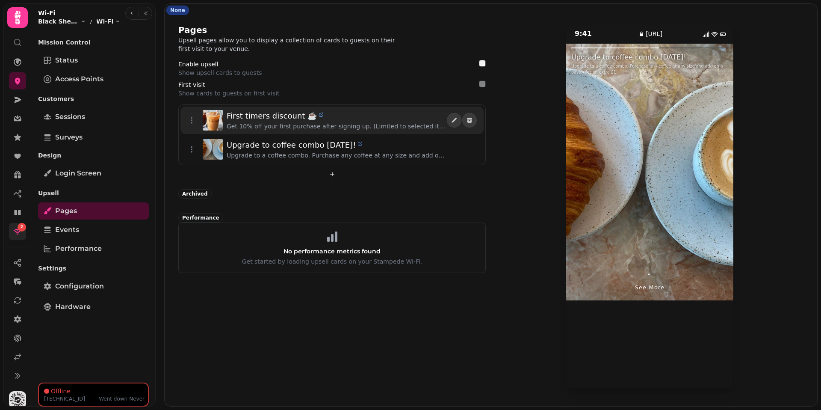
click at [416, 124] on p "Get 10% off your first purchase after signing up. (Limited to selected items)." at bounding box center [337, 126] width 220 height 9
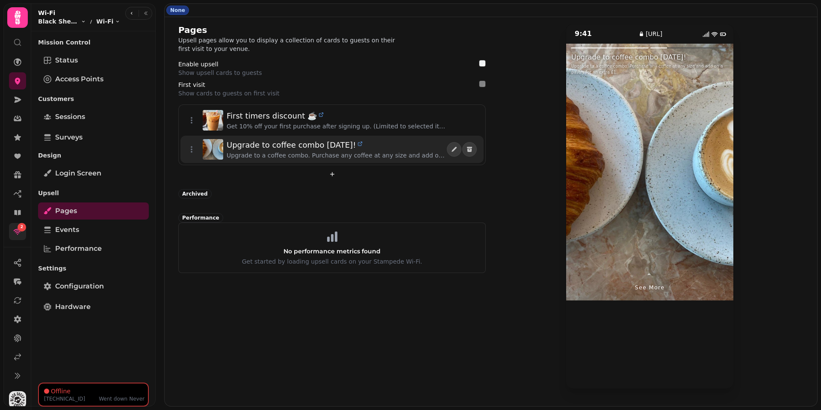
click at [416, 139] on div "Upgrade to coffee combo today!" at bounding box center [337, 145] width 220 height 12
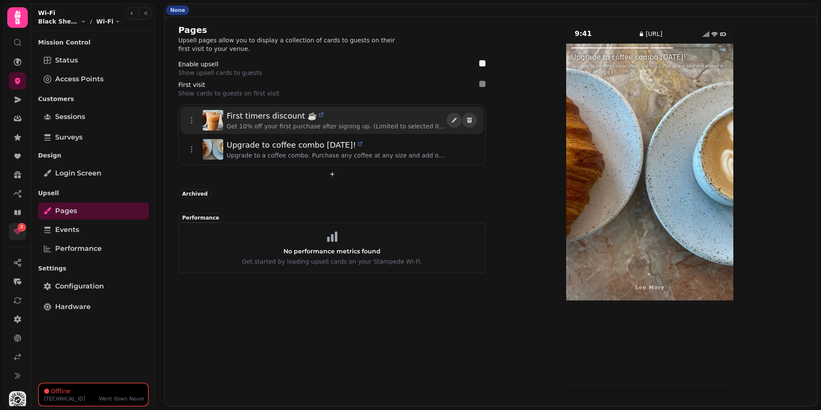
click at [416, 124] on p "Get 10% off your first purchase after signing up. (Limited to selected items)." at bounding box center [337, 126] width 220 height 9
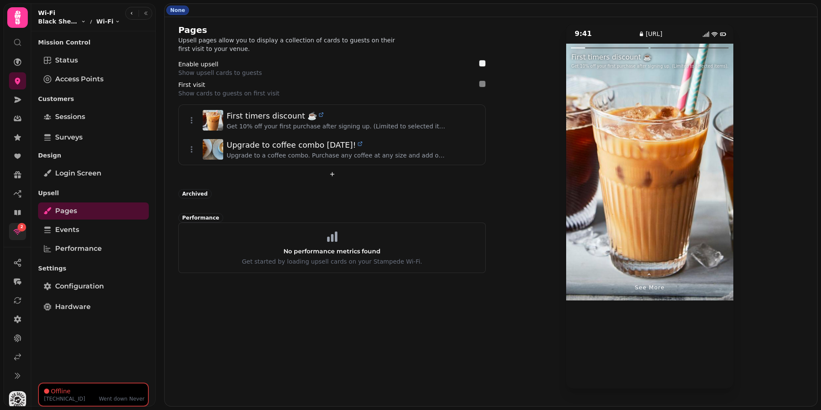
click at [603, 278] on div "⌃ See more" at bounding box center [649, 279] width 167 height 41
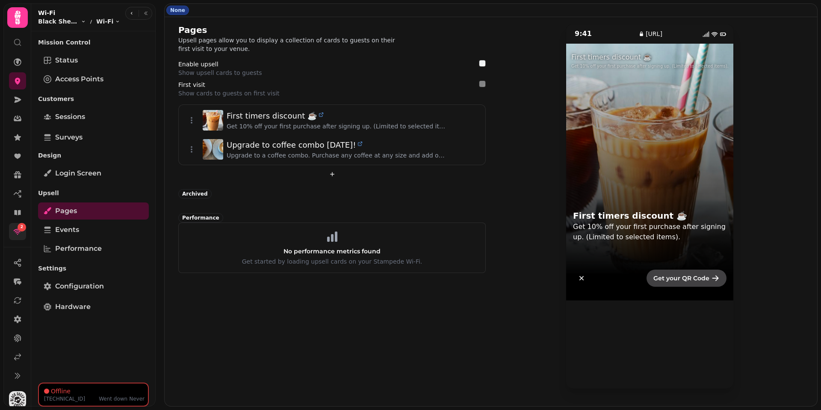
click at [519, 248] on div "9:41 upsell.stampede.ai First timers discount ☕️ Get 10% off your first purchas…" at bounding box center [650, 206] width 308 height 365
click at [603, 281] on span "Get your QR Code" at bounding box center [682, 278] width 56 height 6
click at [535, 233] on div "9:41 upsell.stampede.ai First timers discount ☕️ Get 10% off your first purchas…" at bounding box center [650, 206] width 308 height 365
click at [86, 138] on link "Surveys" at bounding box center [93, 137] width 111 height 17
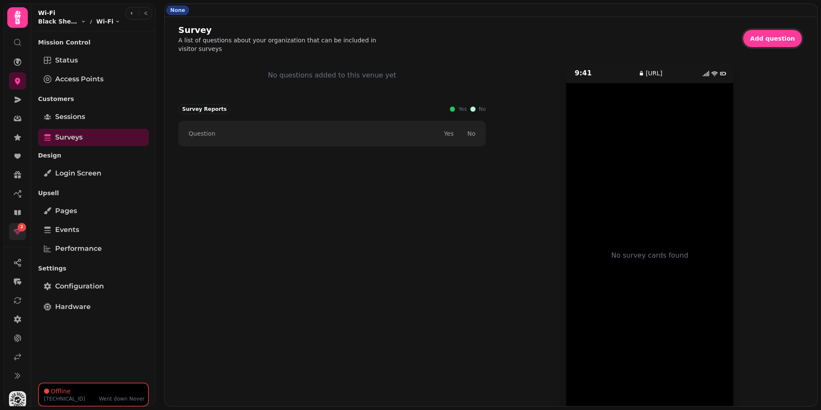
click at [297, 134] on div "Question" at bounding box center [309, 133] width 249 height 9
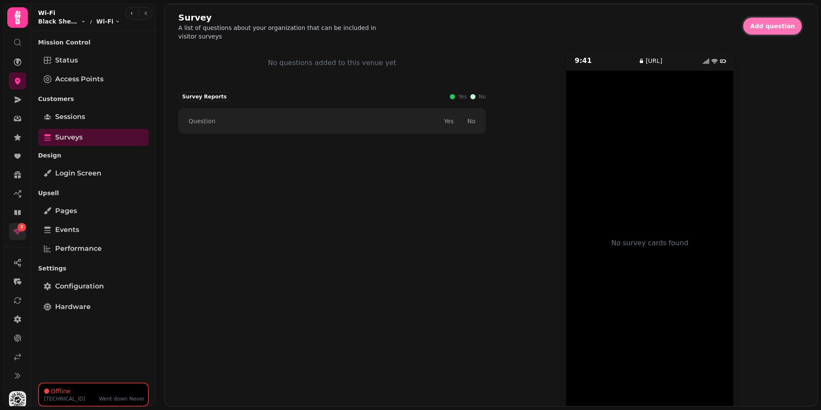
click at [603, 23] on span "Add question" at bounding box center [772, 26] width 45 height 6
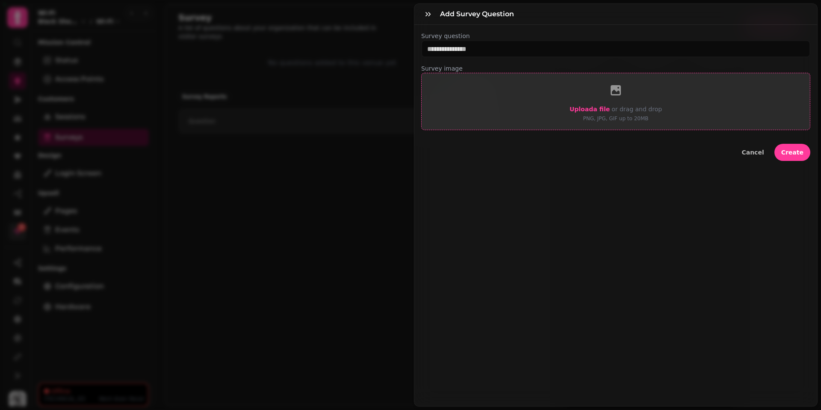
click at [581, 113] on label "Upload a file" at bounding box center [590, 109] width 40 height 10
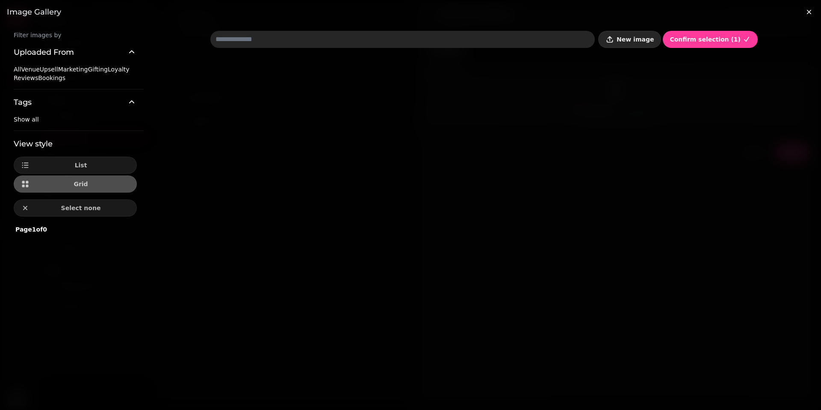
click at [603, 35] on button "New image" at bounding box center [630, 39] width 63 height 17
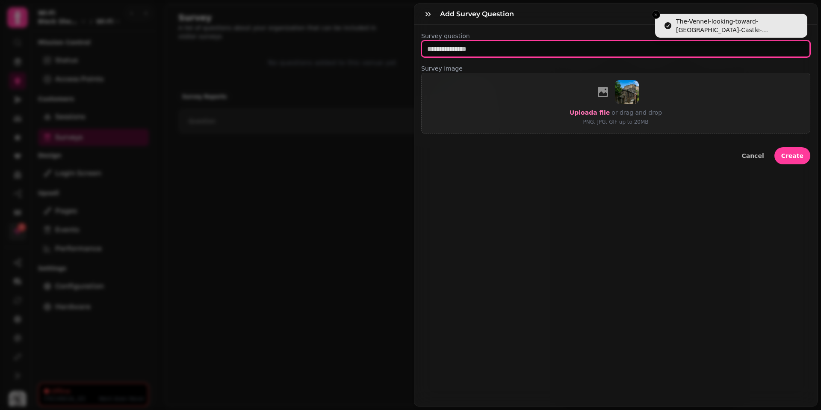
click at [486, 49] on input "text" at bounding box center [615, 48] width 389 height 17
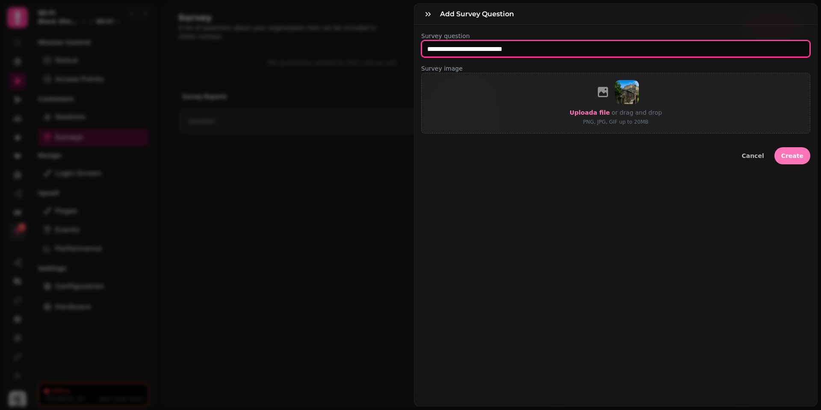
type input "**********"
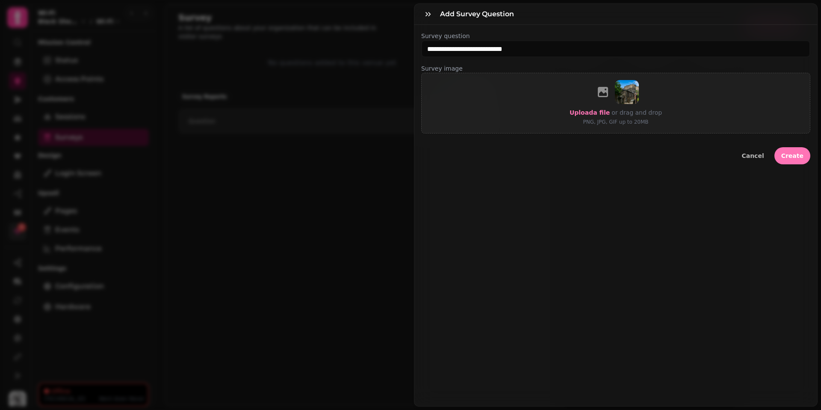
click at [603, 156] on span "Create" at bounding box center [793, 156] width 22 height 6
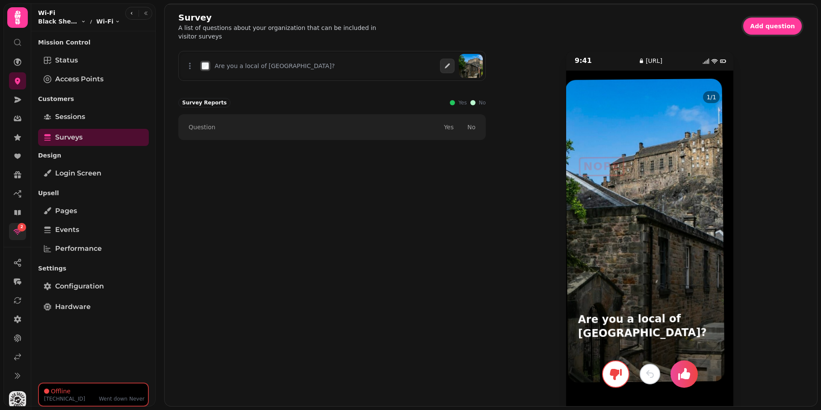
drag, startPoint x: 614, startPoint y: 272, endPoint x: 600, endPoint y: 269, distance: 14.0
click at [600, 269] on div at bounding box center [646, 231] width 160 height 304
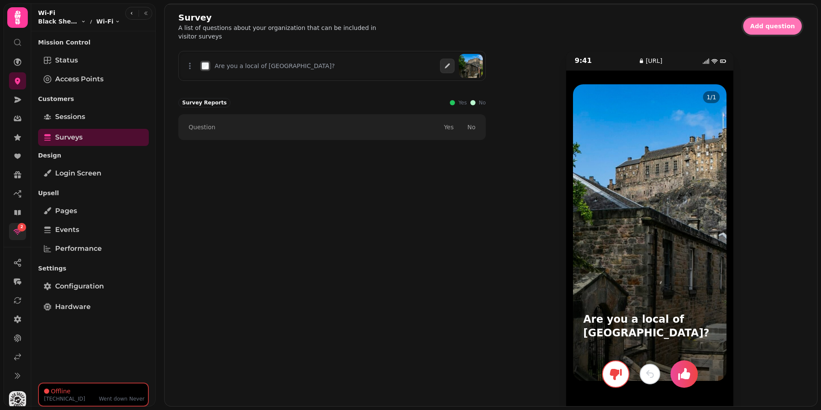
click at [603, 26] on span "Add question" at bounding box center [772, 26] width 45 height 6
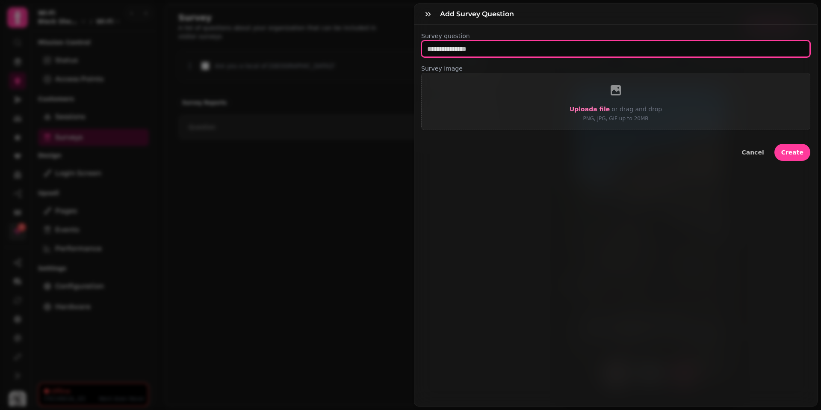
click at [570, 50] on input "text" at bounding box center [615, 48] width 389 height 17
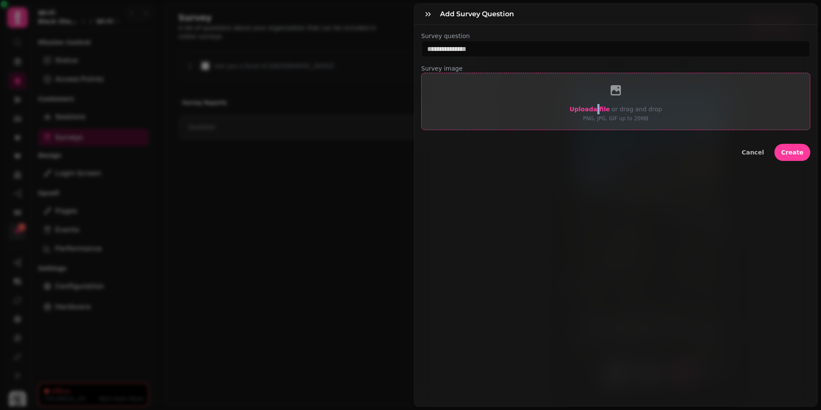
click at [600, 109] on span "Upload a file" at bounding box center [590, 109] width 40 height 7
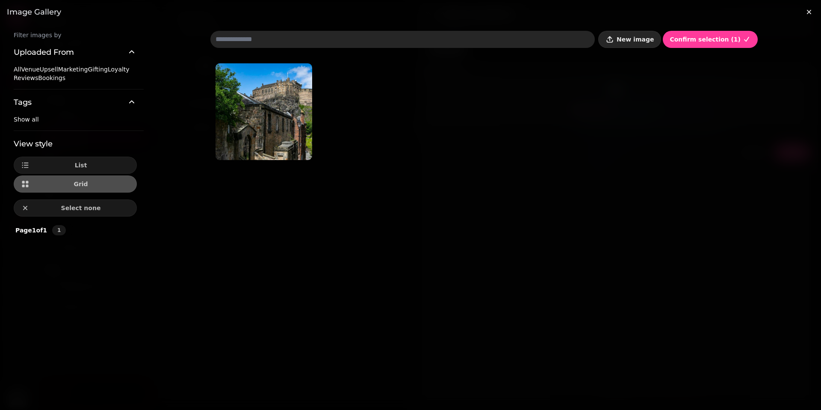
click at [603, 42] on icon "button" at bounding box center [610, 39] width 9 height 9
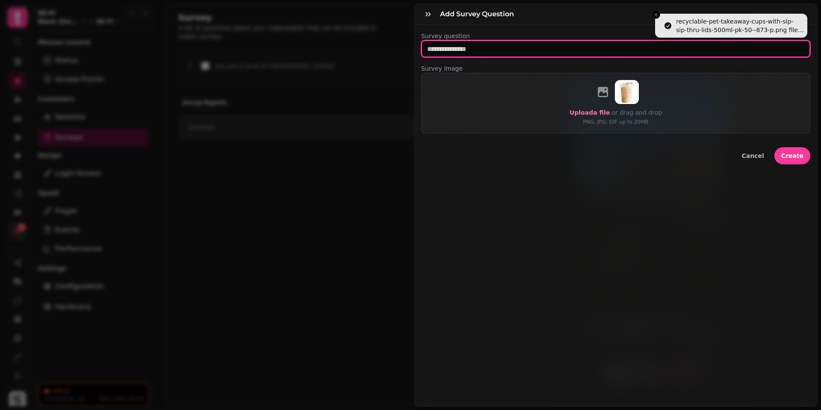
click at [477, 52] on input "text" at bounding box center [615, 48] width 389 height 17
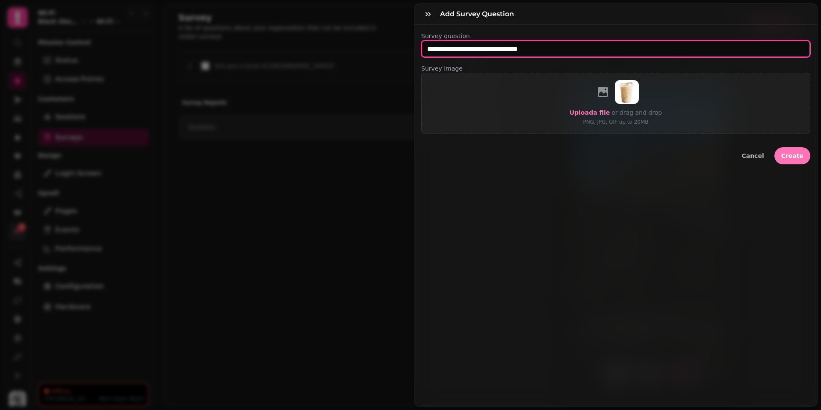
type input "**********"
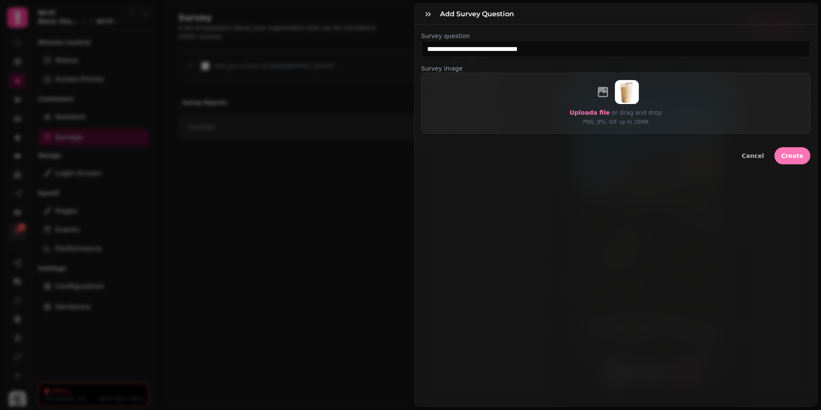
click at [603, 160] on button "Create" at bounding box center [793, 155] width 36 height 17
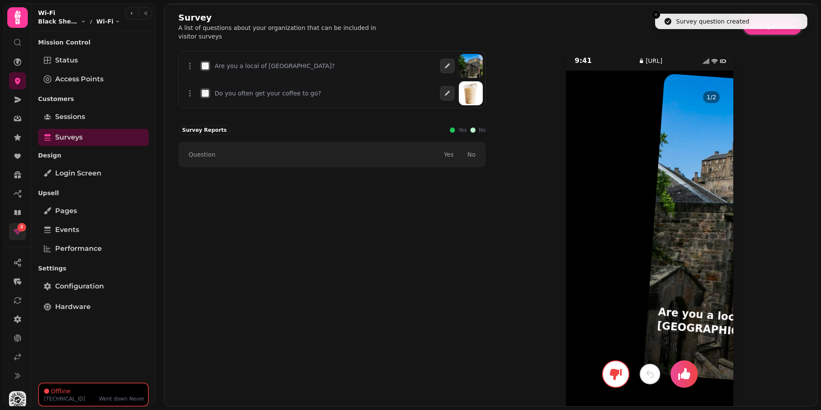
drag, startPoint x: 631, startPoint y: 221, endPoint x: 774, endPoint y: 215, distance: 142.6
click at [603, 215] on div "9:41 survey.wifi.stampede.ai 1 / 2 Are you a local of Edinburgh? LIKE NOPE" at bounding box center [650, 233] width 308 height 365
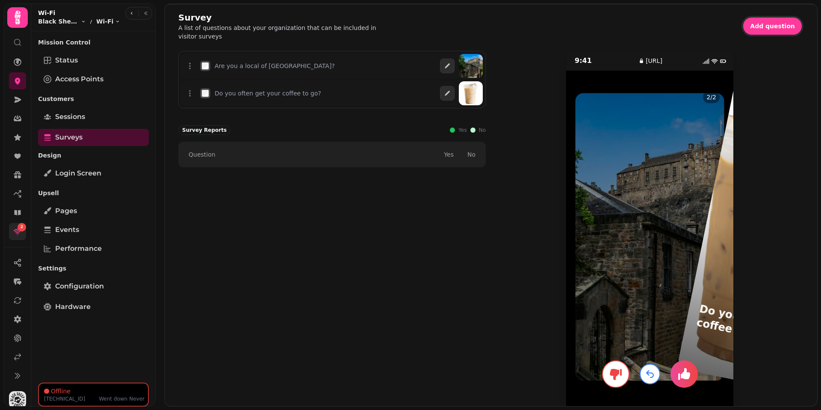
drag, startPoint x: 729, startPoint y: 225, endPoint x: 821, endPoint y: 225, distance: 92.0
click at [603, 225] on html "2 None Survey A list of questions about your organization that can be included …" at bounding box center [410, 205] width 821 height 410
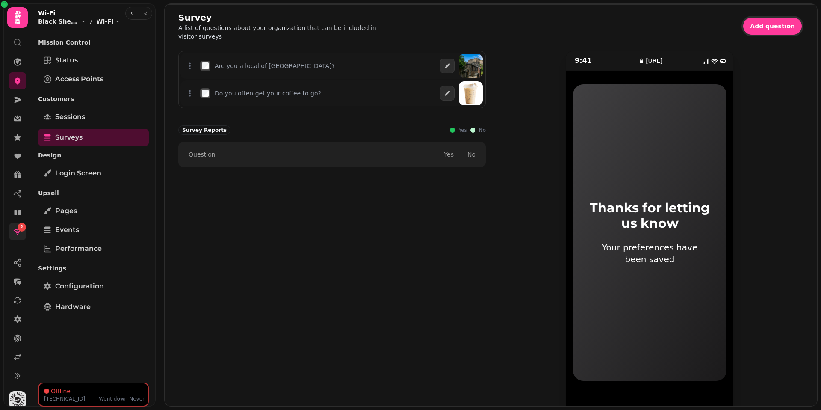
click at [68, 341] on div "0.0.0.0 Went down Never" at bounding box center [94, 398] width 101 height 7
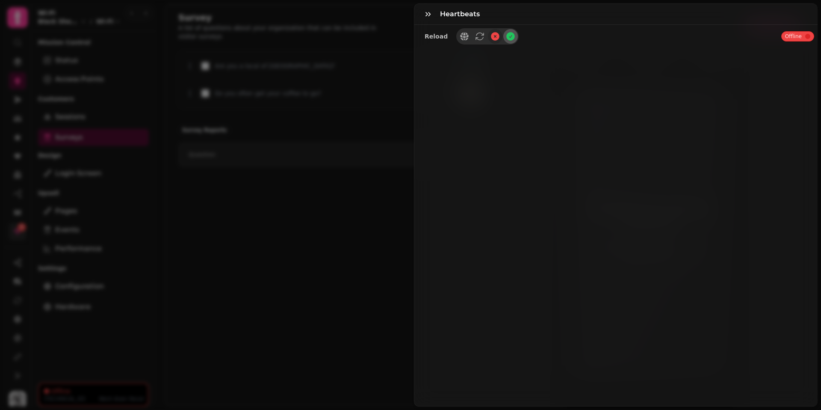
click at [509, 39] on icon at bounding box center [511, 36] width 9 height 9
click at [359, 147] on div "Heartbeats Reload Offline" at bounding box center [410, 212] width 821 height 396
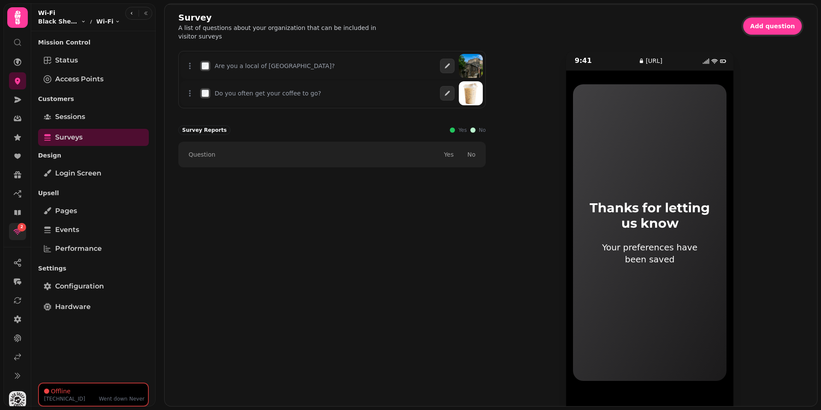
click at [95, 341] on div "0.0.0.0 Went down Never" at bounding box center [94, 398] width 101 height 7
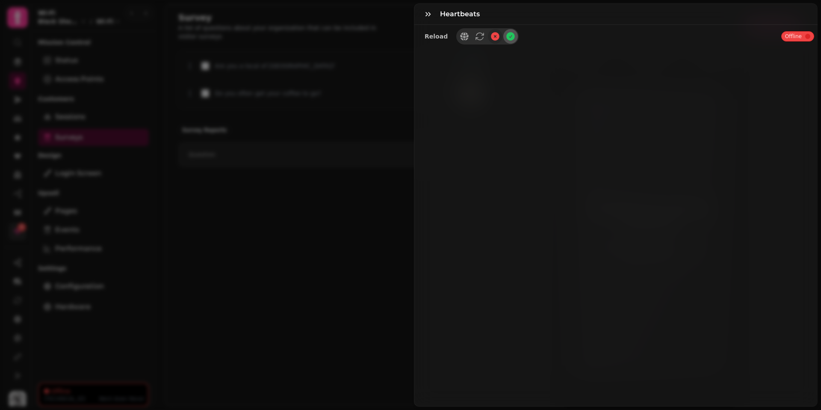
click at [507, 36] on icon at bounding box center [511, 36] width 9 height 9
click at [603, 38] on div "Offline" at bounding box center [798, 36] width 33 height 10
click at [420, 13] on button "button" at bounding box center [428, 14] width 17 height 17
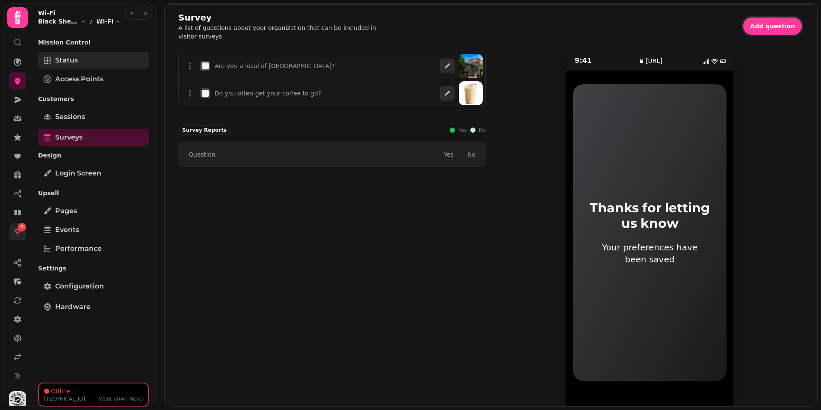
click at [73, 59] on span "Status" at bounding box center [66, 60] width 23 height 10
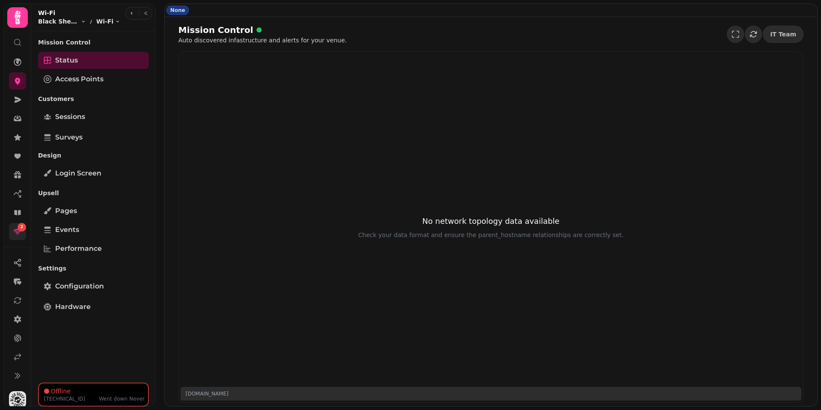
click at [524, 229] on div "No network topology data available Check your data format and ensure the parent…" at bounding box center [491, 227] width 279 height 38
click at [78, 85] on link "Access Points" at bounding box center [93, 79] width 111 height 17
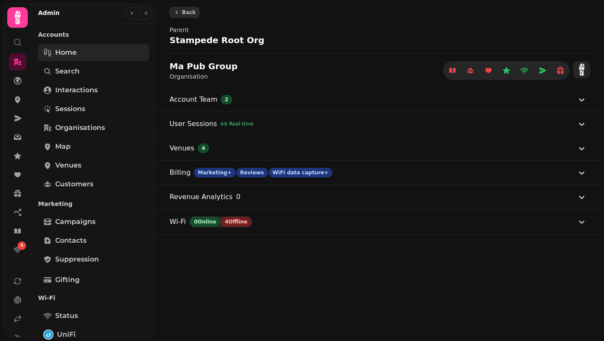
click at [70, 56] on span "Home" at bounding box center [65, 52] width 21 height 10
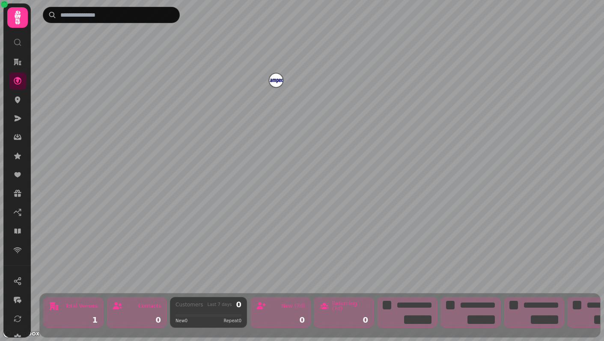
drag, startPoint x: 275, startPoint y: 89, endPoint x: 222, endPoint y: 125, distance: 63.5
click at [269, 90] on div "Map marker" at bounding box center [276, 82] width 14 height 16
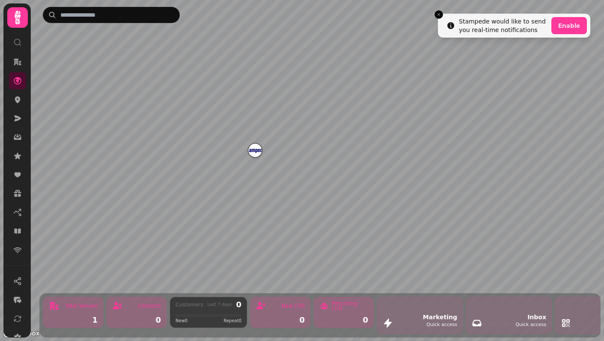
click at [259, 153] on img "White Horse Alehouse" at bounding box center [254, 150] width 13 height 13
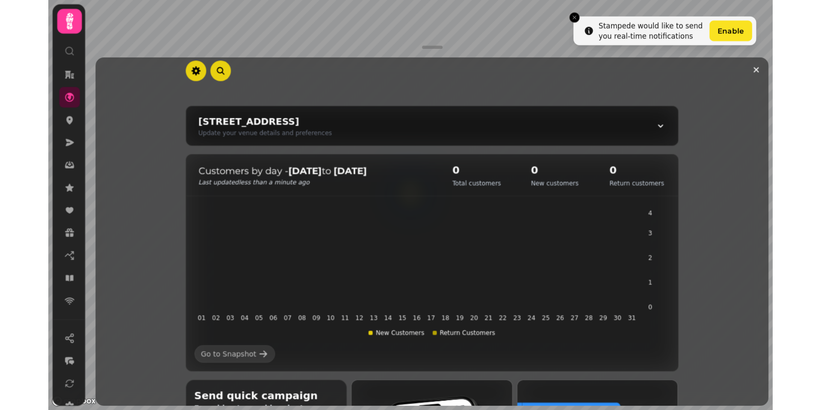
scroll to position [69, 0]
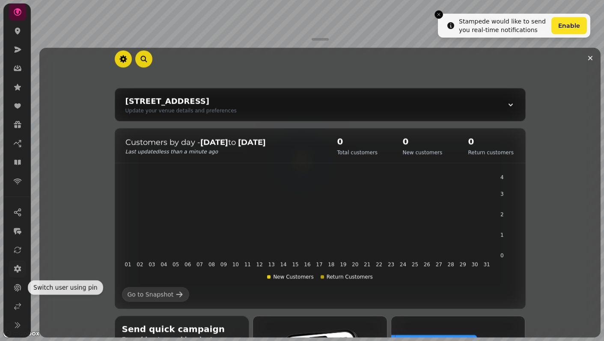
click at [16, 272] on icon at bounding box center [17, 269] width 9 height 9
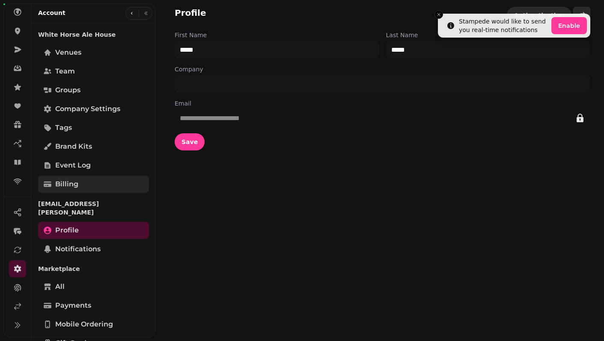
click at [79, 179] on link "Billing" at bounding box center [93, 184] width 111 height 17
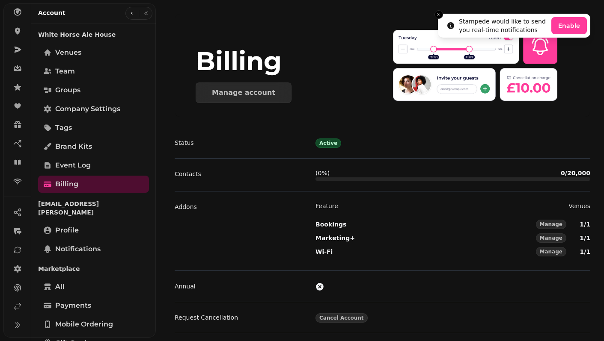
click at [440, 18] on li "Stampede would like to send you real-time notifications Enable" at bounding box center [514, 26] width 152 height 24
click at [440, 17] on icon "Close toast" at bounding box center [438, 14] width 5 height 5
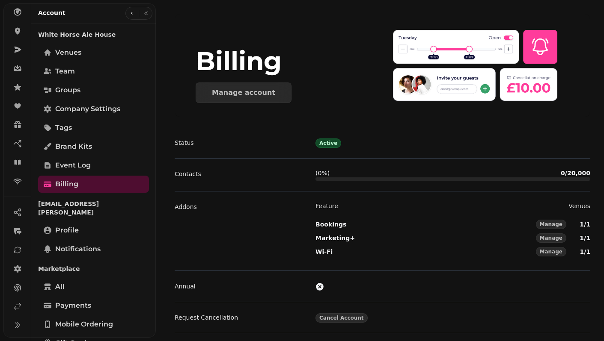
click at [440, 17] on div at bounding box center [382, 21] width 415 height 14
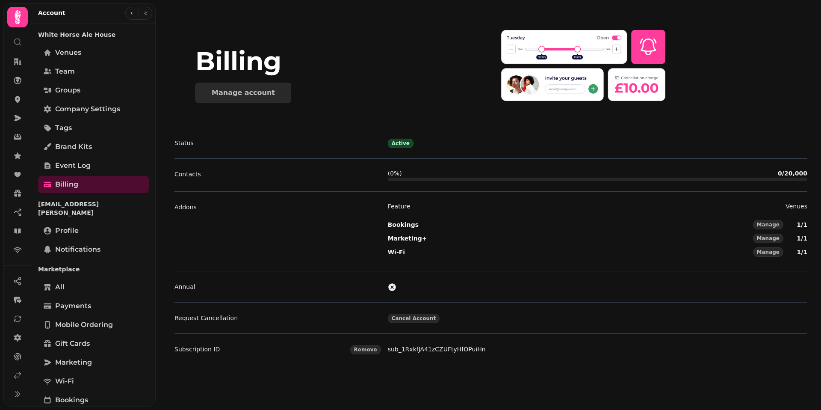
scroll to position [0, 0]
